Goal: Transaction & Acquisition: Obtain resource

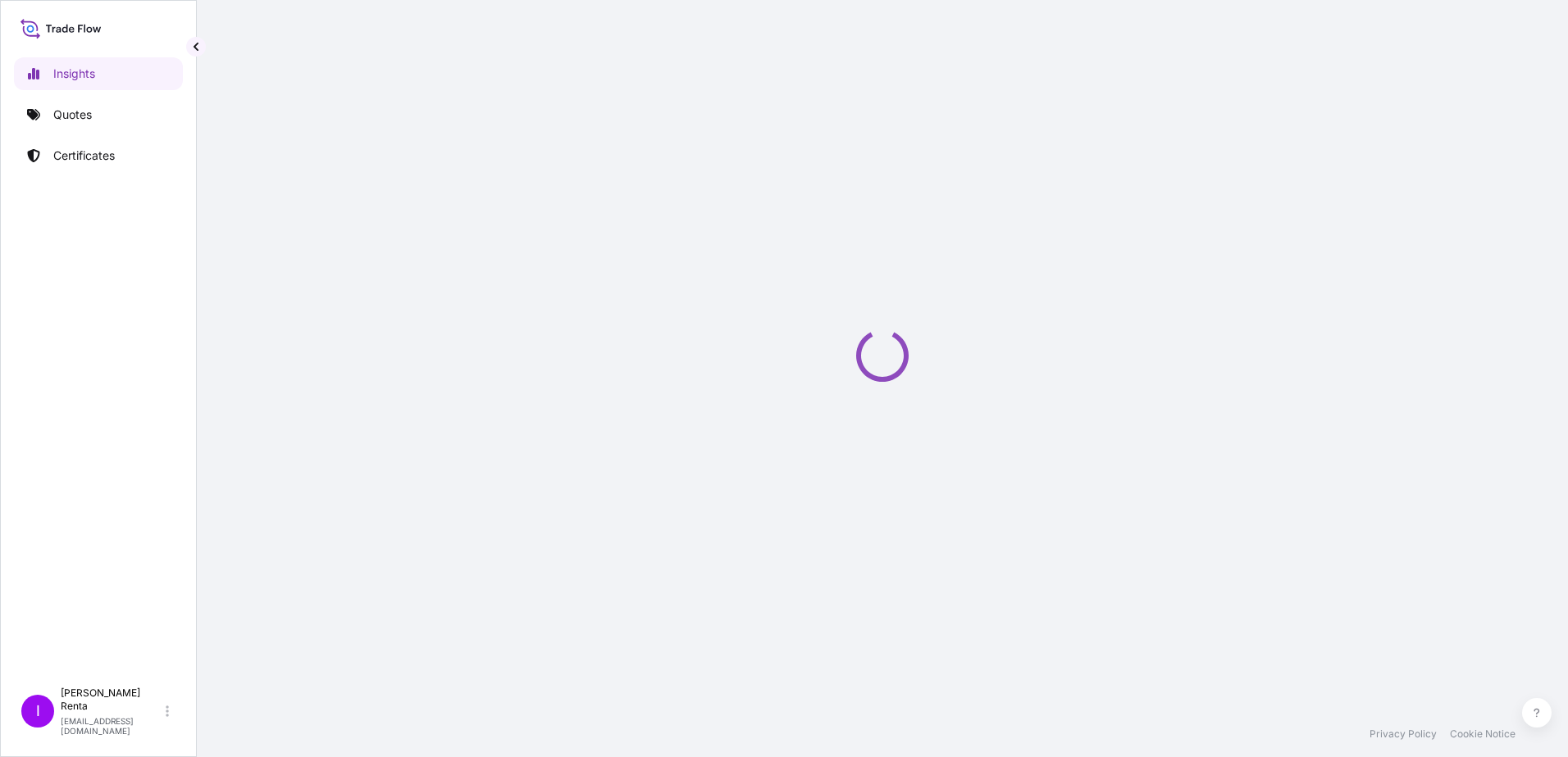
select select "2025"
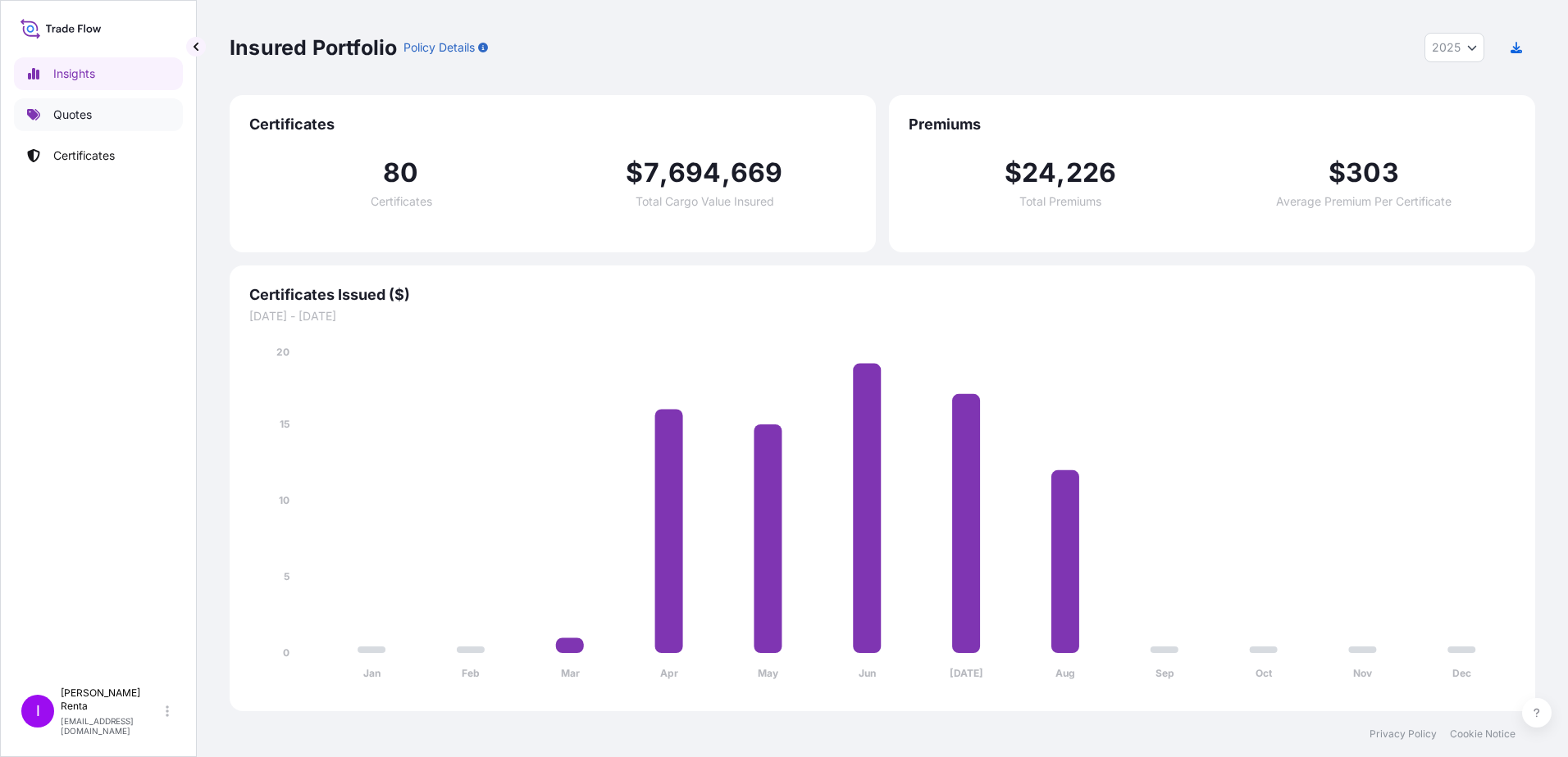
click at [76, 115] on p "Quotes" at bounding box center [72, 114] width 38 height 17
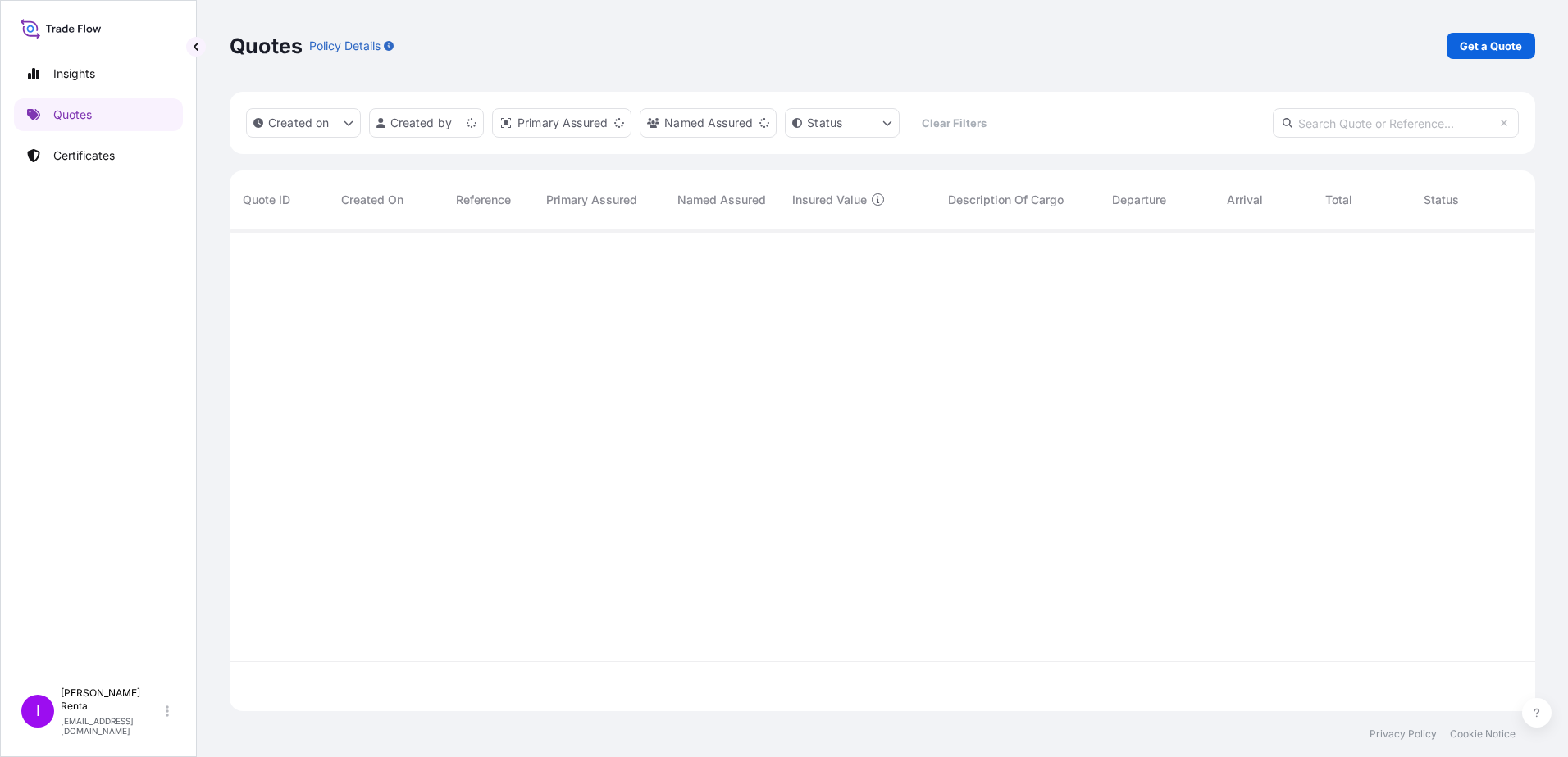
scroll to position [478, 1293]
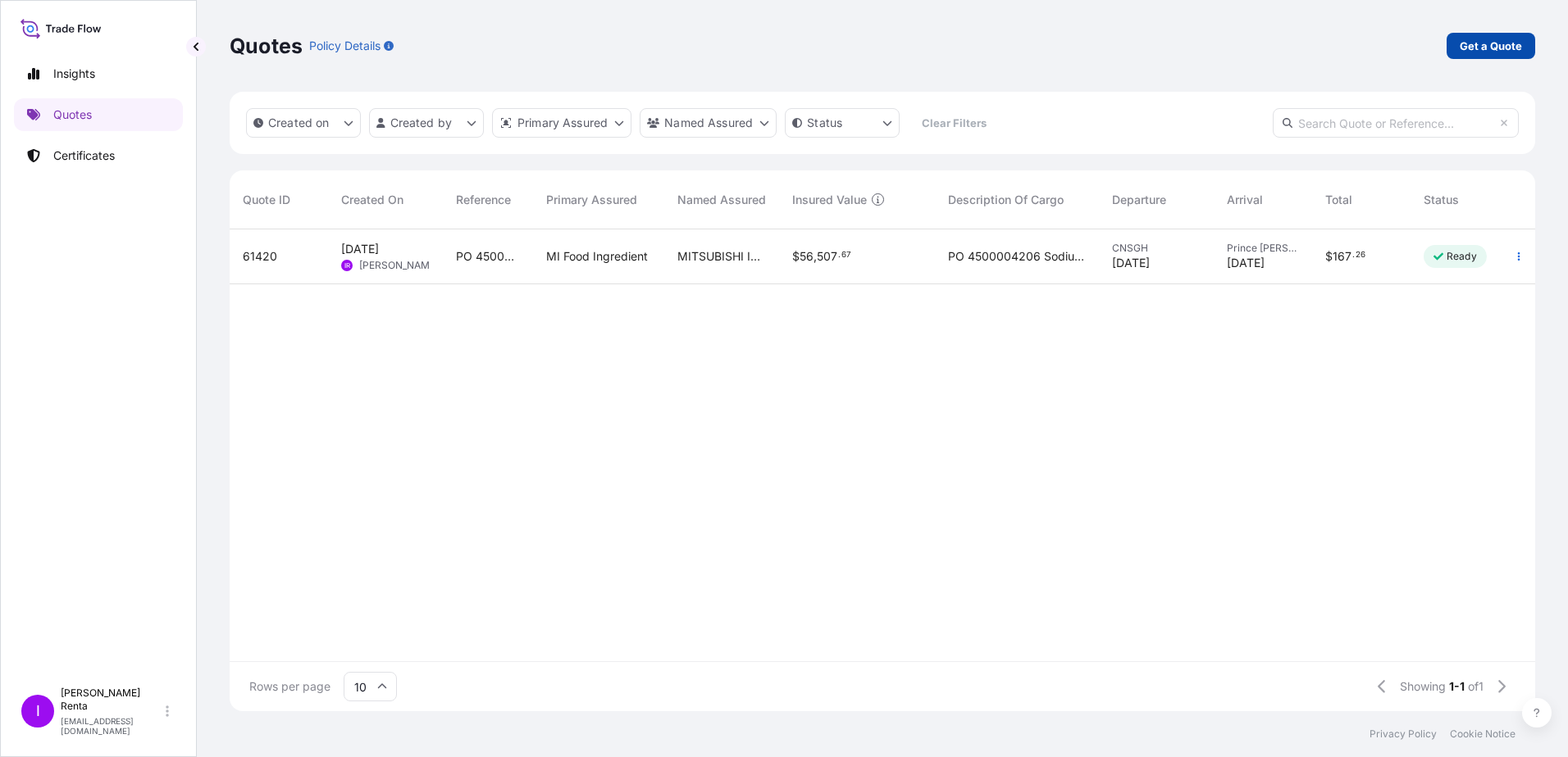
click at [1491, 46] on p "Get a Quote" at bounding box center [1490, 45] width 62 height 17
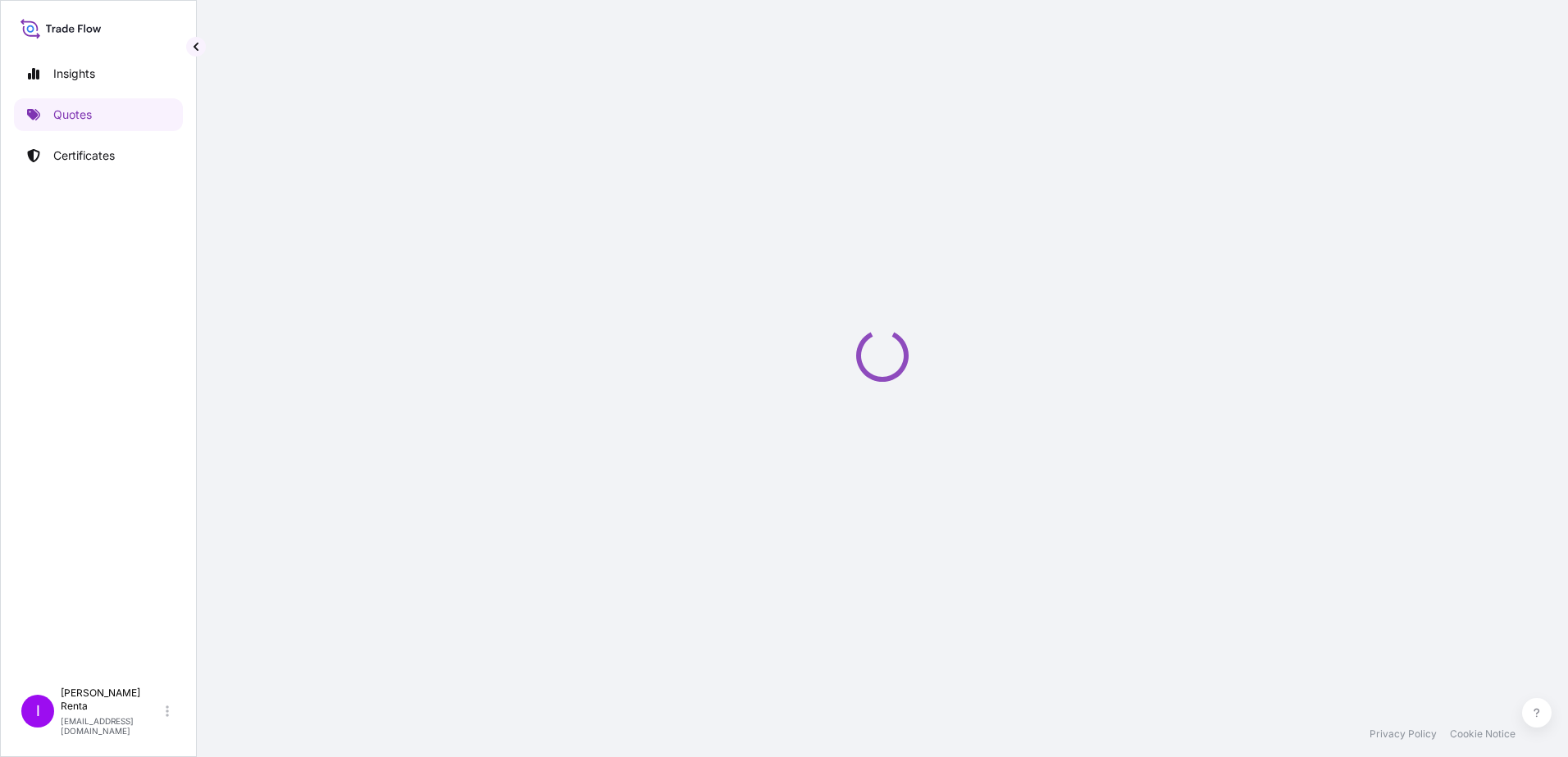
select select "Ocean Vessel"
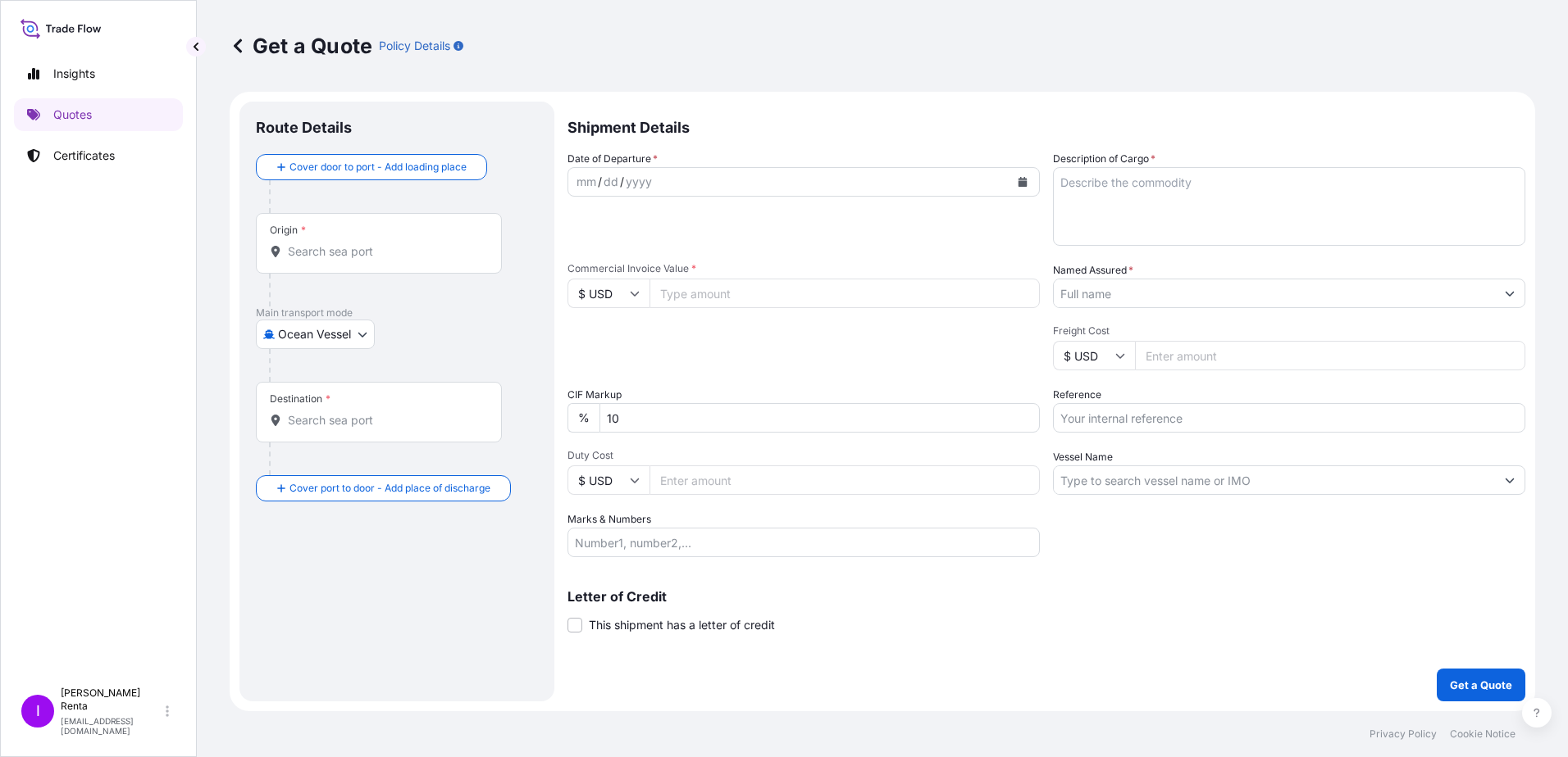
click at [369, 260] on div "Origin *" at bounding box center [379, 243] width 246 height 61
click at [369, 260] on input "Origin *" at bounding box center [384, 251] width 193 height 17
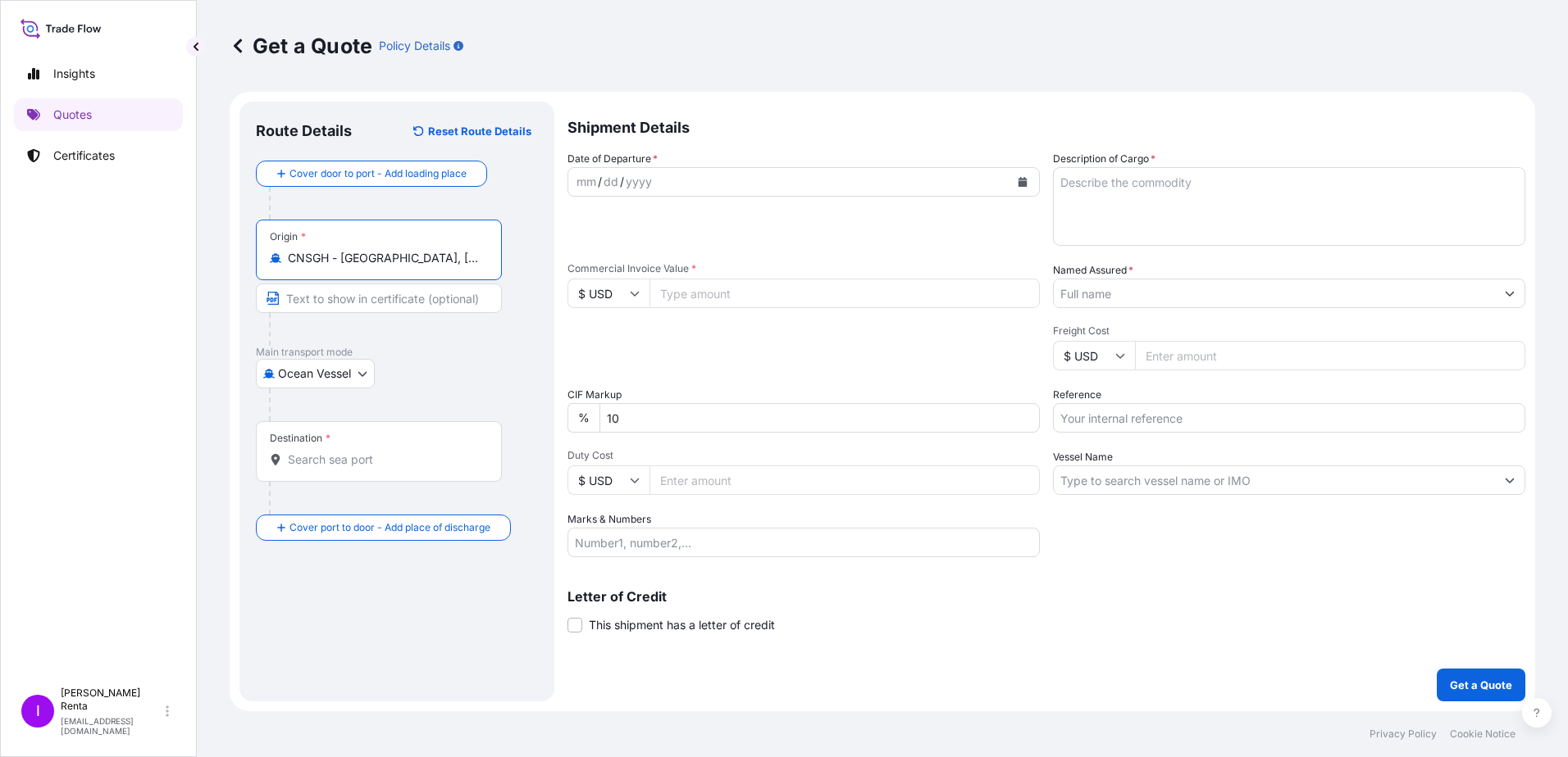
type input "CNSGH - [GEOGRAPHIC_DATA], [GEOGRAPHIC_DATA]"
click at [316, 464] on input "Destination *" at bounding box center [384, 460] width 193 height 17
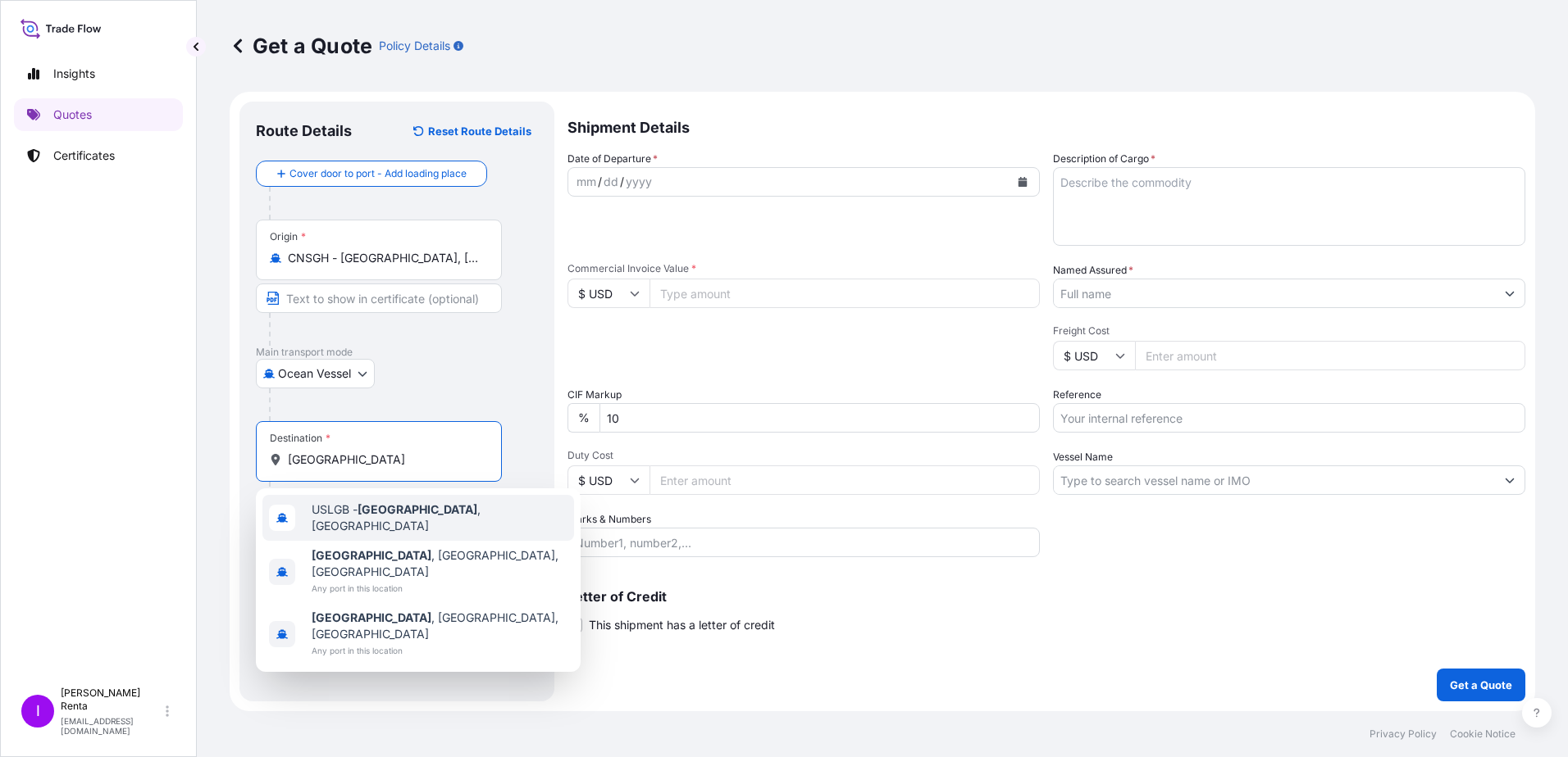
click at [425, 521] on span "USLGB - [GEOGRAPHIC_DATA] , [GEOGRAPHIC_DATA]" at bounding box center [439, 518] width 256 height 32
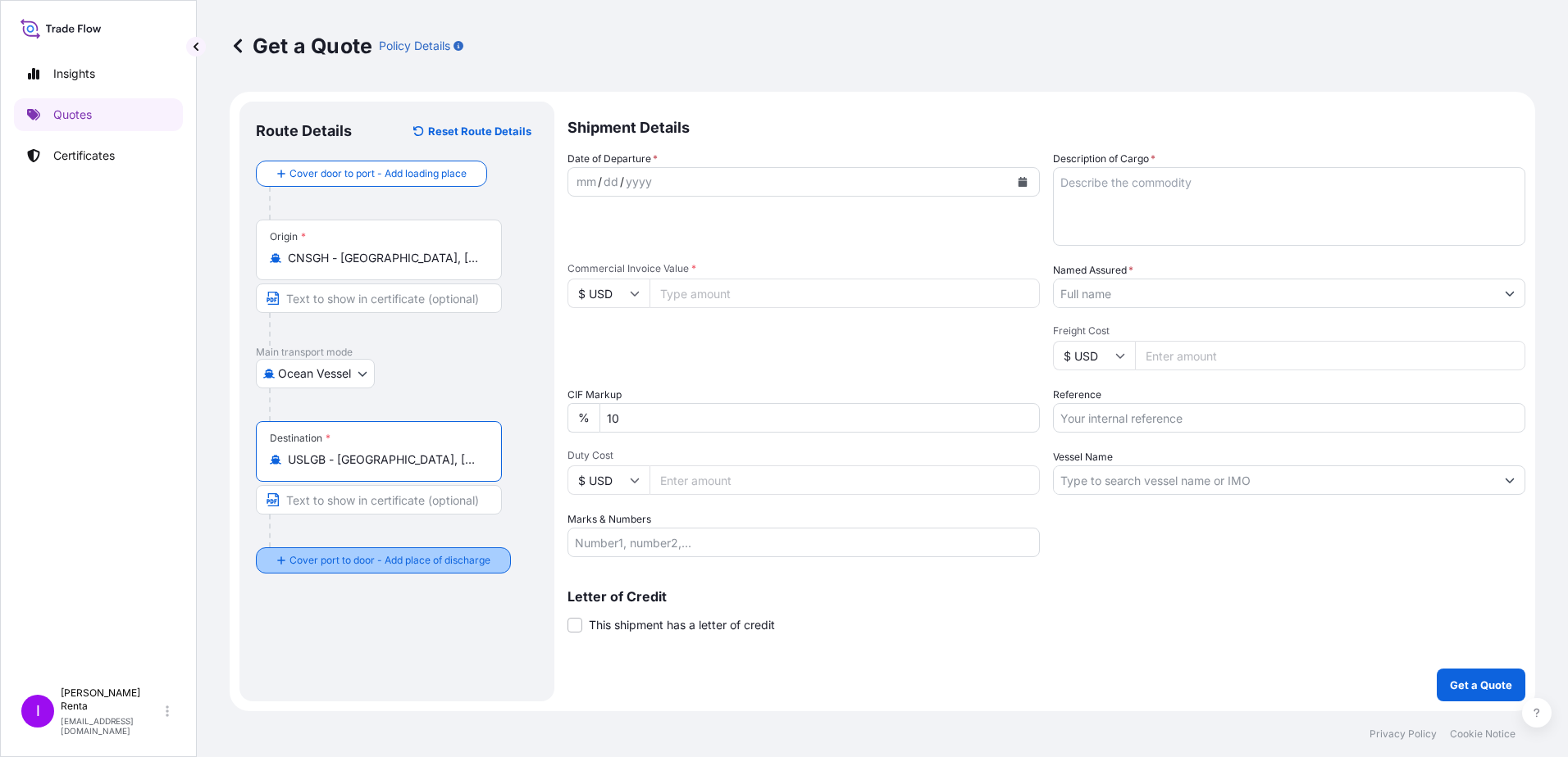
type input "USLGB - [GEOGRAPHIC_DATA], [GEOGRAPHIC_DATA]"
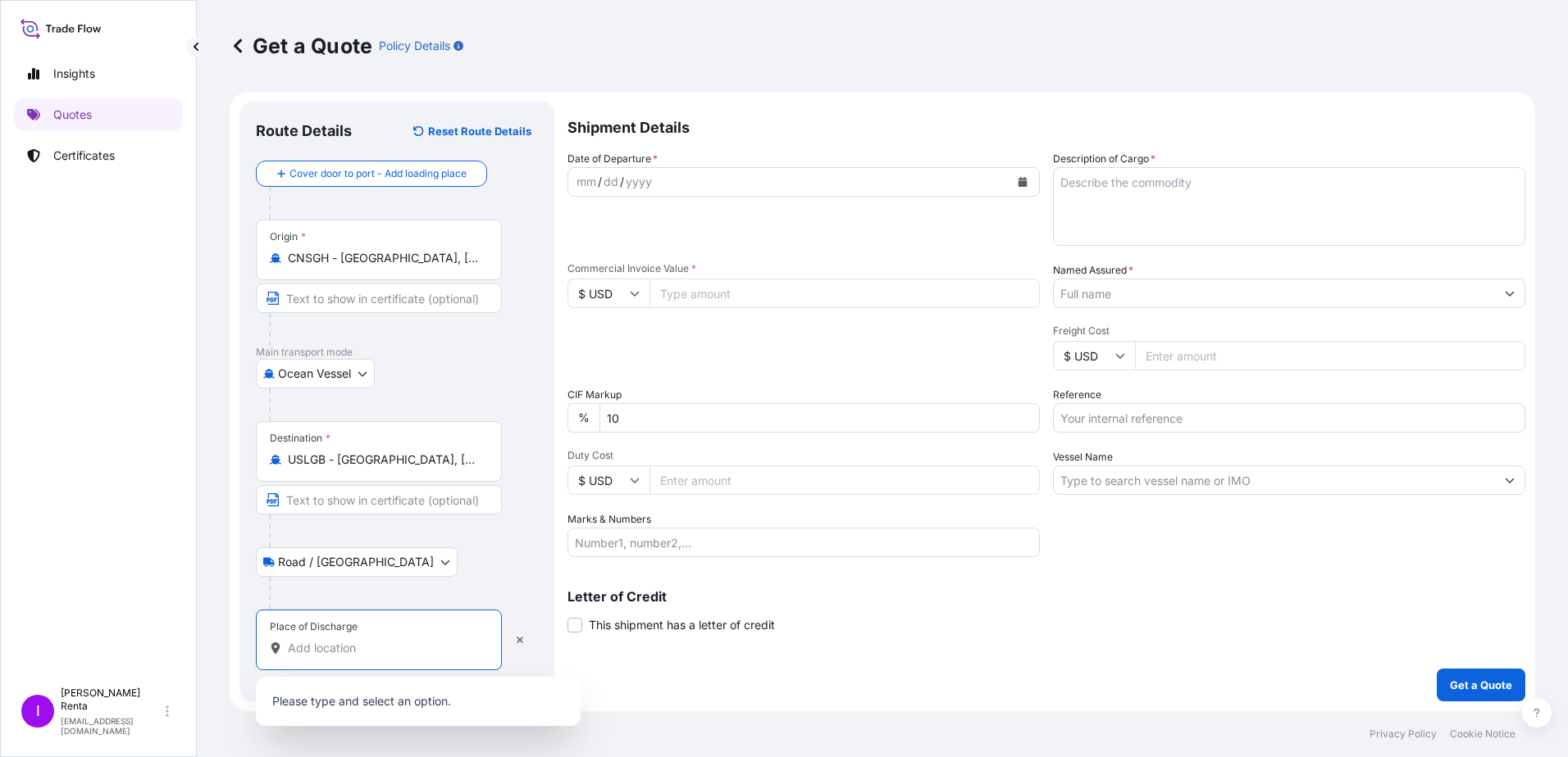
click at [321, 654] on input "Place of Discharge" at bounding box center [384, 648] width 193 height 17
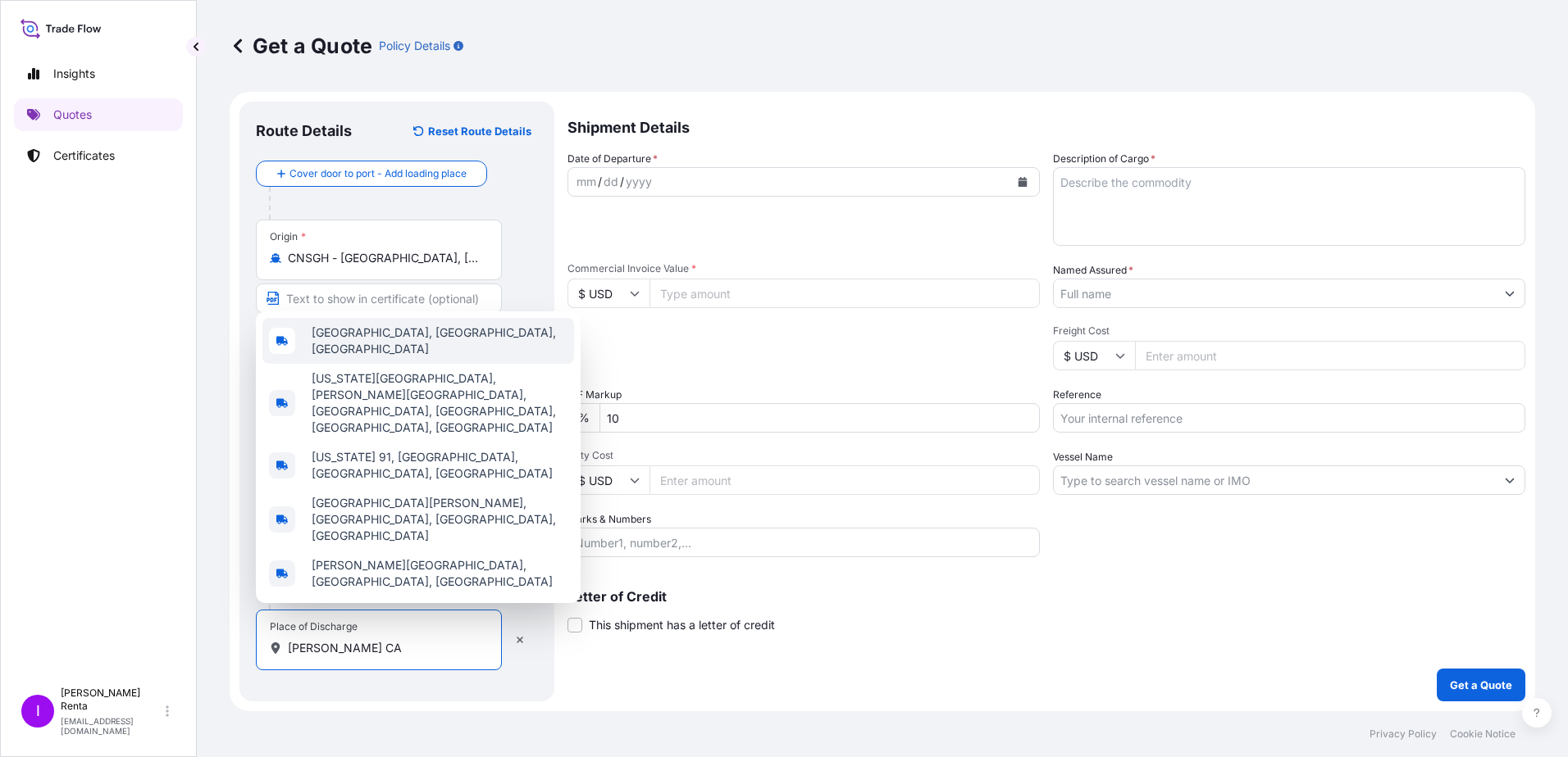
click at [383, 357] on span "[GEOGRAPHIC_DATA], [GEOGRAPHIC_DATA], [GEOGRAPHIC_DATA]" at bounding box center [439, 341] width 256 height 32
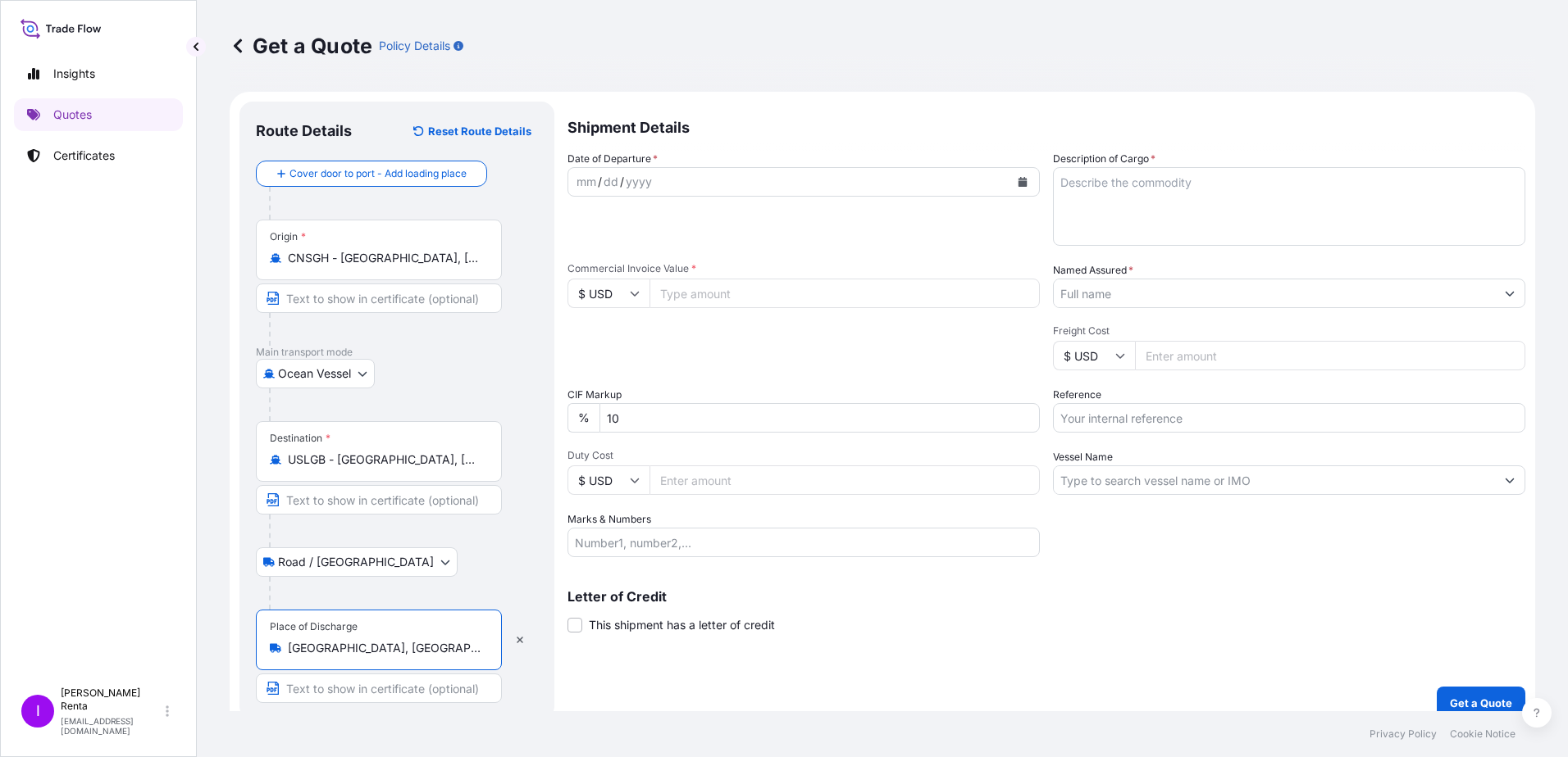
type input "[GEOGRAPHIC_DATA], [GEOGRAPHIC_DATA], [GEOGRAPHIC_DATA]"
click at [1018, 178] on icon "Calendar" at bounding box center [1022, 182] width 9 height 10
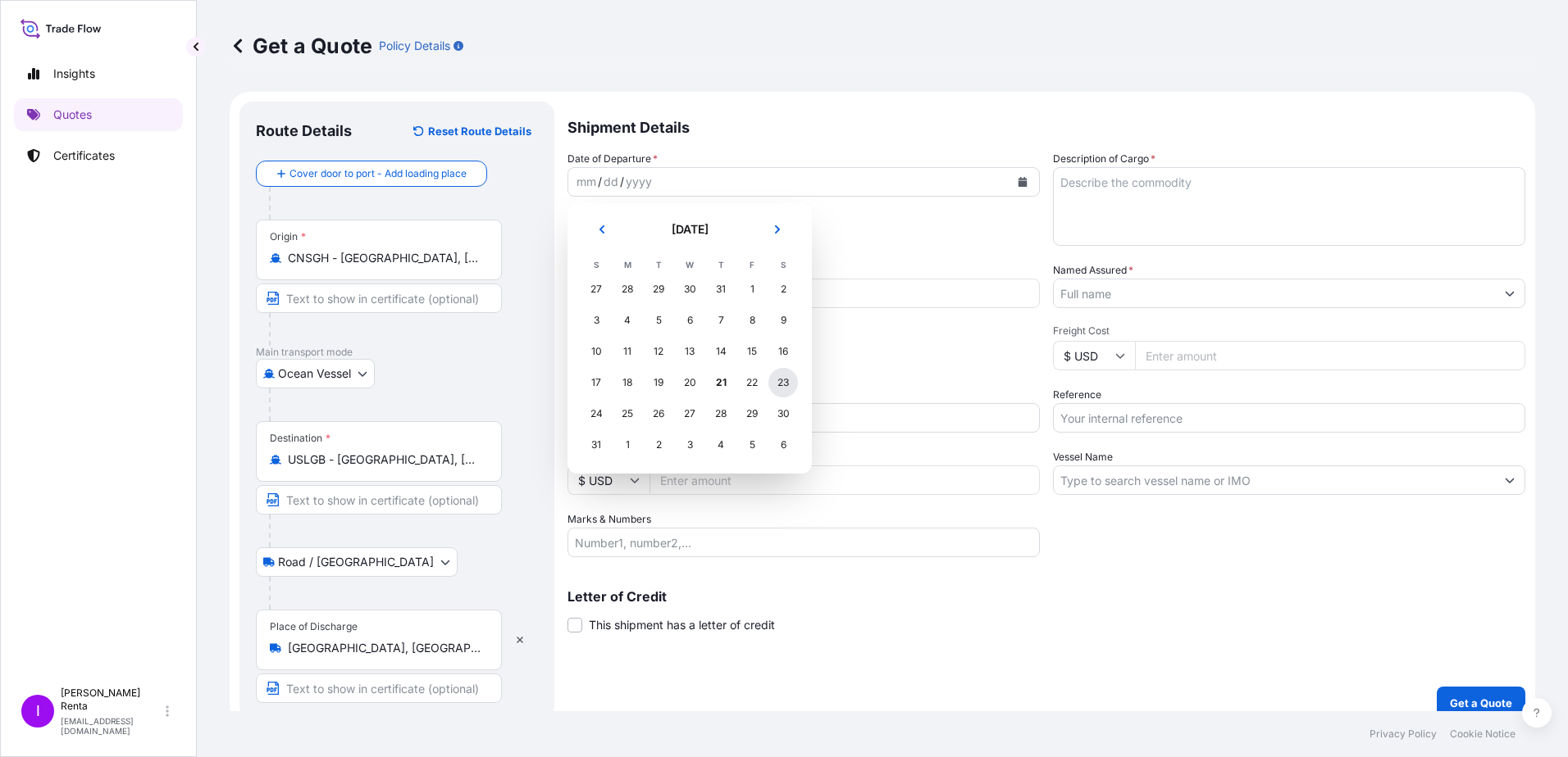
click at [783, 384] on div "23" at bounding box center [783, 383] width 30 height 30
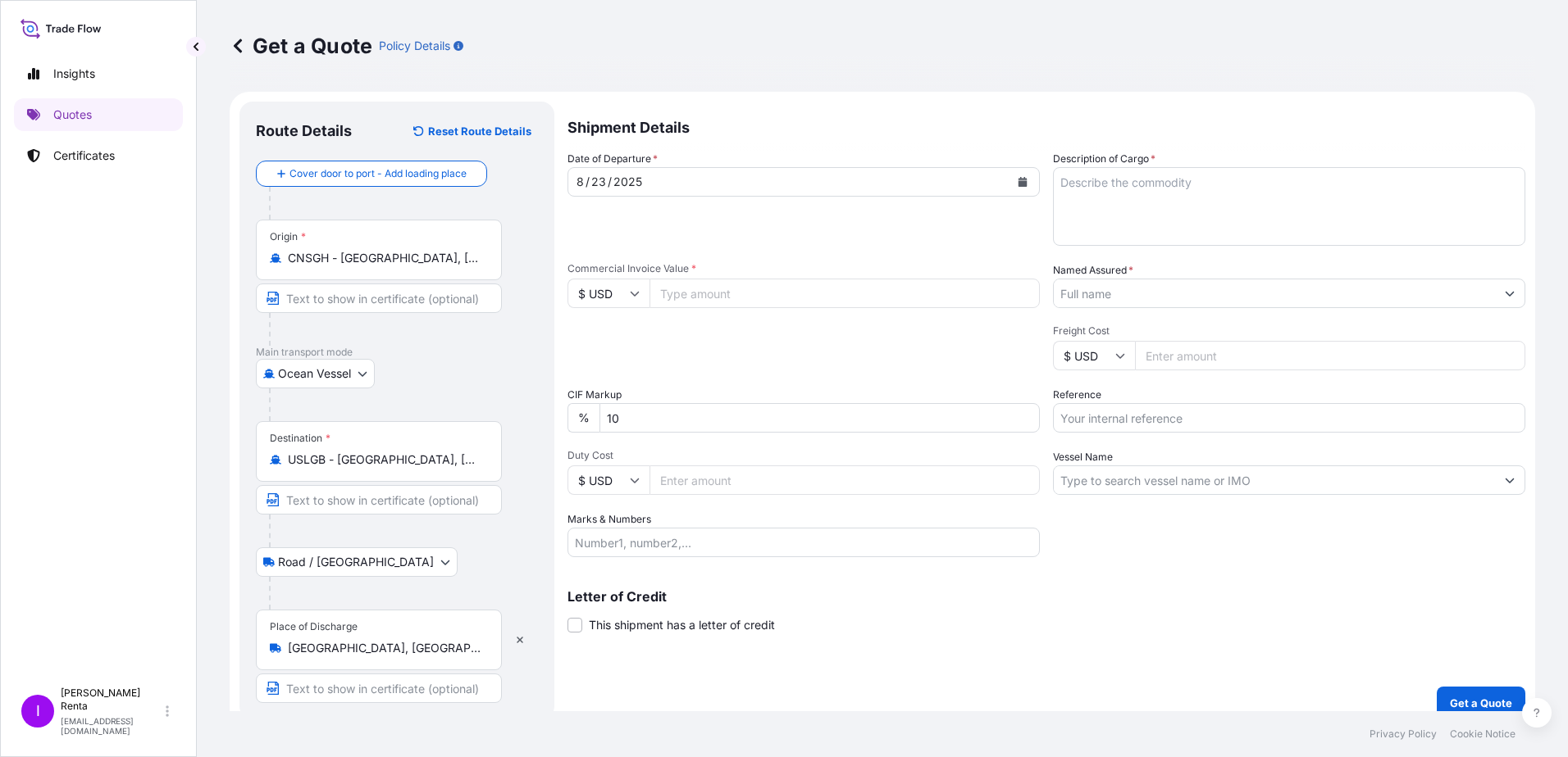
click at [694, 296] on input "Commercial Invoice Value *" at bounding box center [844, 293] width 390 height 30
type input "34473.01"
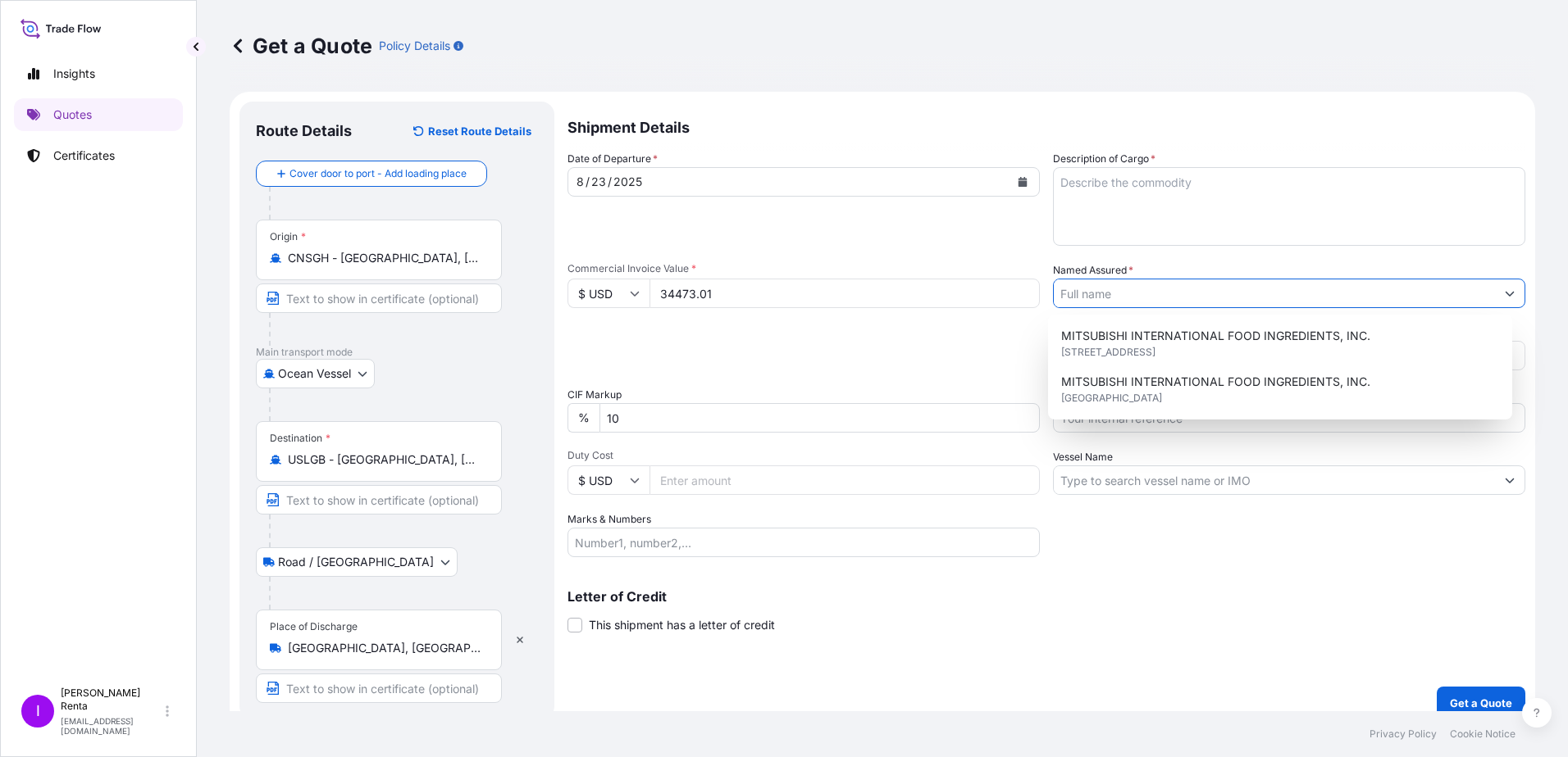
click at [673, 485] on input "Duty Cost" at bounding box center [844, 480] width 390 height 30
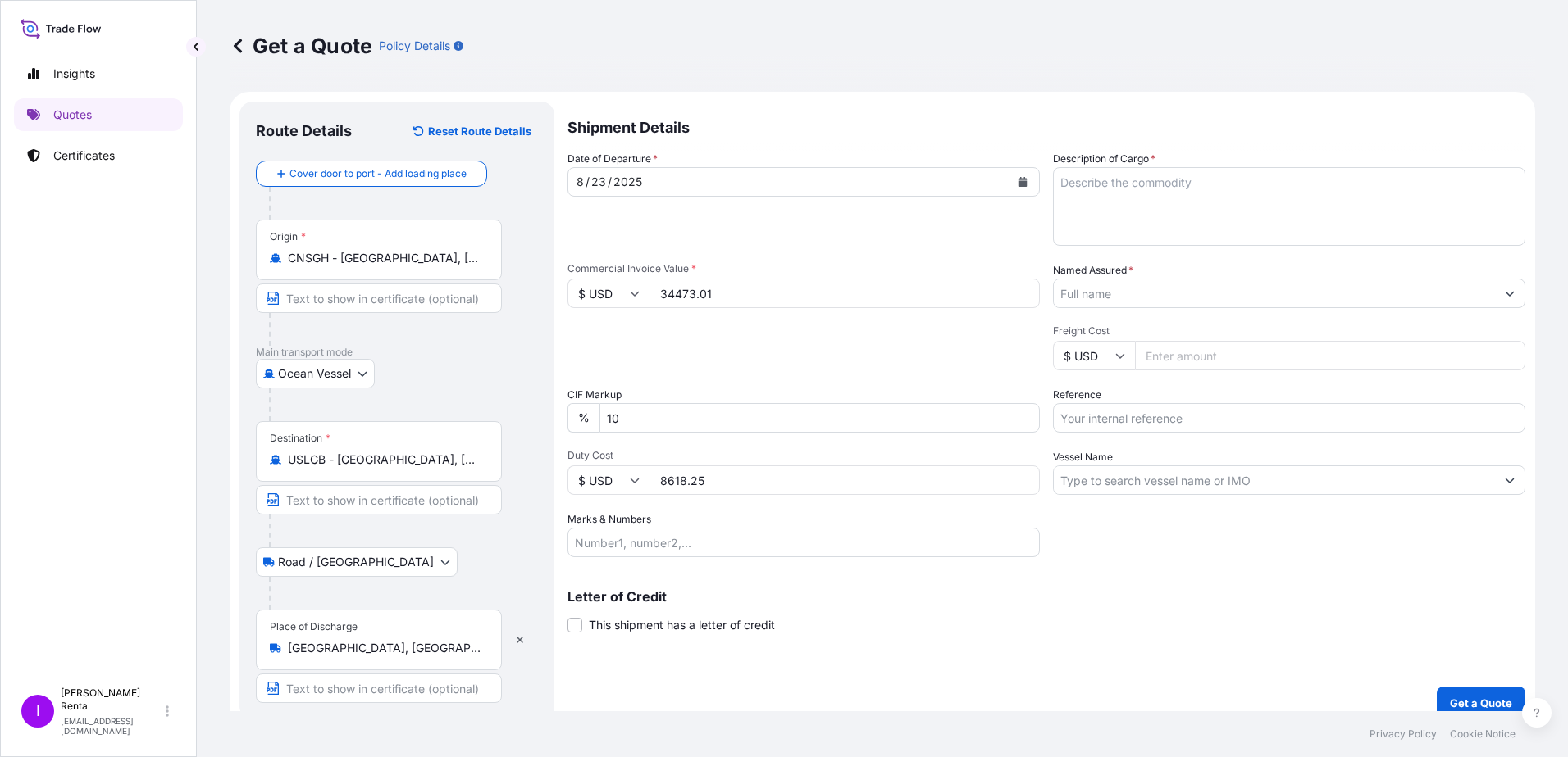
type input "8618.25"
type input "800 BOXES 20 PALLETS"
click at [1166, 198] on textarea "Description of Cargo *" at bounding box center [1289, 207] width 473 height 79
type textarea "SODIUM ERYTHORBATE PO 4500004202"
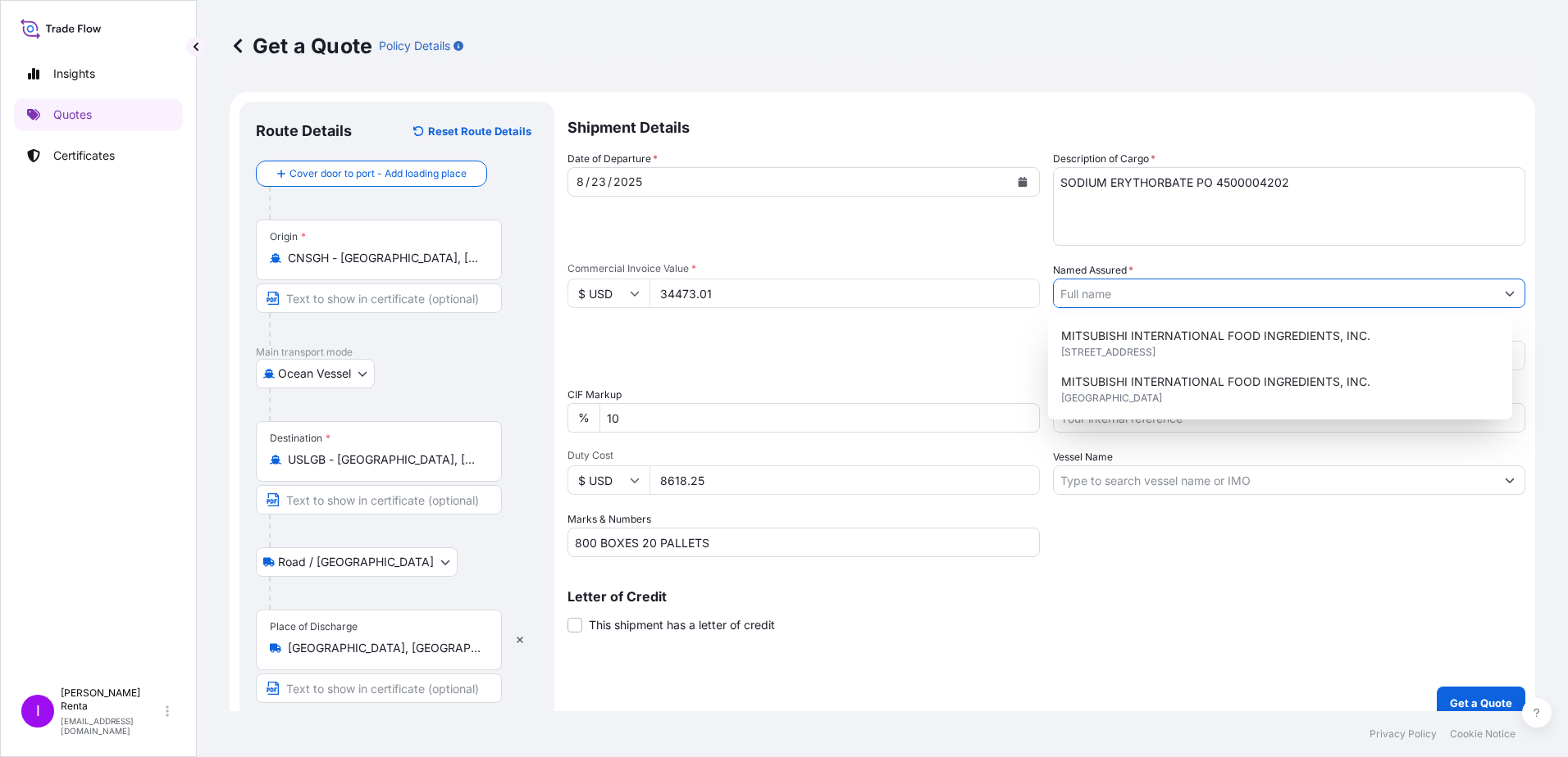
click at [1105, 289] on input "Named Assured *" at bounding box center [1274, 293] width 441 height 30
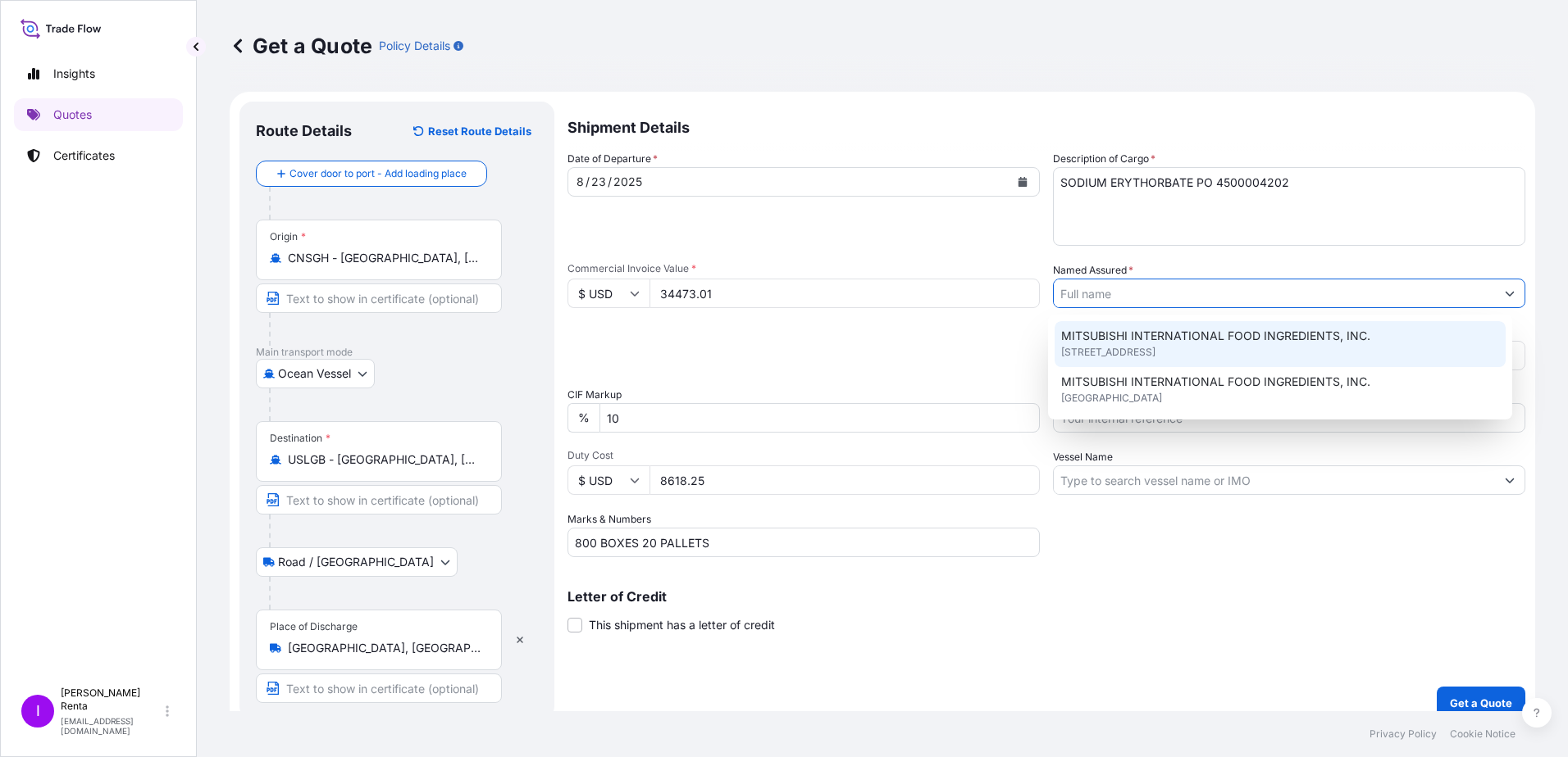
click at [1086, 348] on span "[STREET_ADDRESS]" at bounding box center [1108, 352] width 95 height 17
type input "MITSUBISHI INTERNATIONAL FOOD INGREDIENTS, INC."
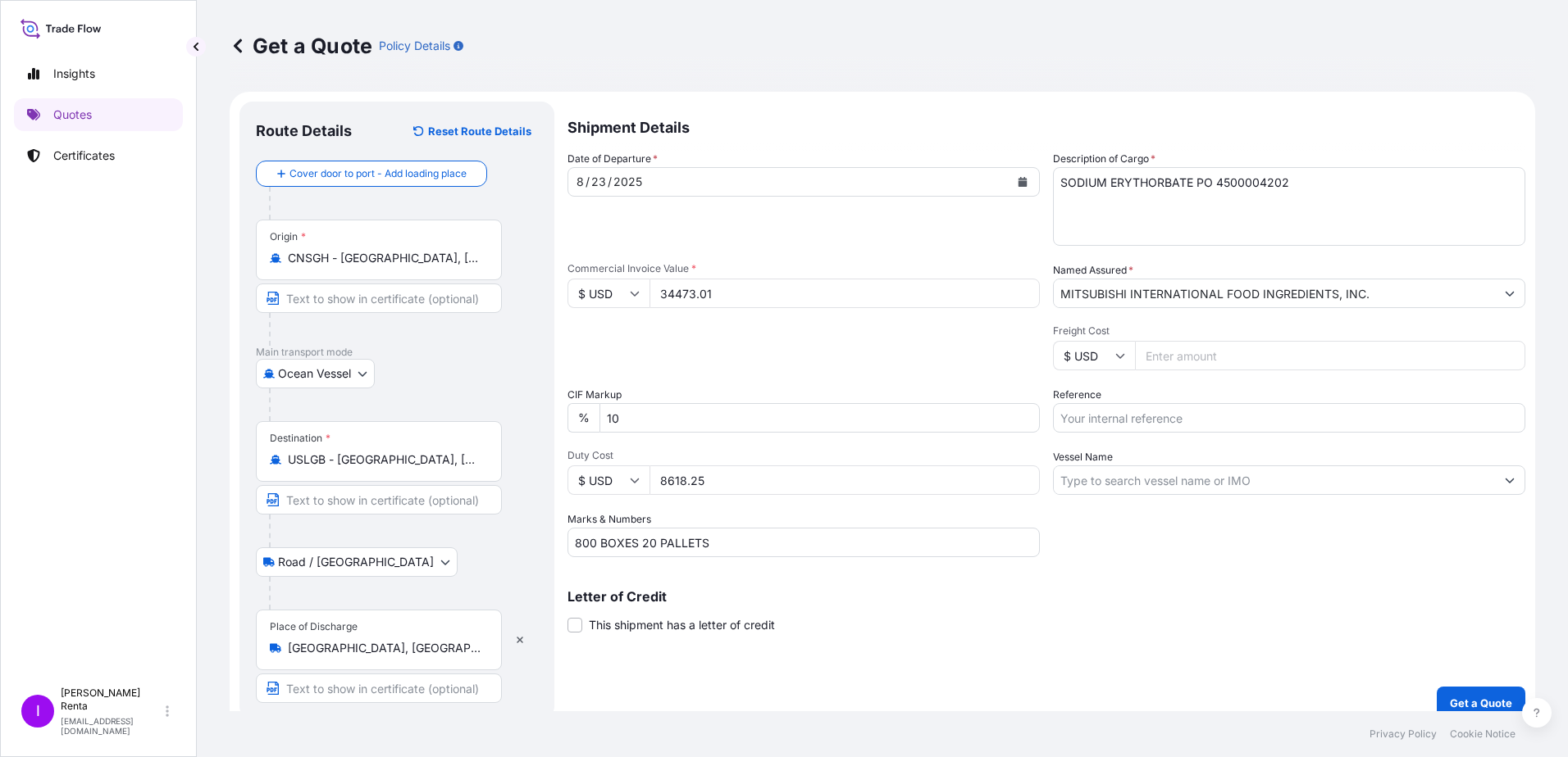
click at [1173, 359] on input "Freight Cost" at bounding box center [1330, 355] width 390 height 30
type input "1542.00"
click at [1093, 415] on input "Reference" at bounding box center [1289, 418] width 473 height 30
click at [1107, 416] on input "PO 4500004202" at bounding box center [1289, 418] width 473 height 30
type input "PO 4500004202"
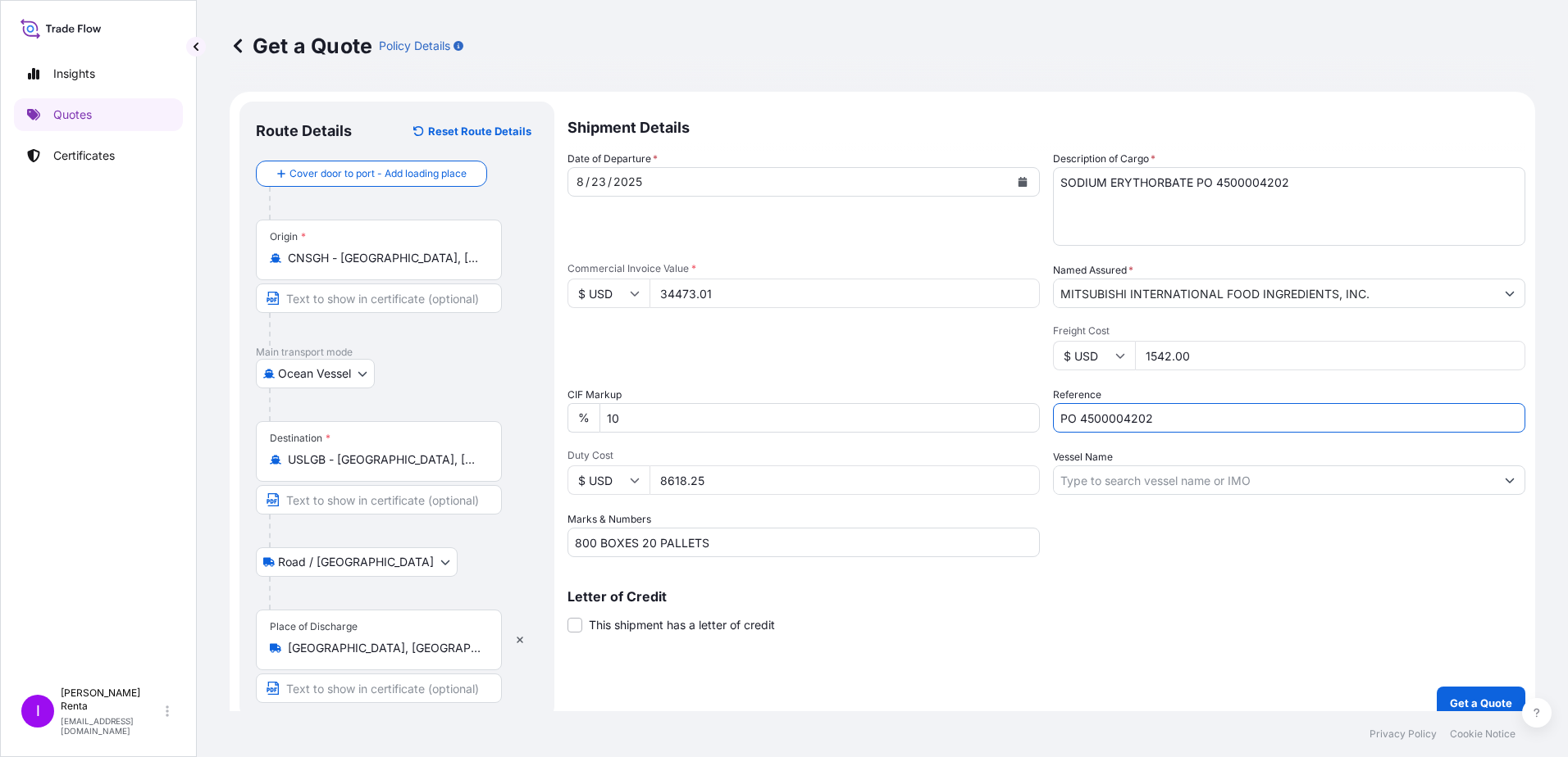
click at [1106, 485] on input "Vessel Name" at bounding box center [1274, 480] width 441 height 30
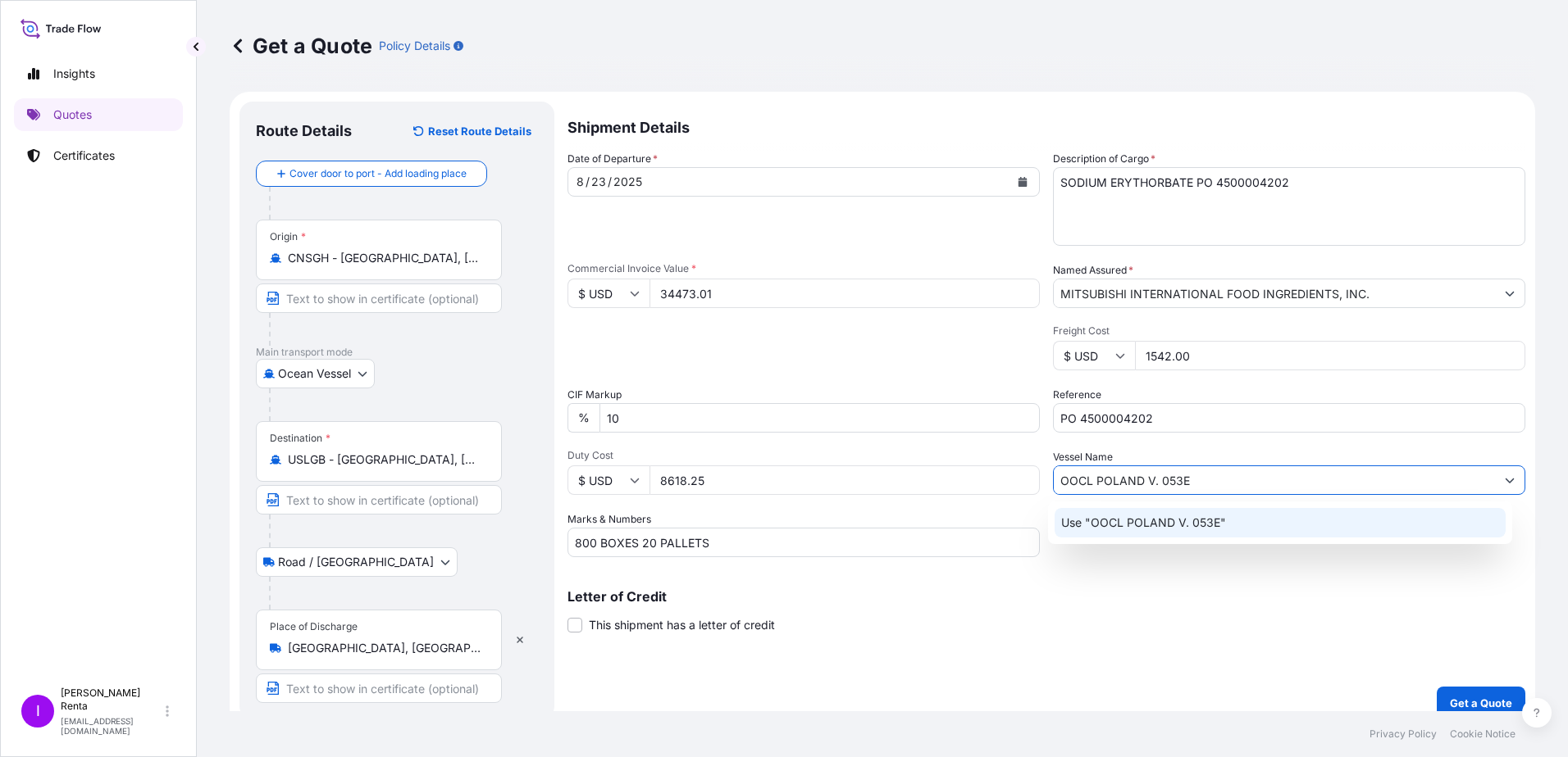
type input "OOCL POLAND V. 053E"
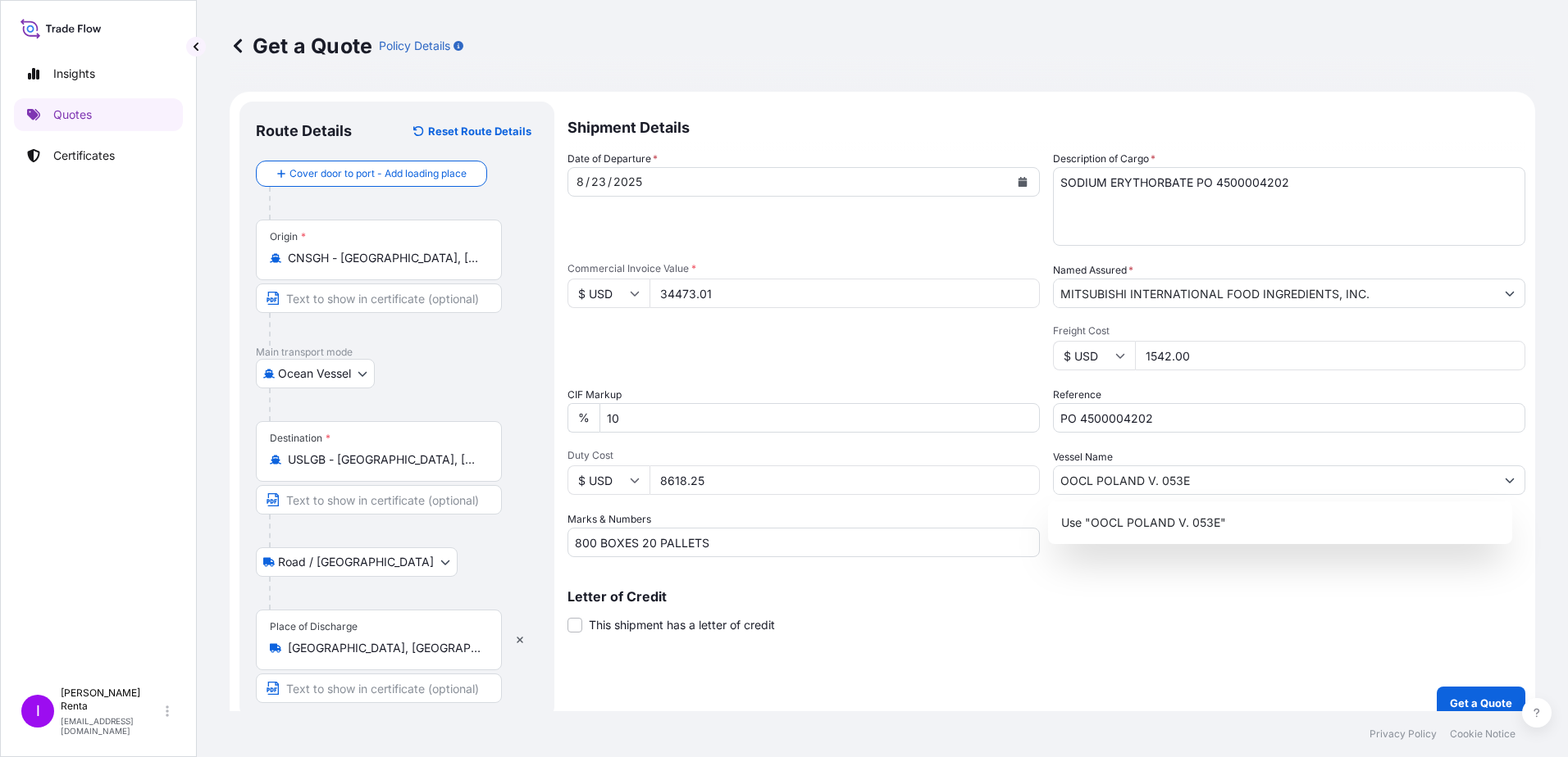
click at [1102, 634] on div "Shipment Details Date of Departure * [DATE] Cargo Category * Food Additives Des…" at bounding box center [1046, 410] width 957 height 618
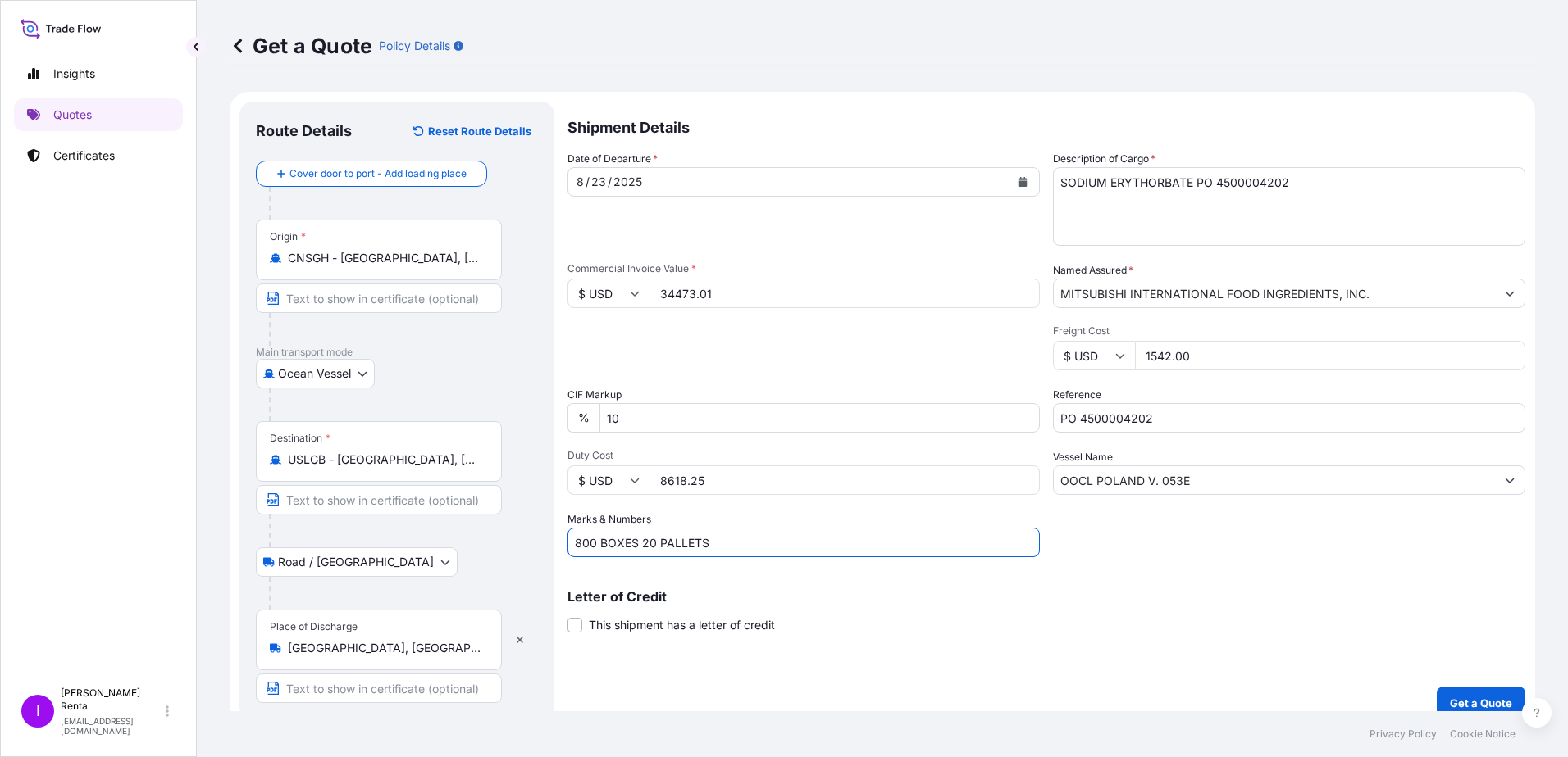
click at [636, 541] on input "800 BOXES 20 PALLETS" at bounding box center [804, 542] width 473 height 30
type input "800 BOXES 20 PALLETS"
click at [1450, 698] on p "Get a Quote" at bounding box center [1480, 703] width 62 height 17
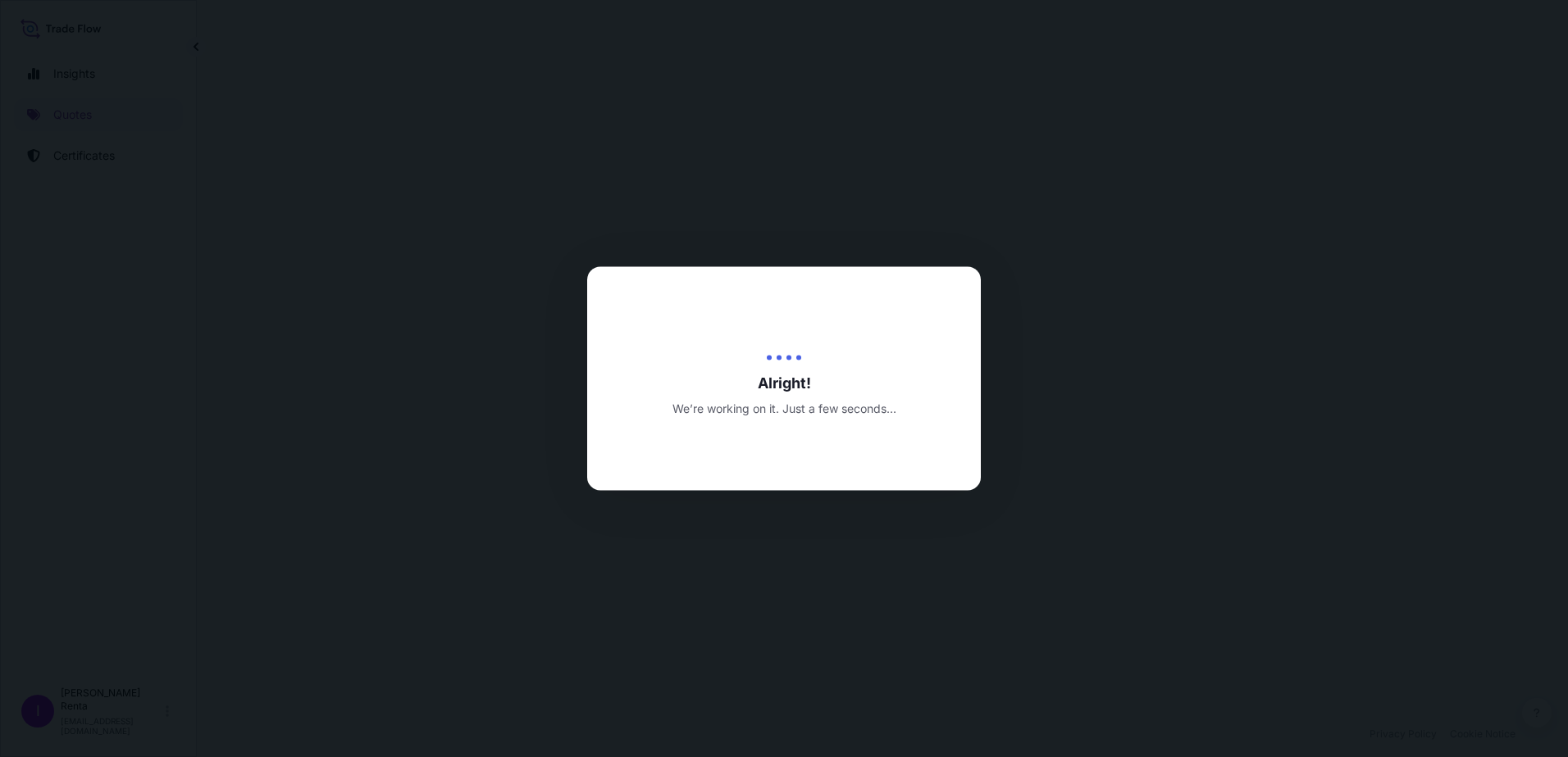
select select "Ocean Vessel"
select select "Road / [GEOGRAPHIC_DATA]"
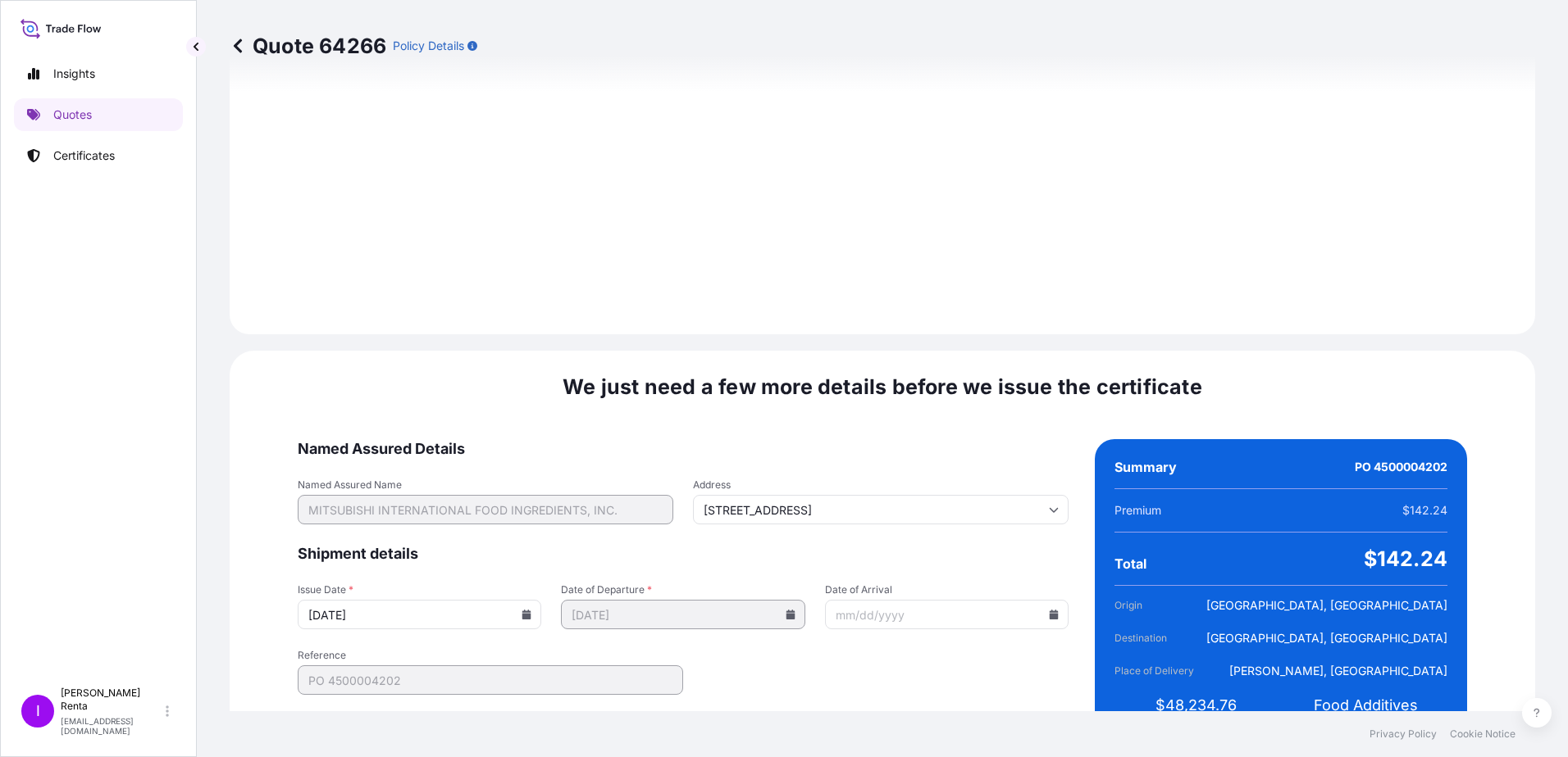
scroll to position [1932, 0]
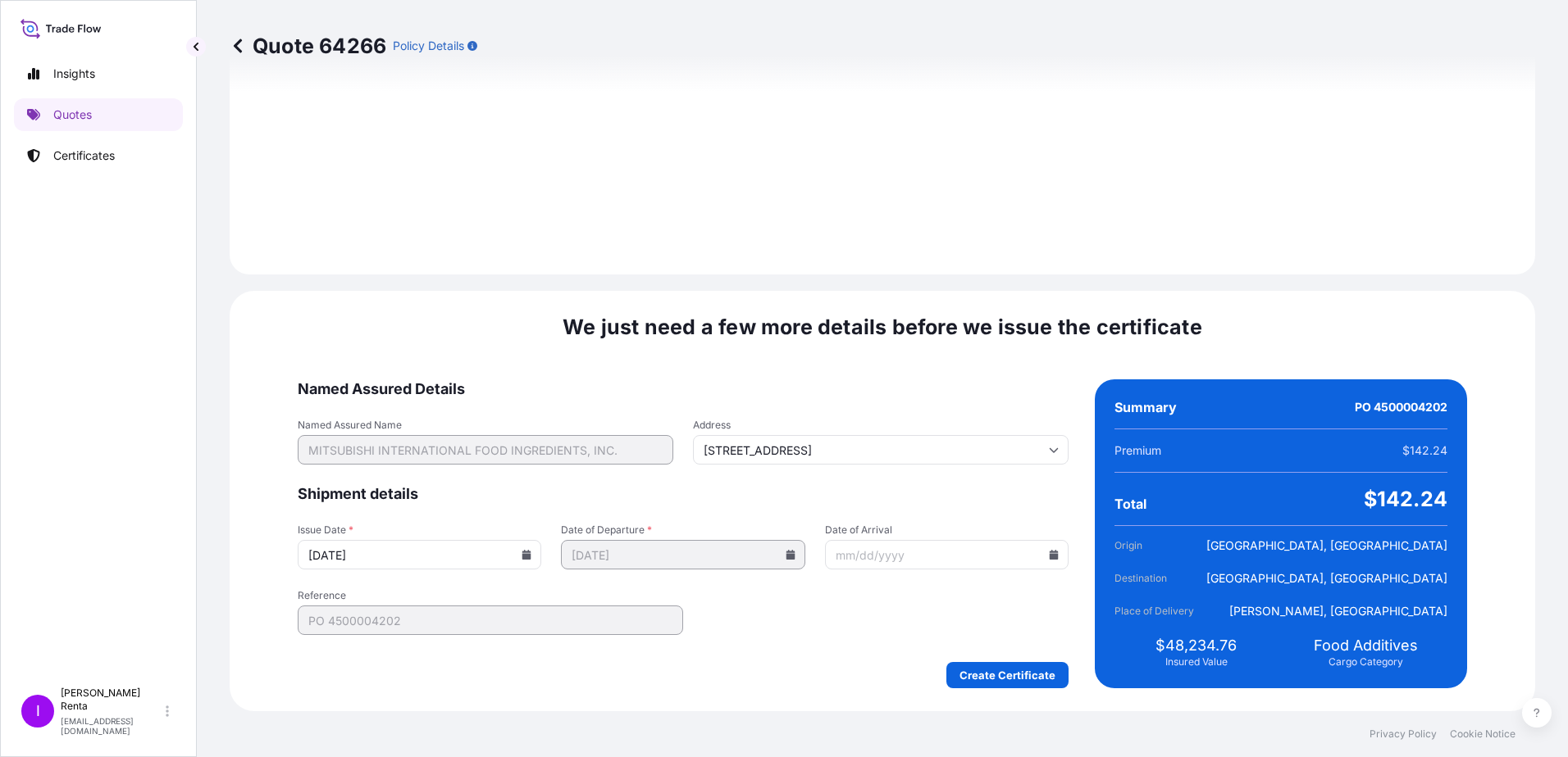
click at [1050, 555] on icon at bounding box center [1054, 555] width 9 height 10
click at [1040, 279] on icon at bounding box center [1038, 279] width 7 height 10
click at [999, 351] on button "6" at bounding box center [1004, 347] width 27 height 27
type input "[DATE]"
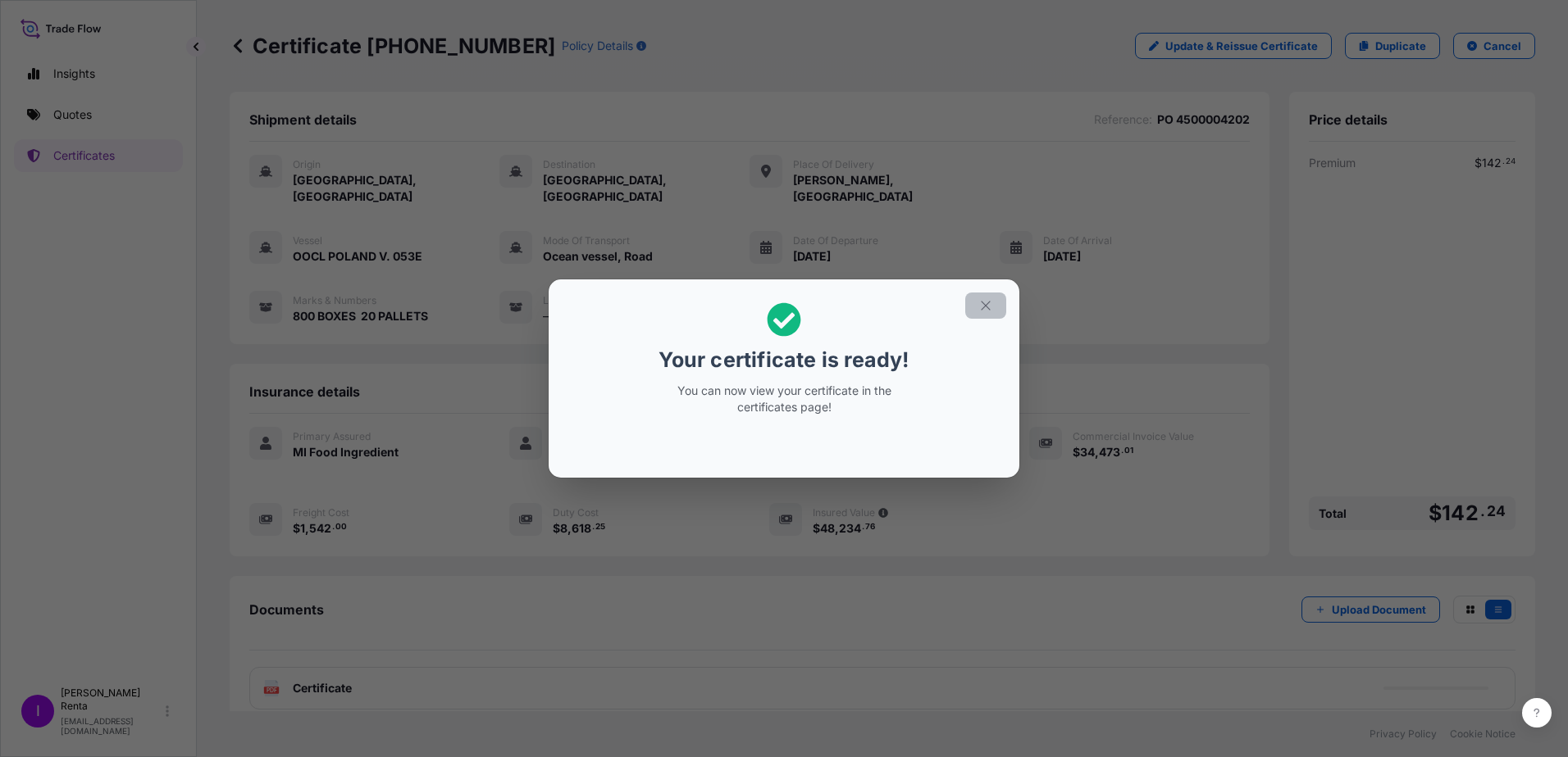
click at [992, 303] on icon "button" at bounding box center [985, 305] width 15 height 15
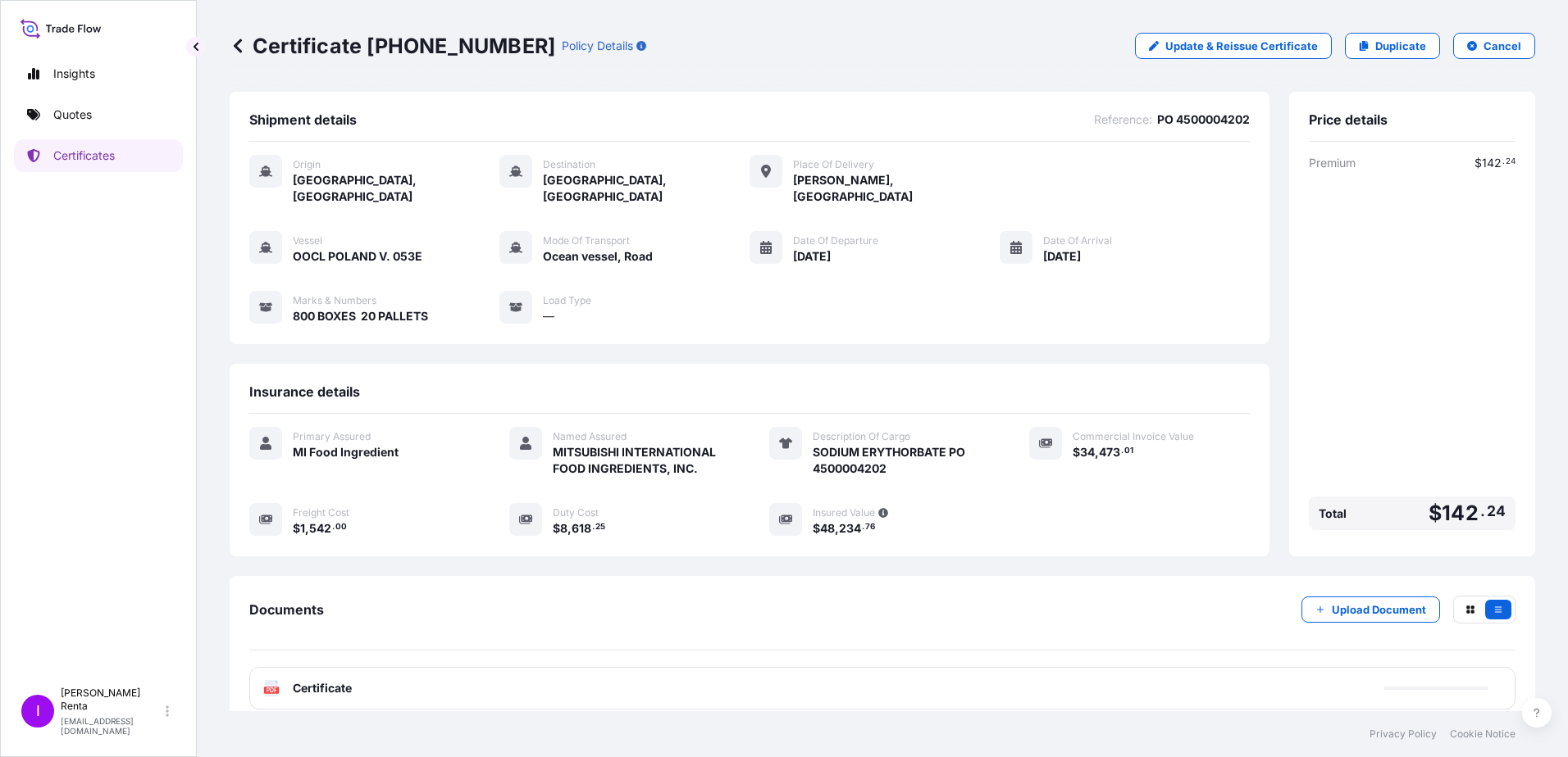
scroll to position [2, 0]
click at [321, 678] on span "Certificate" at bounding box center [322, 686] width 59 height 17
click at [273, 686] on text "PDF" at bounding box center [272, 689] width 11 height 6
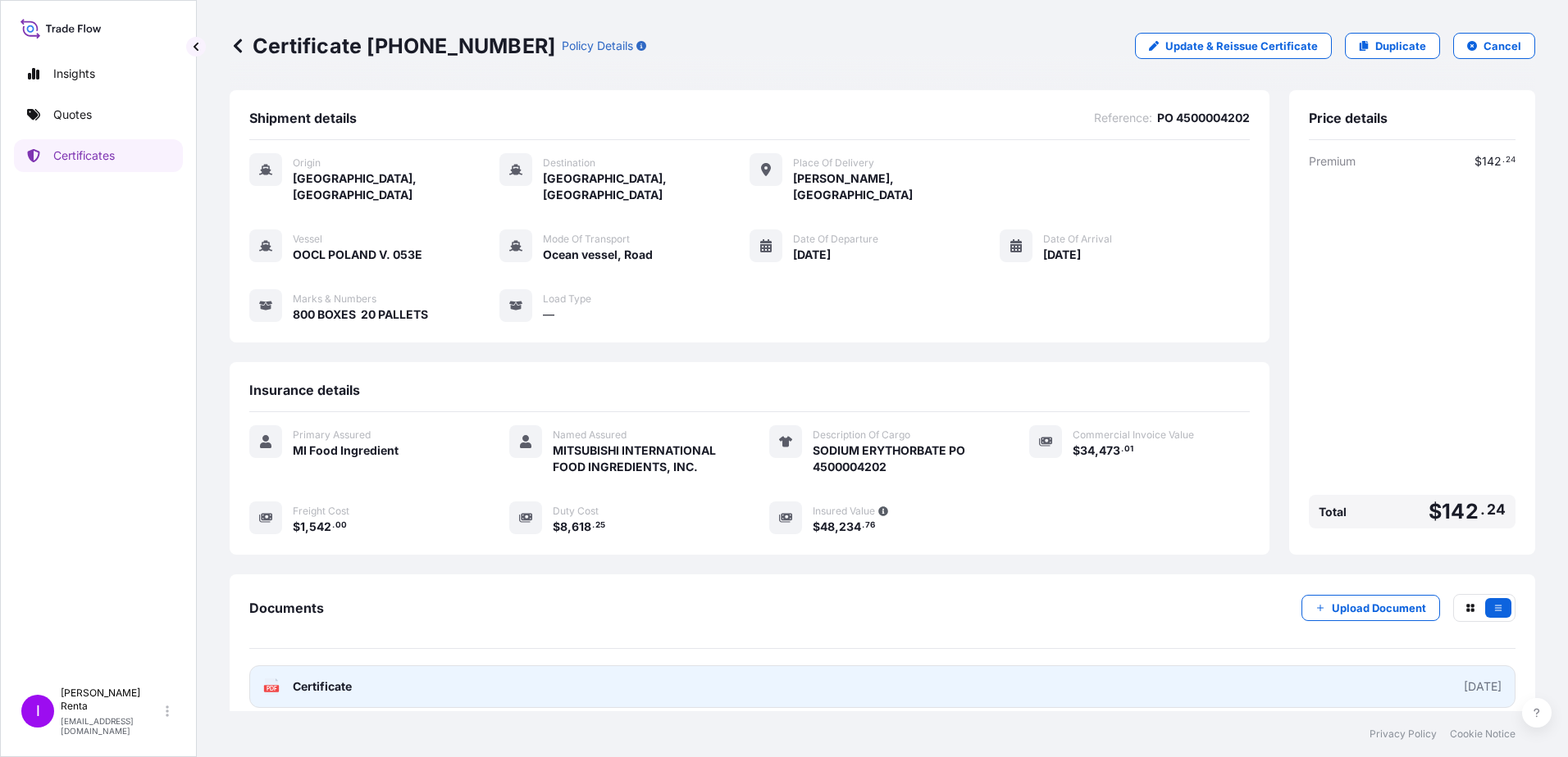
click at [284, 678] on div "PDF Certificate" at bounding box center [307, 686] width 89 height 17
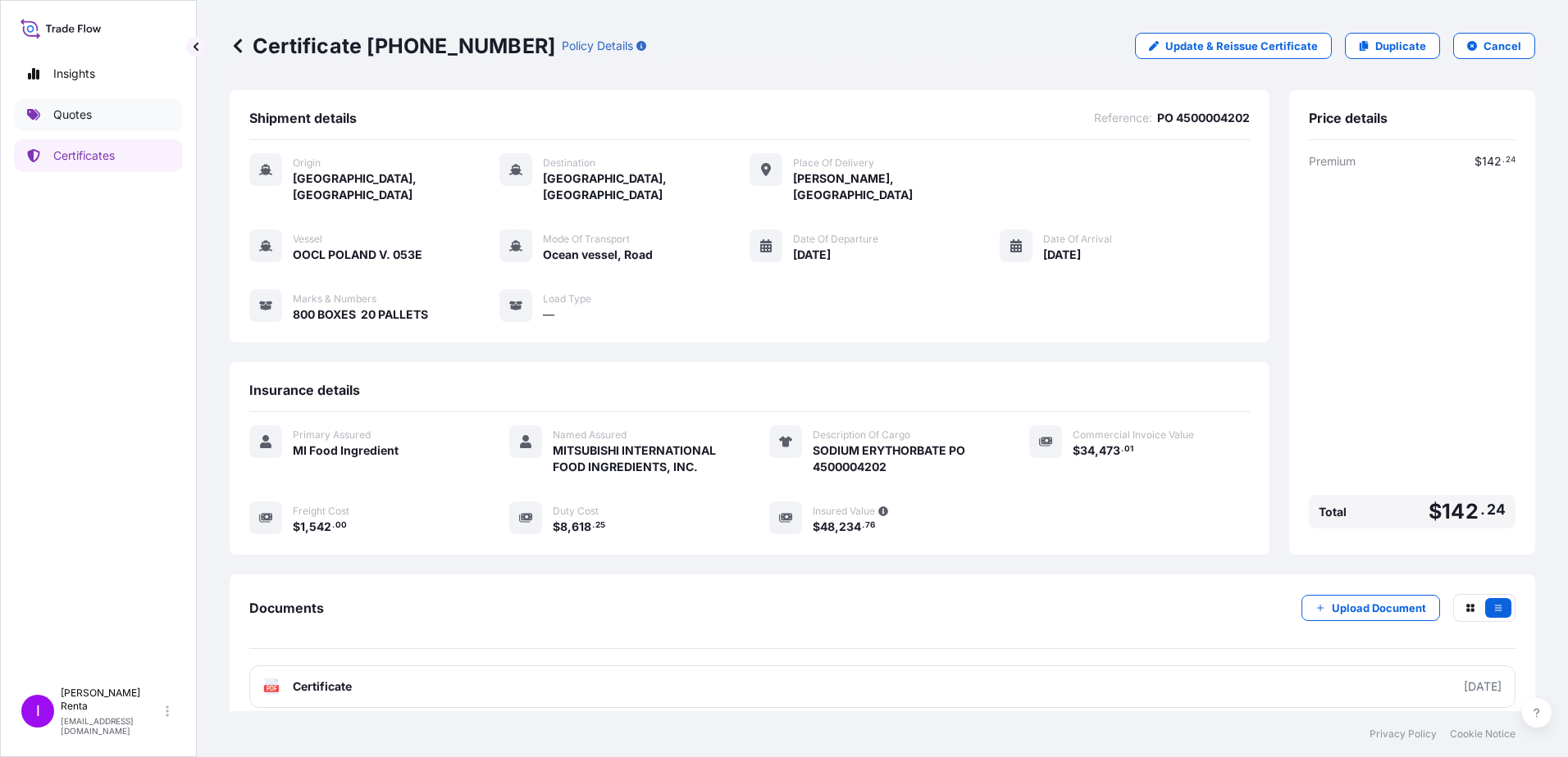
click at [85, 117] on p "Quotes" at bounding box center [72, 114] width 38 height 17
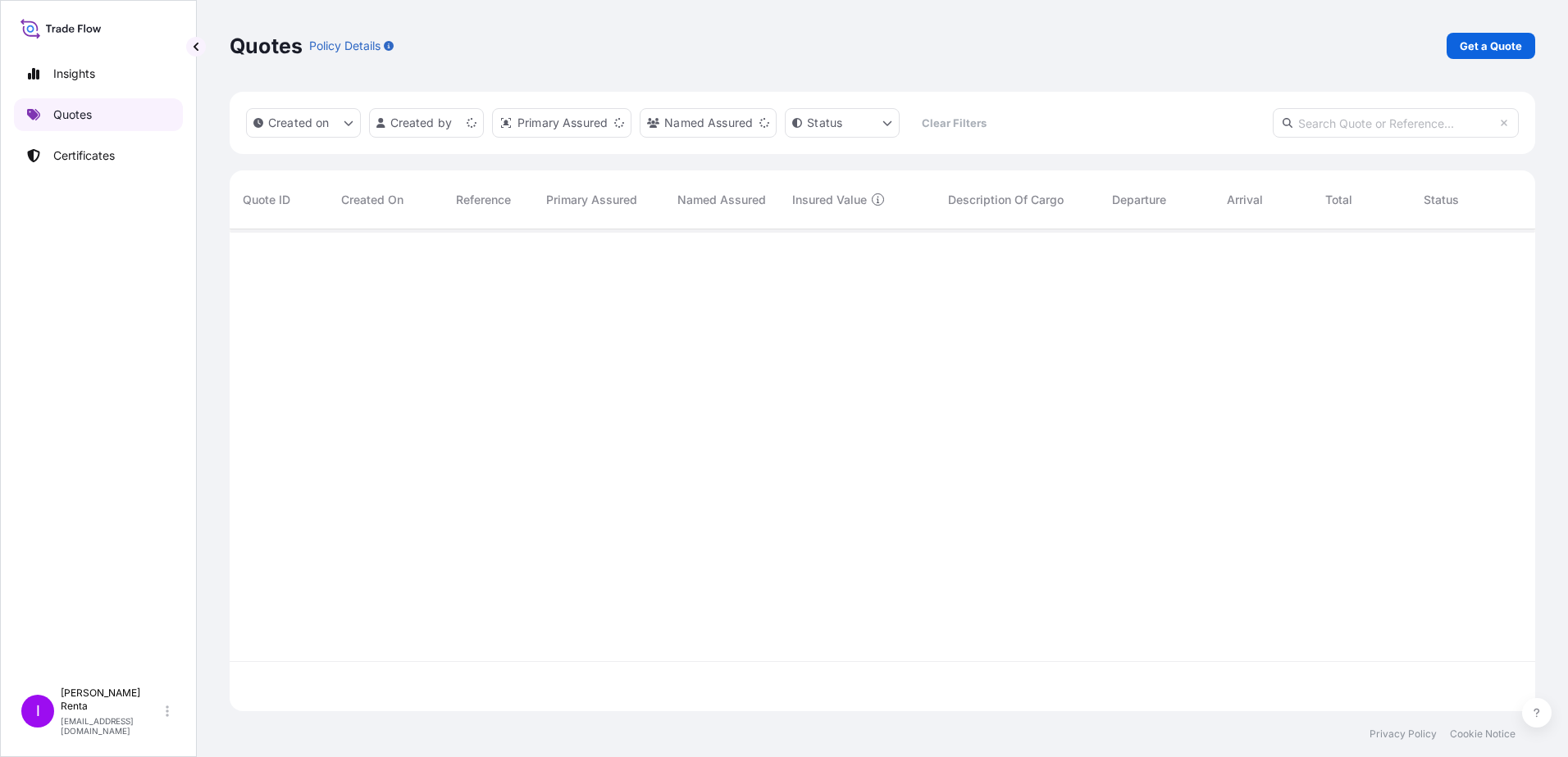
scroll to position [478, 1293]
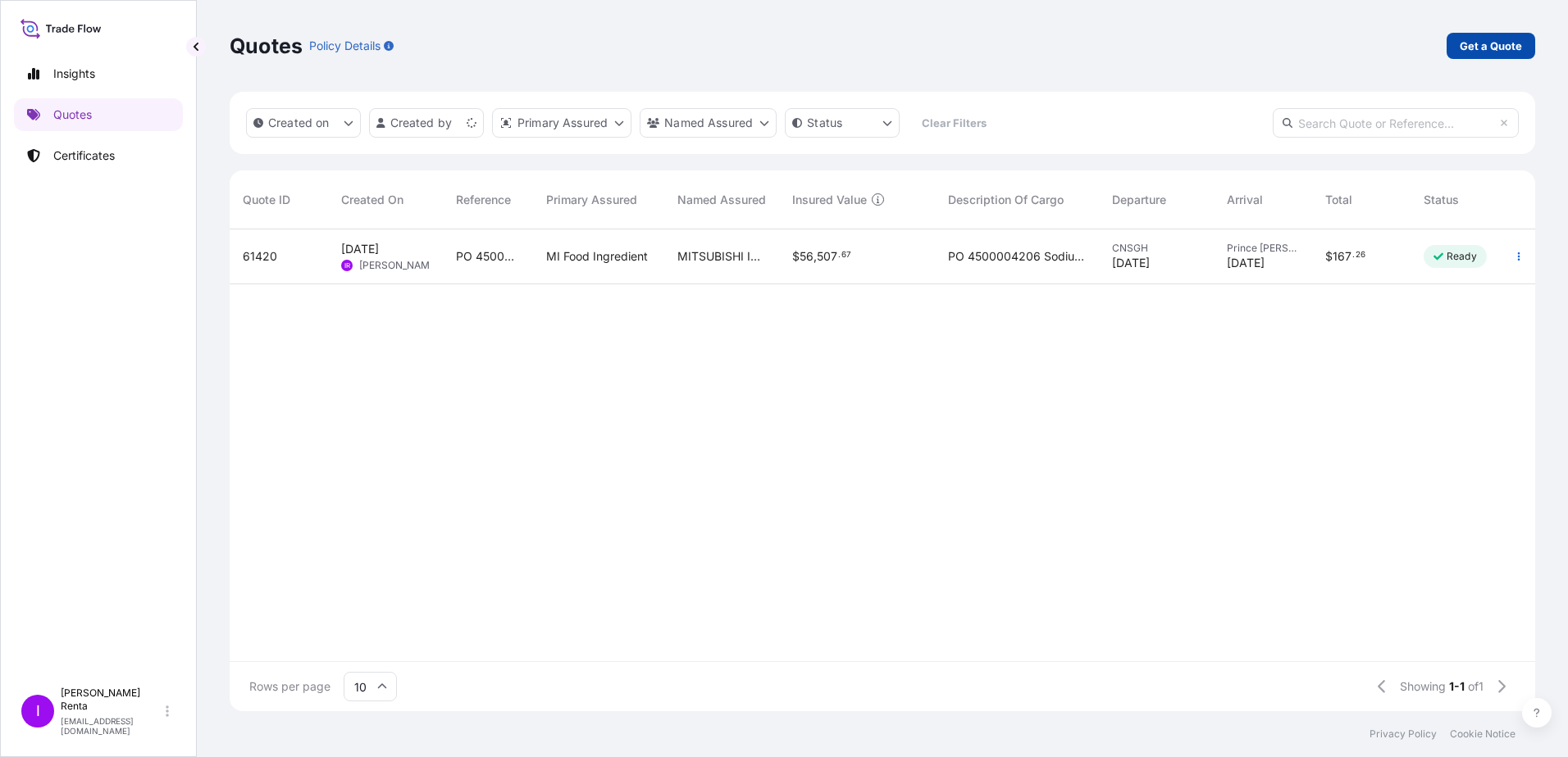
click at [1501, 46] on p "Get a Quote" at bounding box center [1490, 45] width 62 height 17
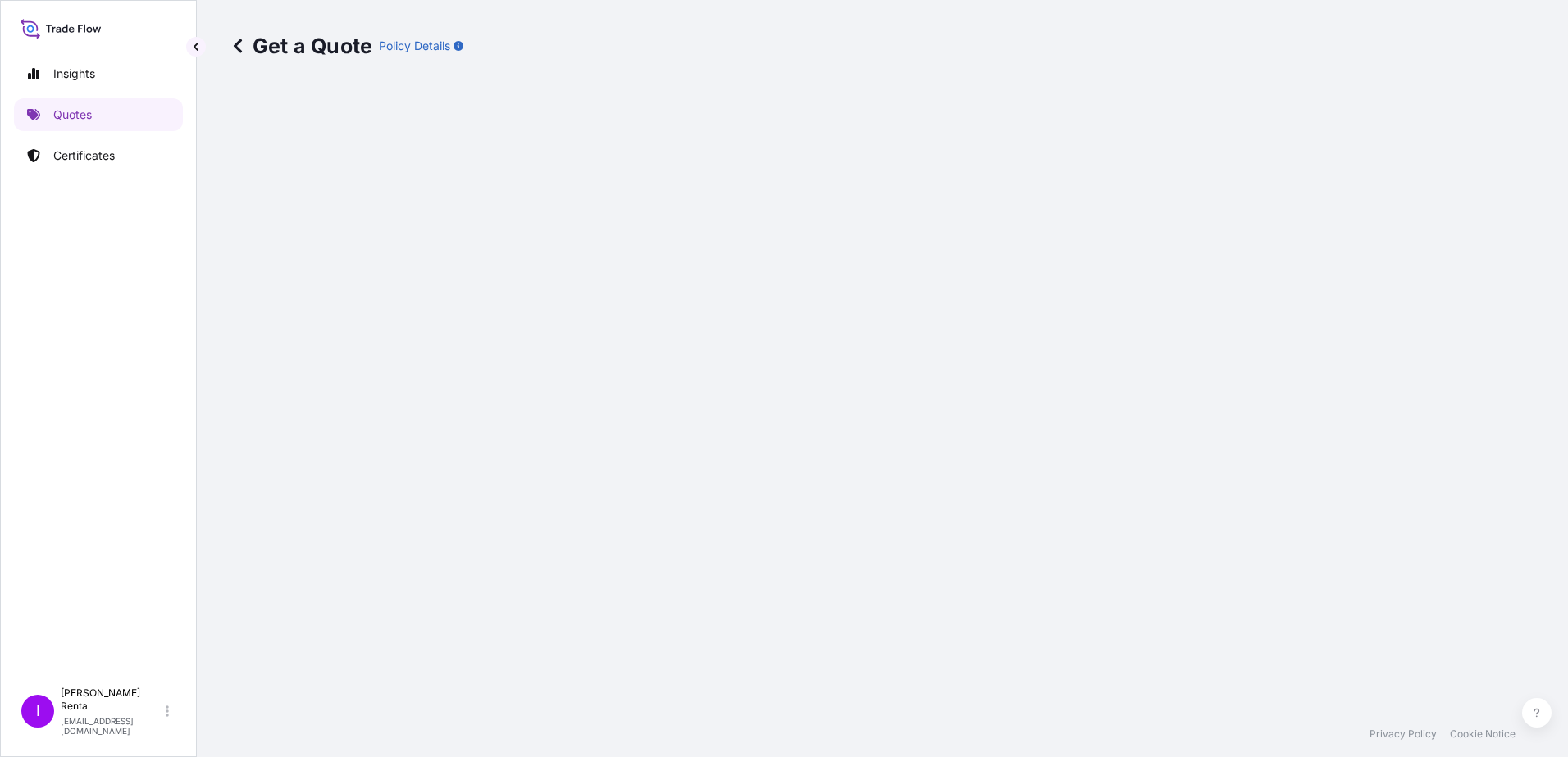
select select "Ocean Vessel"
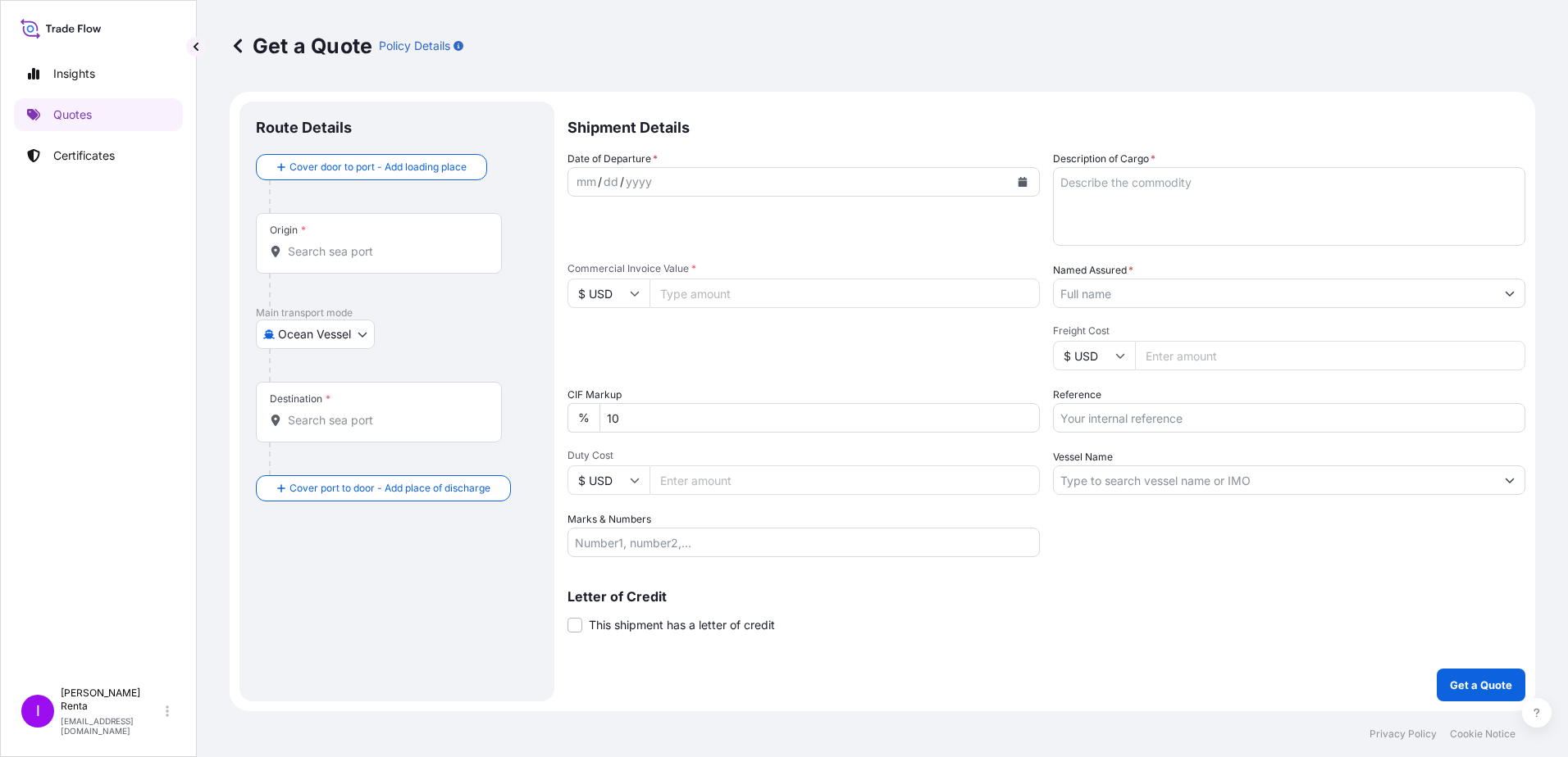
click at [367, 247] on input "Origin *" at bounding box center [384, 251] width 193 height 17
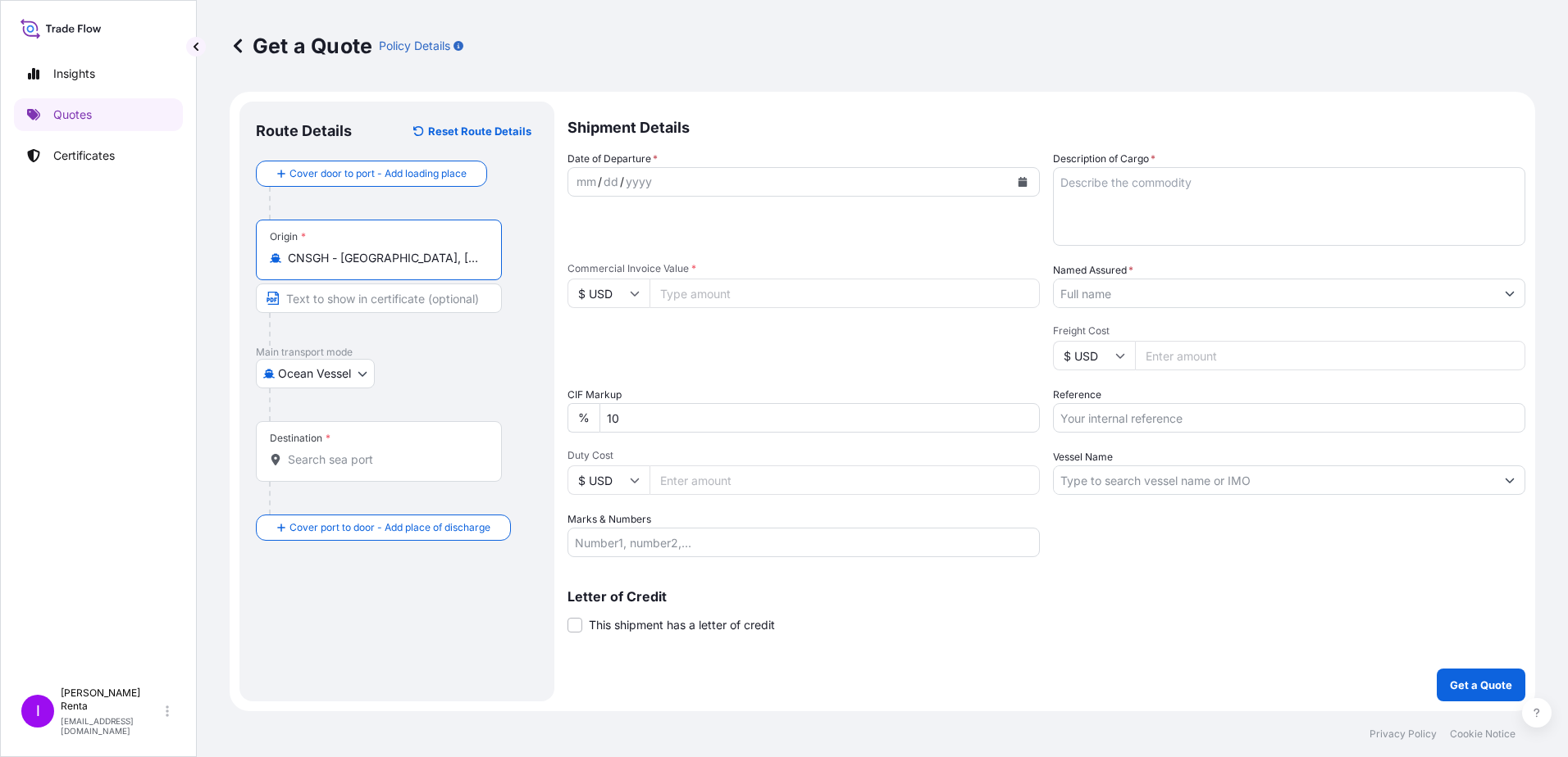
type input "CNSGH - [GEOGRAPHIC_DATA], [GEOGRAPHIC_DATA]"
click at [331, 472] on div "Destination *" at bounding box center [379, 452] width 246 height 61
click at [331, 468] on input "Destination *" at bounding box center [384, 460] width 193 height 17
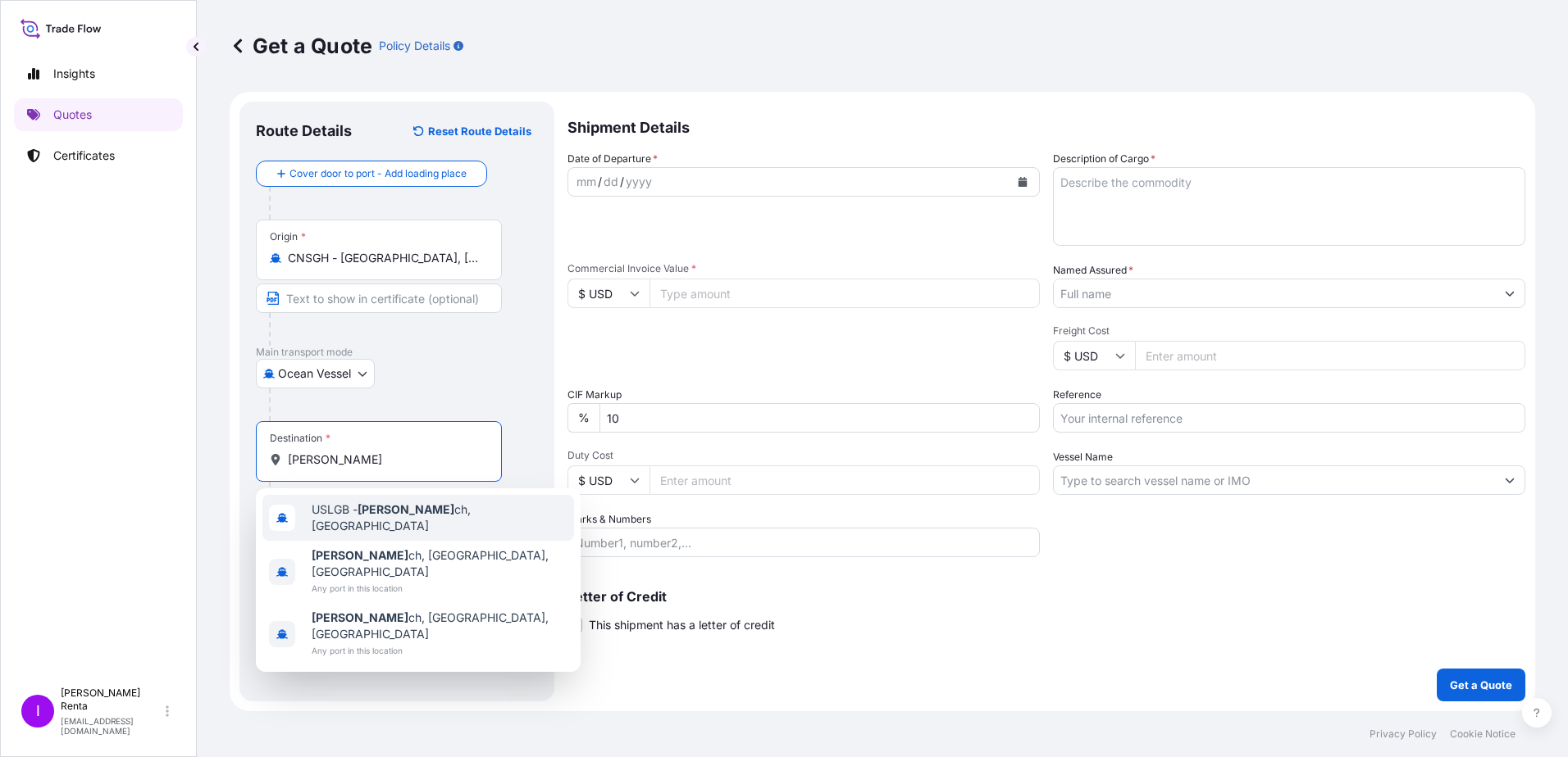
click at [355, 513] on span "USLGB - [PERSON_NAME] ch, [GEOGRAPHIC_DATA]" at bounding box center [439, 518] width 256 height 32
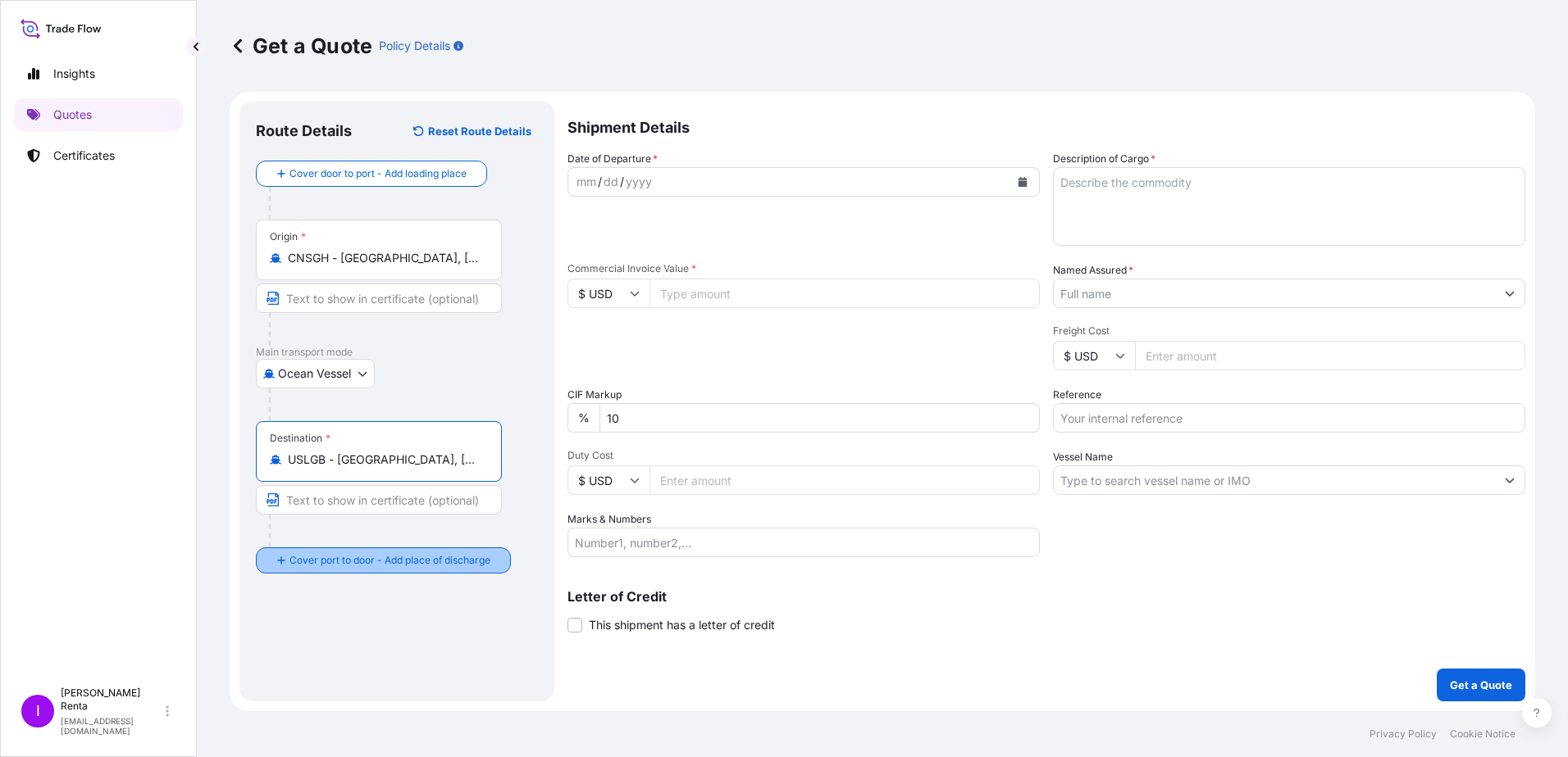
type input "USLGB - [GEOGRAPHIC_DATA], [GEOGRAPHIC_DATA]"
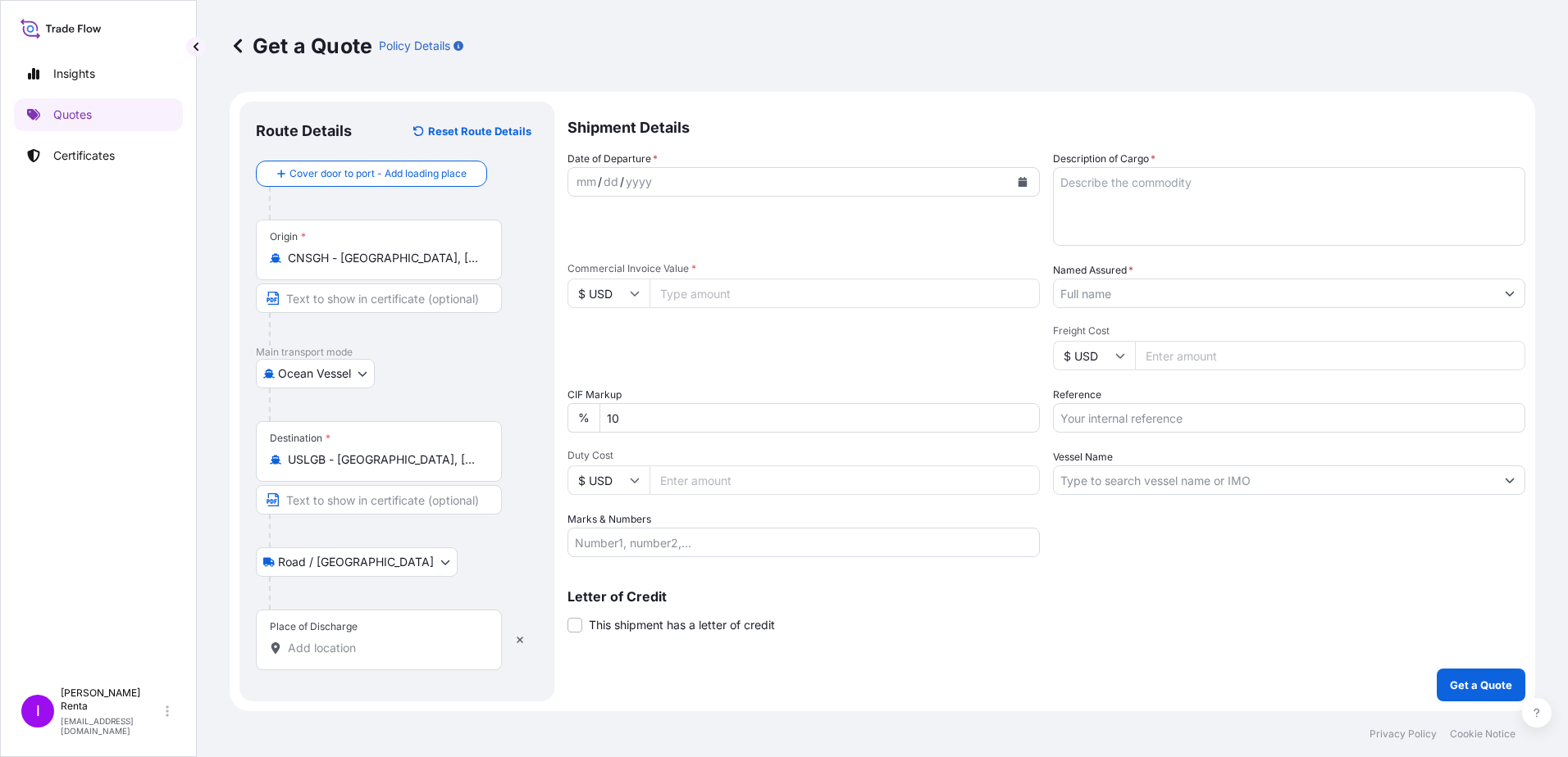
click at [295, 643] on input "Place of Discharge" at bounding box center [384, 648] width 193 height 17
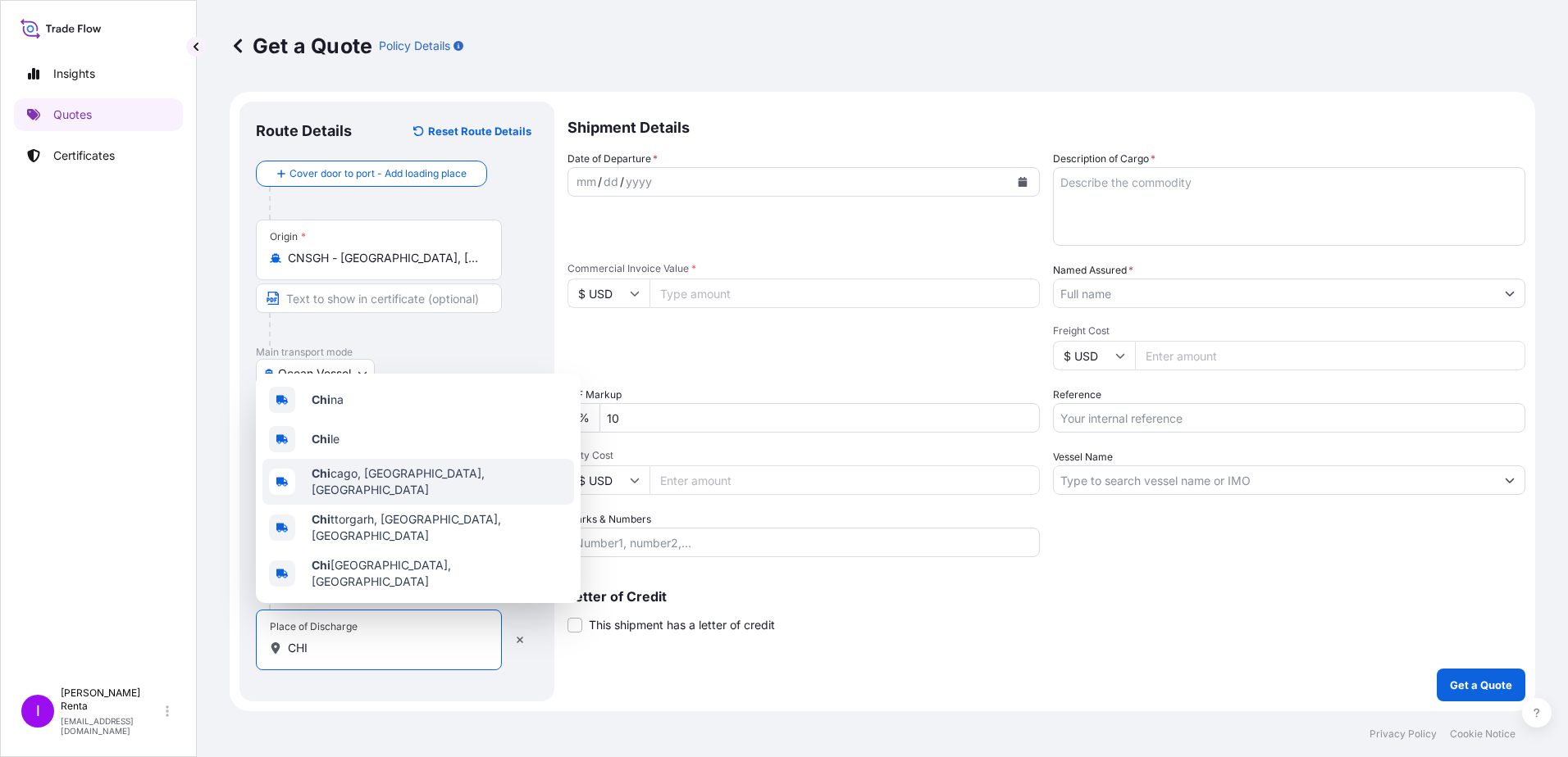
click at [414, 497] on div "Chi cago, [GEOGRAPHIC_DATA], [GEOGRAPHIC_DATA]" at bounding box center [418, 481] width 311 height 46
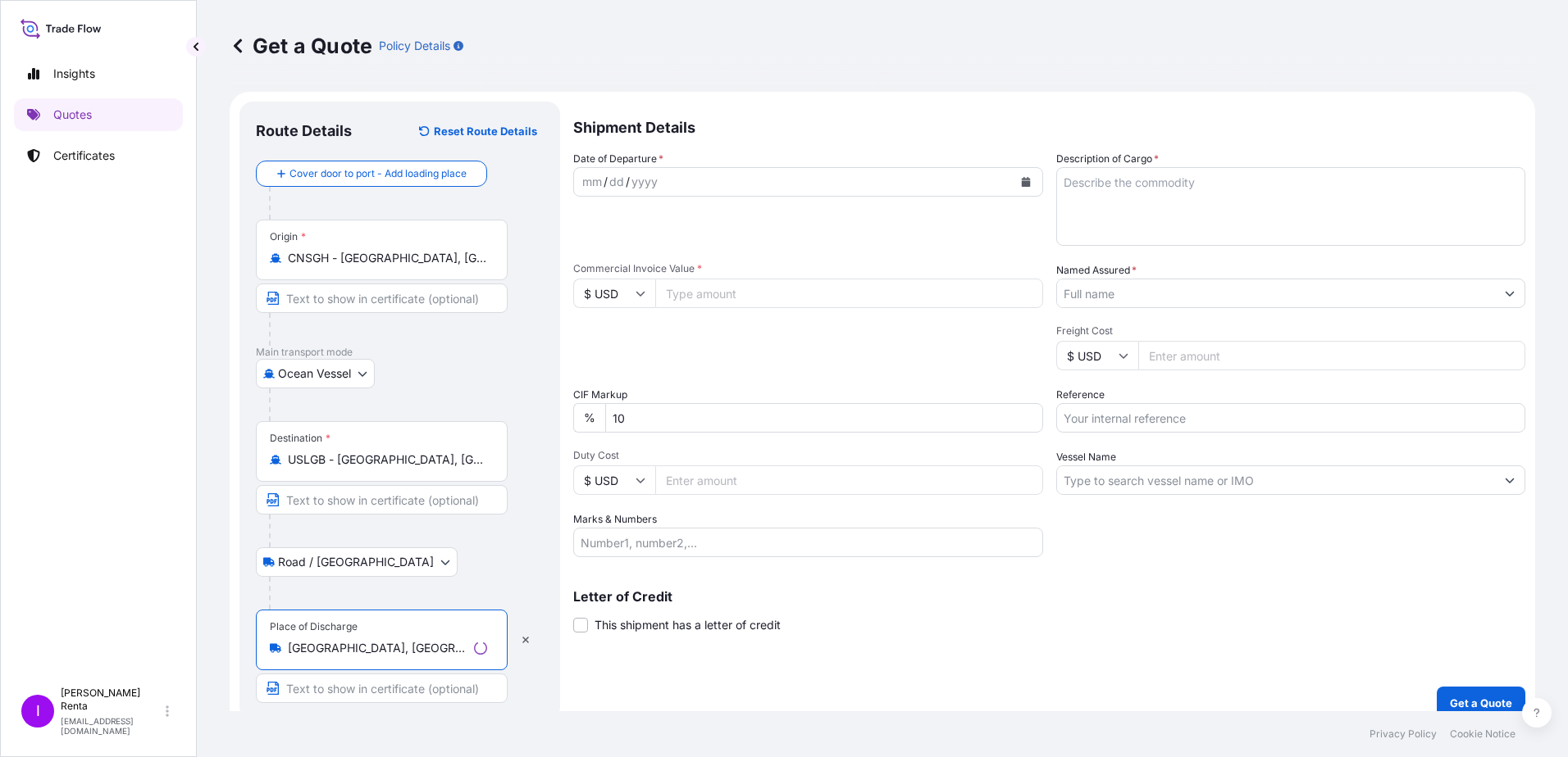
type input "[GEOGRAPHIC_DATA], [GEOGRAPHIC_DATA], [GEOGRAPHIC_DATA]"
click at [387, 698] on input "Text to appear on certificate" at bounding box center [382, 688] width 252 height 30
type input "DELIVERY TO ROMEOVILLE IL"
click at [1437, 687] on button "Get a Quote" at bounding box center [1481, 703] width 89 height 32
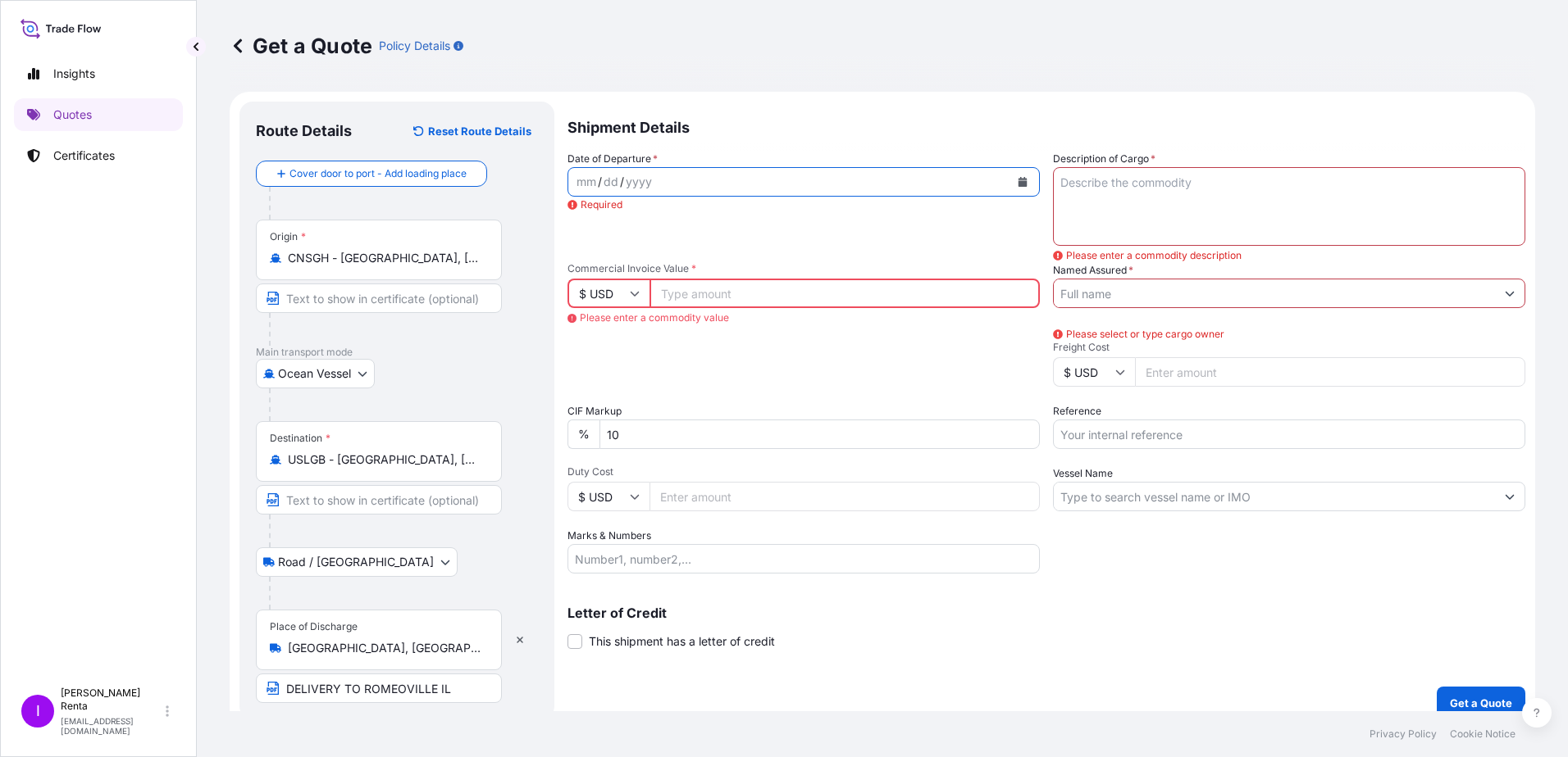
click at [1014, 175] on button "Calendar" at bounding box center [1022, 181] width 27 height 27
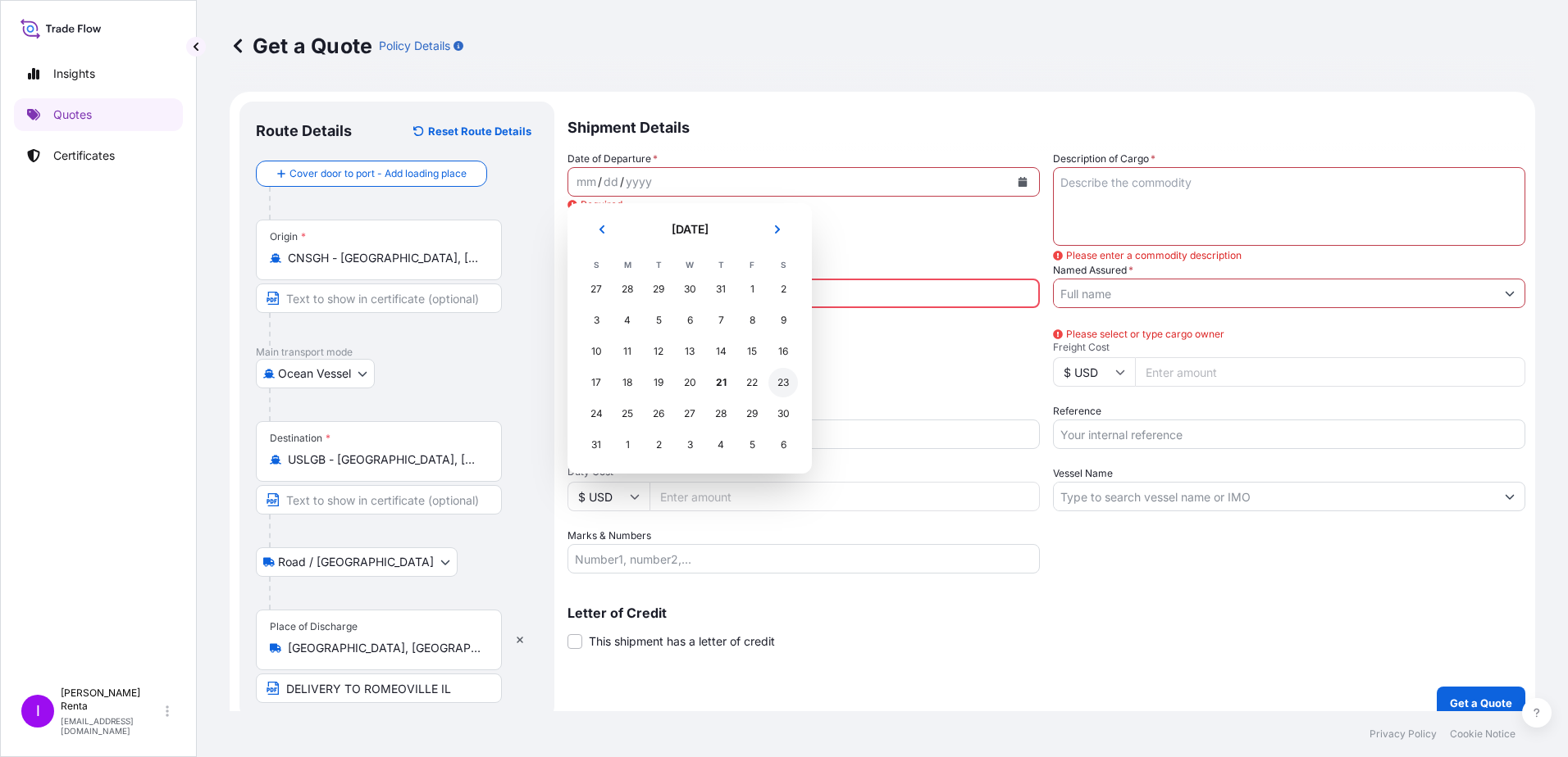
click at [781, 379] on div "23" at bounding box center [783, 383] width 30 height 30
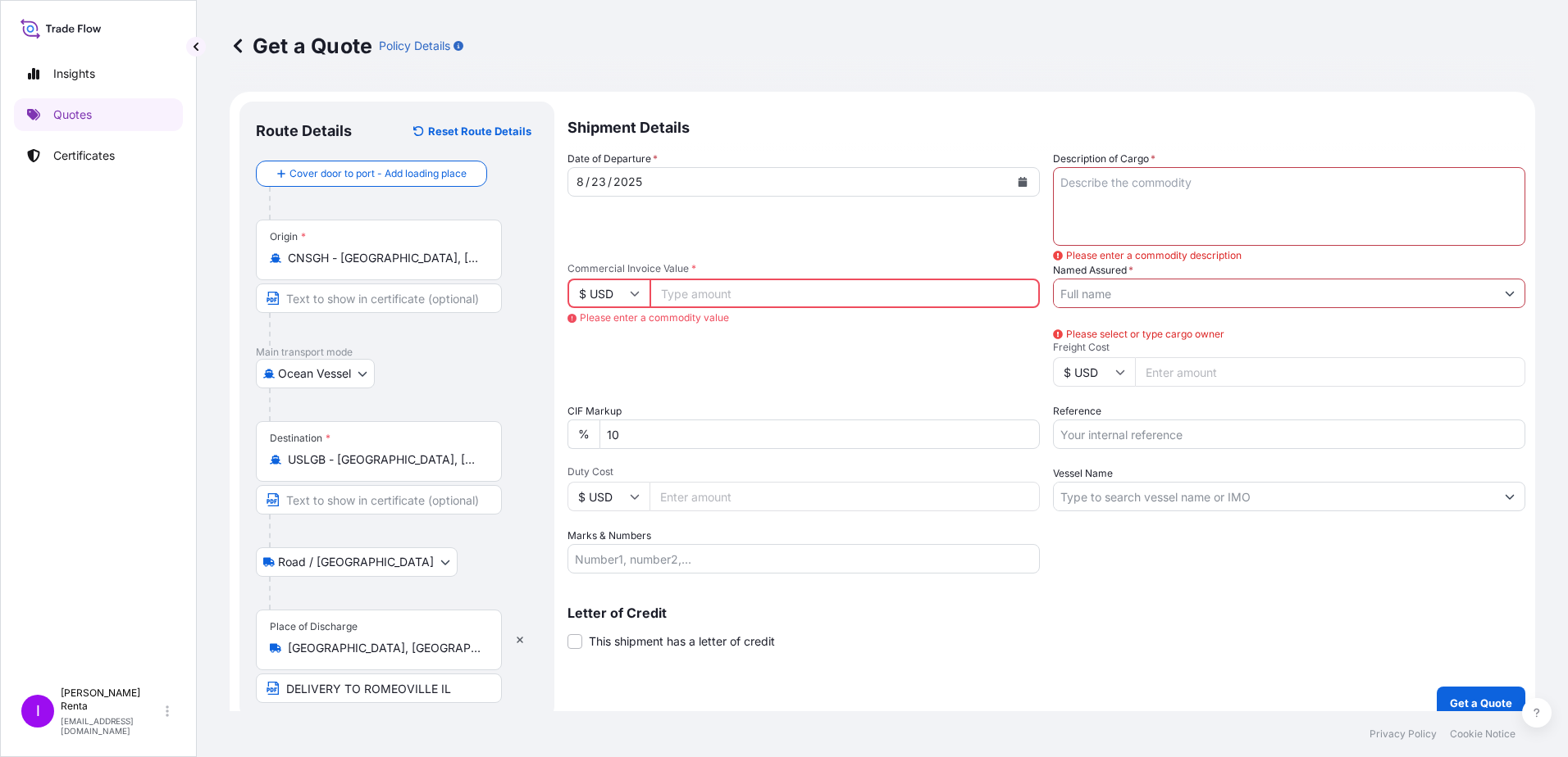
click at [683, 291] on input "Commercial Invoice Value *" at bounding box center [844, 293] width 390 height 30
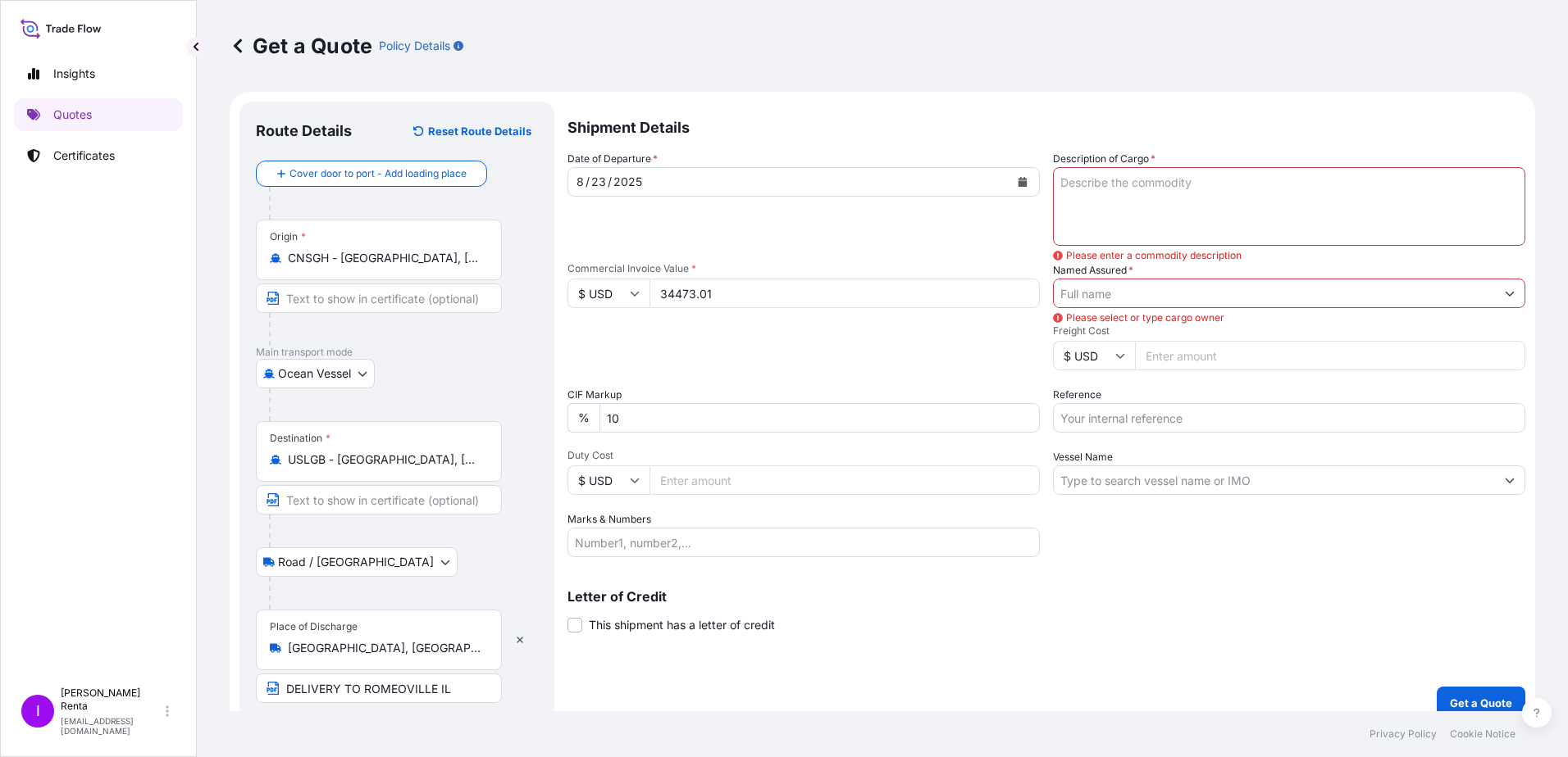
type input "34473.01"
click at [687, 482] on input "Duty Cost" at bounding box center [844, 480] width 390 height 30
type input "8618.25"
type input "800 BOXES 20 PALLETS"
click at [1139, 184] on textarea "Description of Cargo *" at bounding box center [1289, 207] width 473 height 79
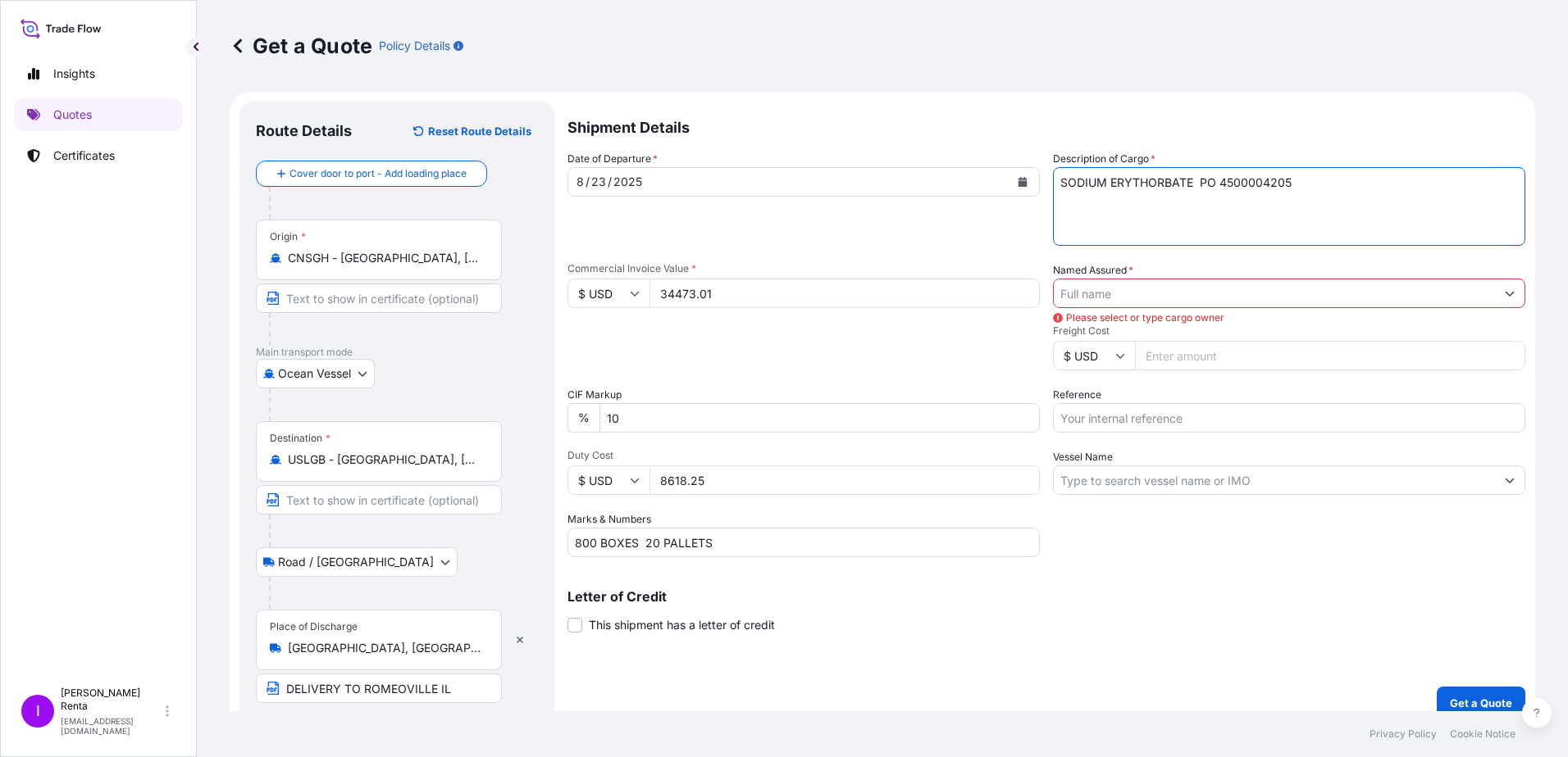
type textarea "SODIUM ERYTHORBATE PO 4500004205"
click at [1086, 292] on input "Named Assured *" at bounding box center [1274, 293] width 441 height 30
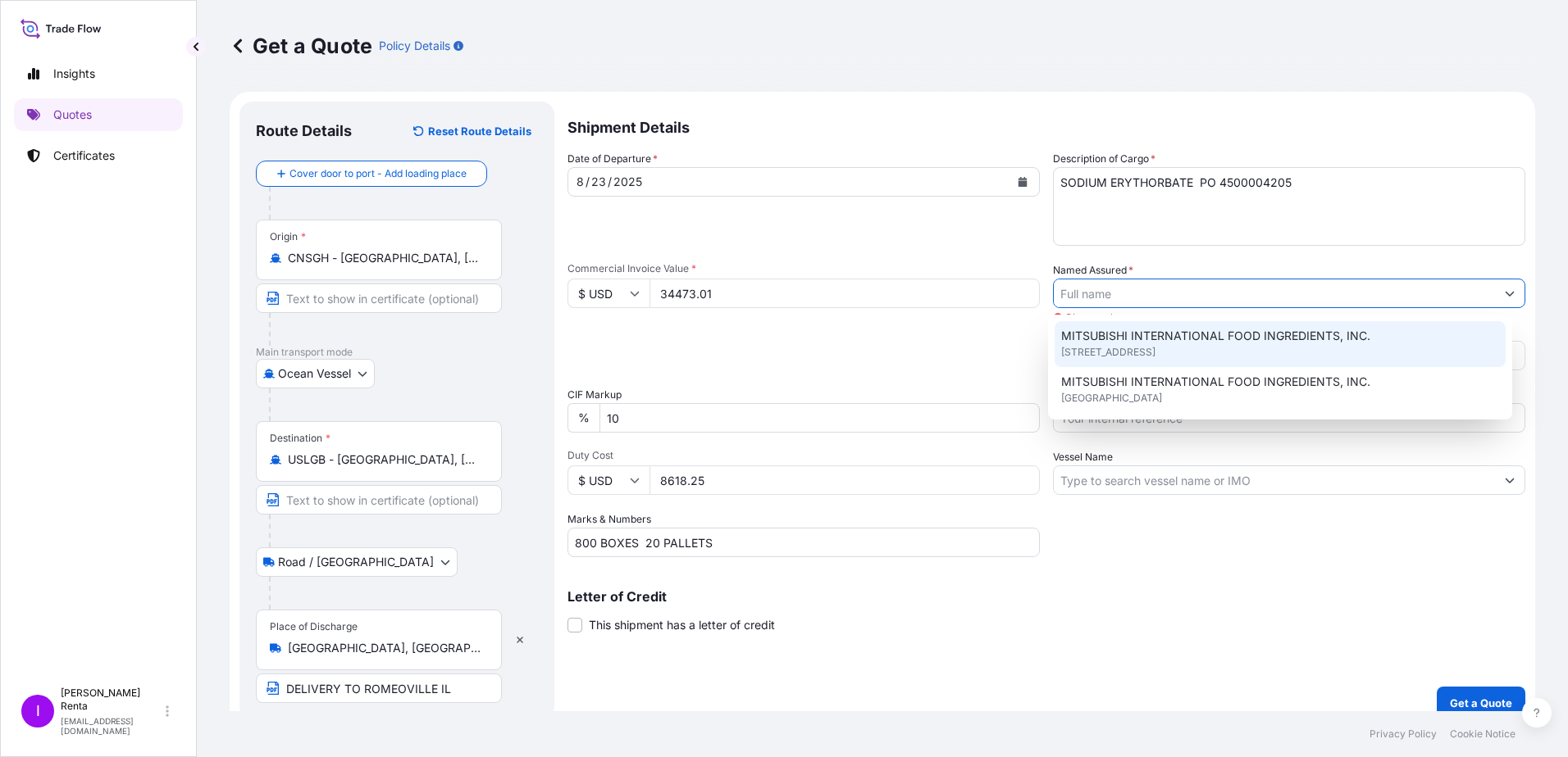
click at [1087, 331] on span "MITSUBISHI INTERNATIONAL FOOD INGREDIENTS, INC." at bounding box center [1215, 336] width 309 height 17
type input "MITSUBISHI INTERNATIONAL FOOD INGREDIENTS, INC."
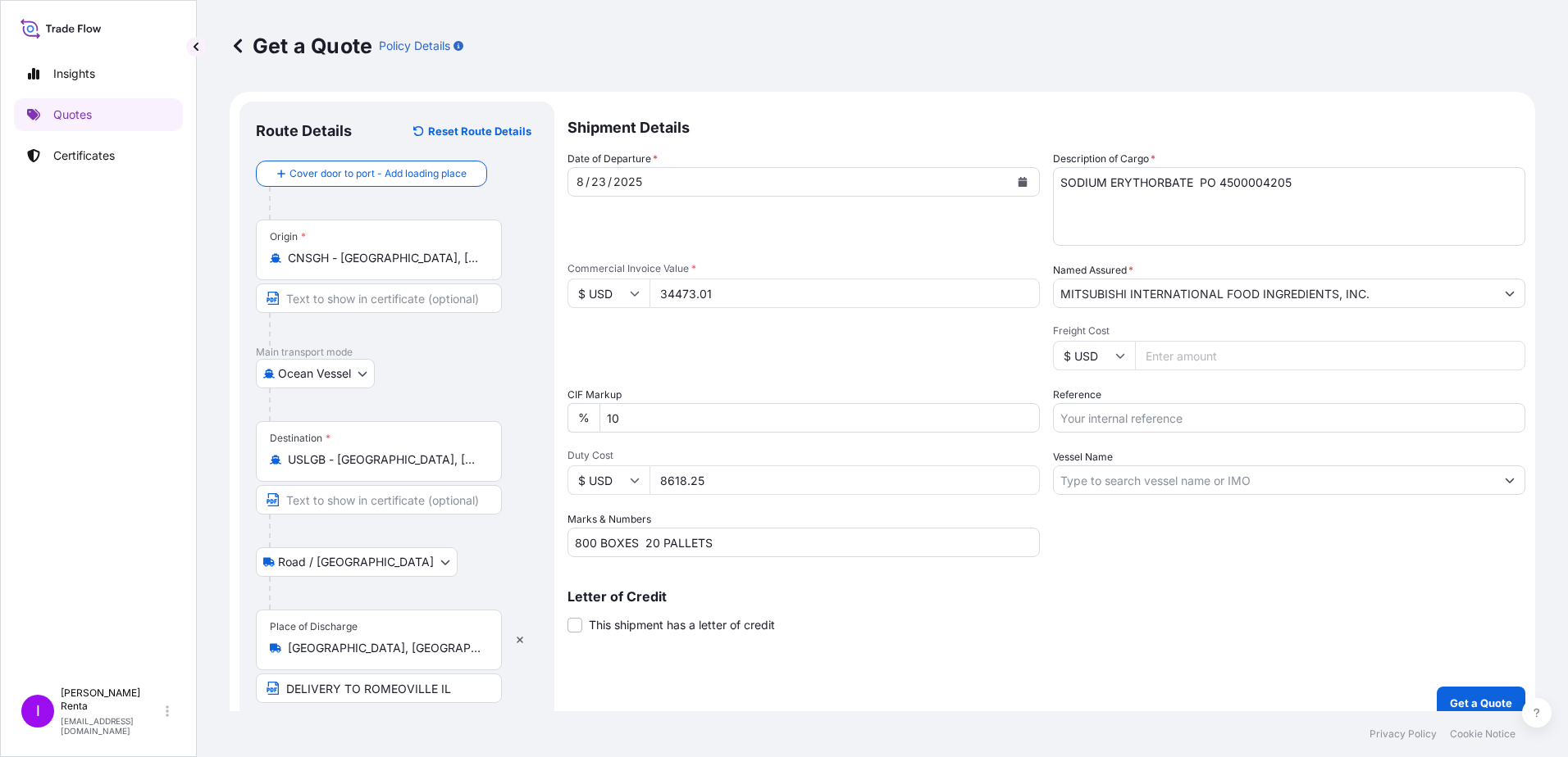
click at [1160, 354] on input "Freight Cost" at bounding box center [1330, 355] width 390 height 30
type input "3877.00"
click at [1105, 421] on input "Reference" at bounding box center [1289, 418] width 473 height 30
type input "PO 4500004205"
click at [1134, 482] on input "Vessel Name" at bounding box center [1274, 480] width 441 height 30
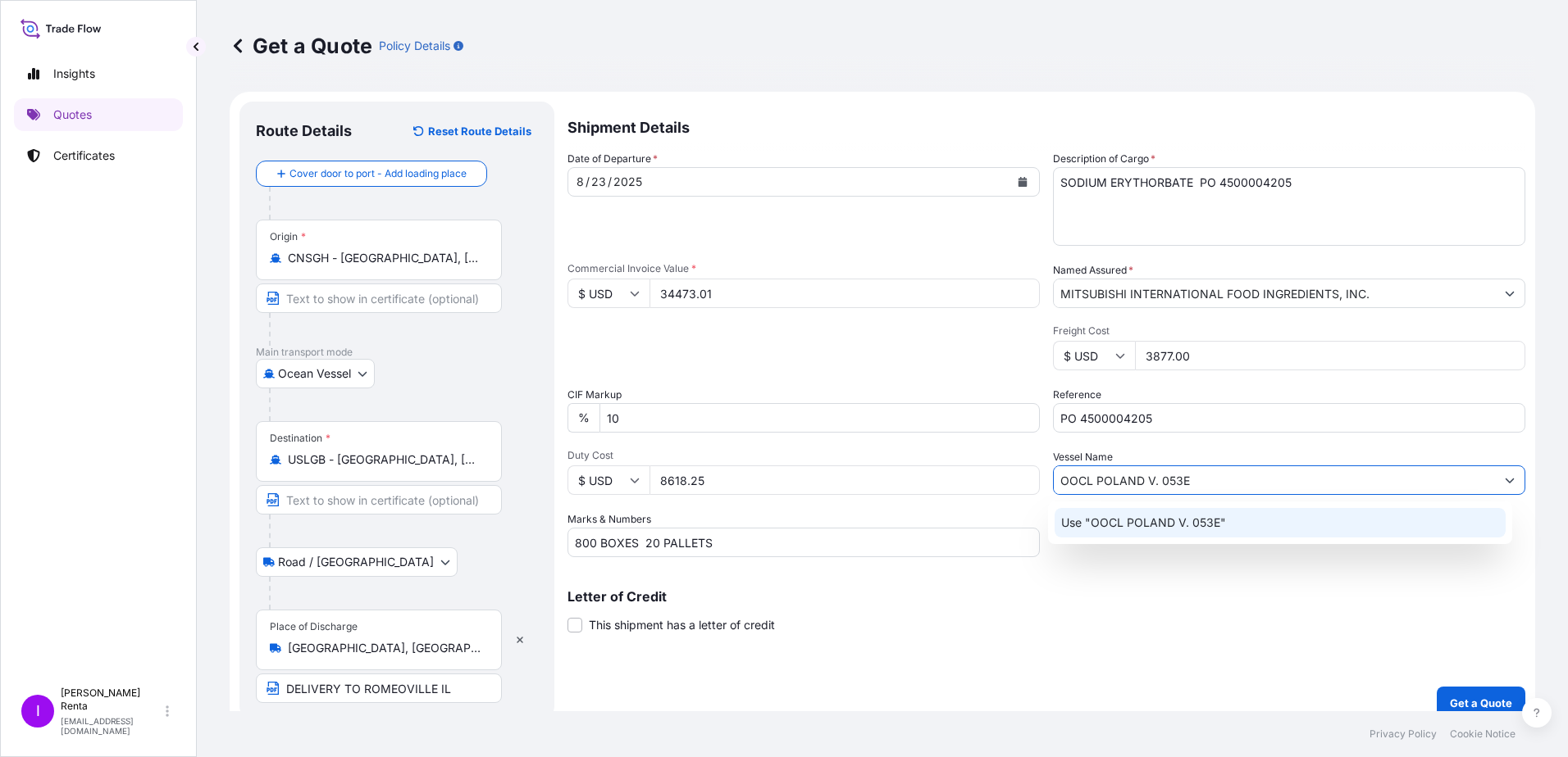
type input "OOCL POLAND V. 053E"
click at [1226, 650] on div "Shipment Details Date of Departure * [DATE] Cargo Category * Food Additives Des…" at bounding box center [1046, 410] width 957 height 618
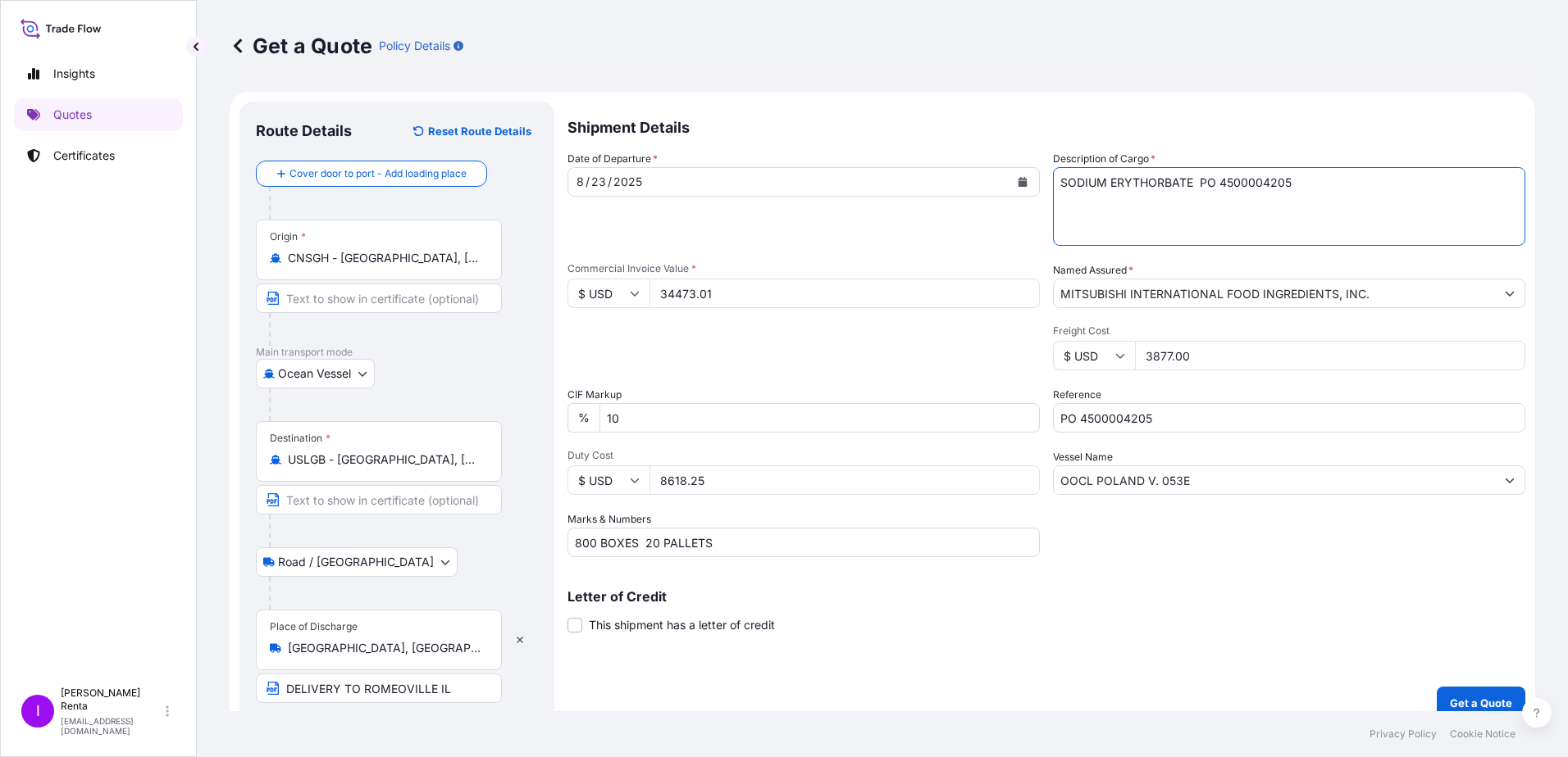
click at [1376, 205] on textarea "SODIUM ERYTHORBATE PO 4500004205" at bounding box center [1289, 207] width 473 height 79
click at [1240, 181] on textarea "SODIUM ERYTHORBATE PO 4500004205" at bounding box center [1289, 207] width 473 height 79
drag, startPoint x: 1100, startPoint y: 425, endPoint x: 1137, endPoint y: 431, distance: 37.5
click at [1101, 425] on input "PO 4500004205" at bounding box center [1289, 418] width 473 height 30
click at [1450, 697] on p "Get a Quote" at bounding box center [1480, 703] width 62 height 17
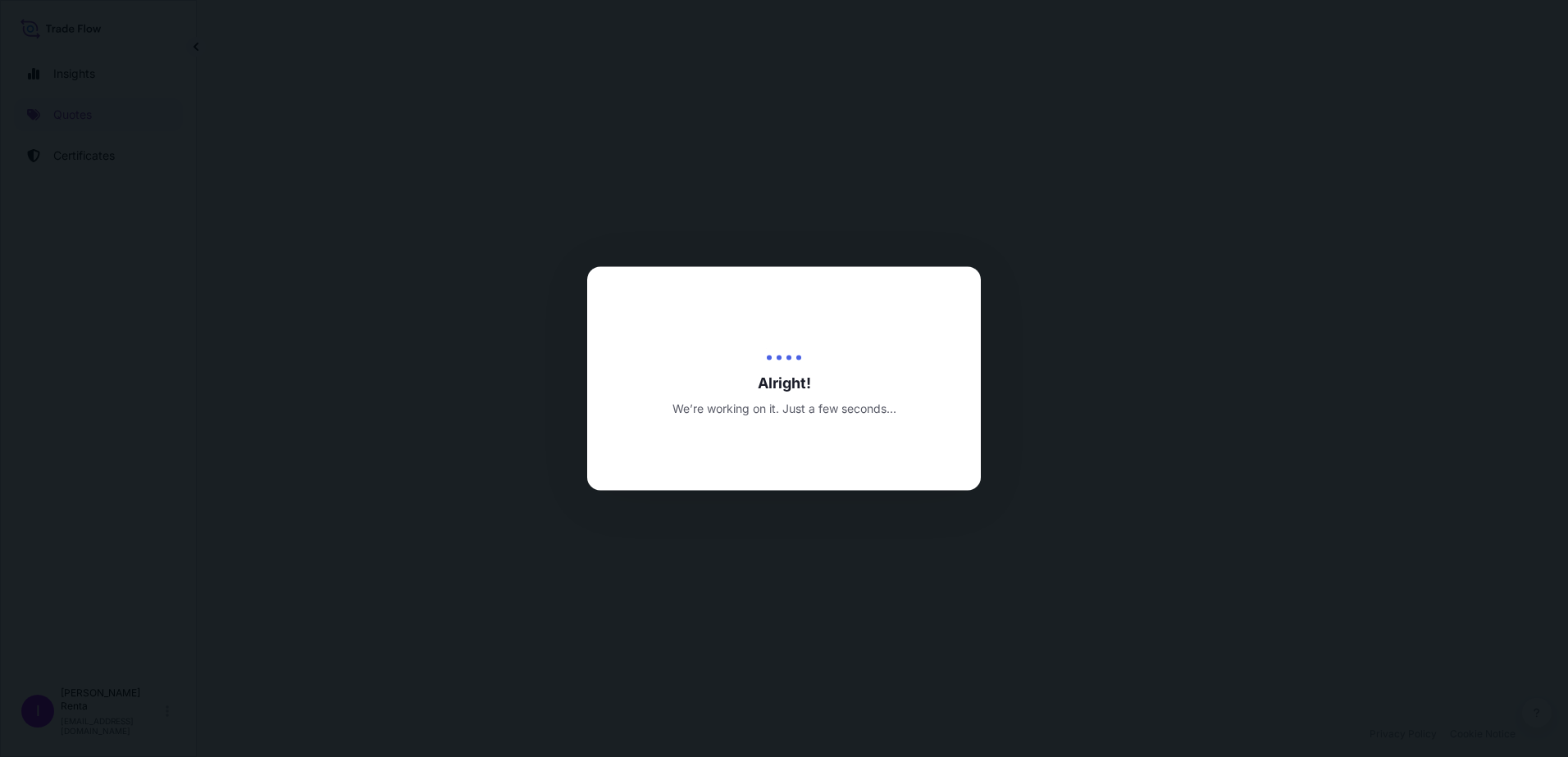
select select "Ocean Vessel"
select select "Road / [GEOGRAPHIC_DATA]"
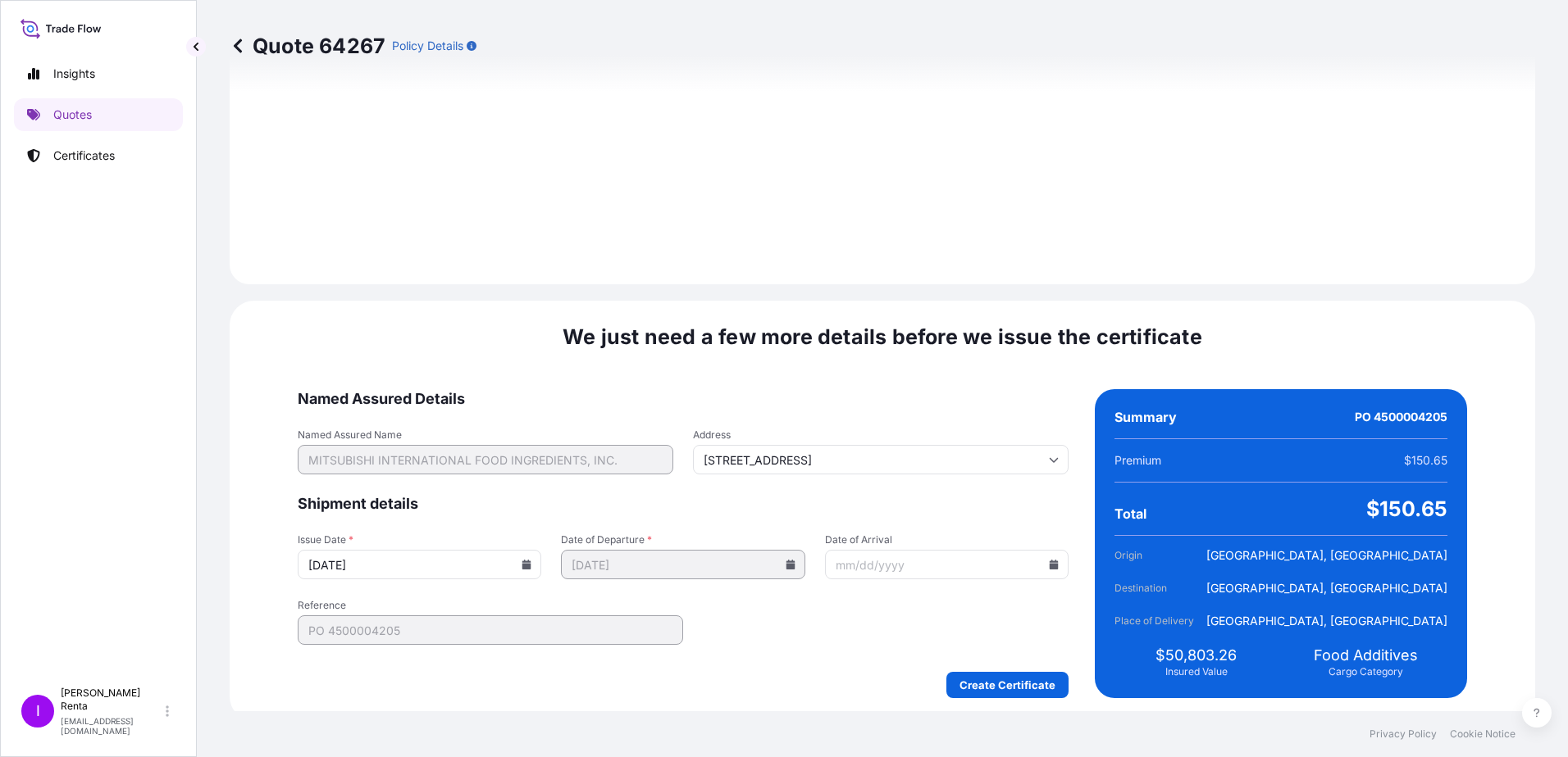
scroll to position [1932, 0]
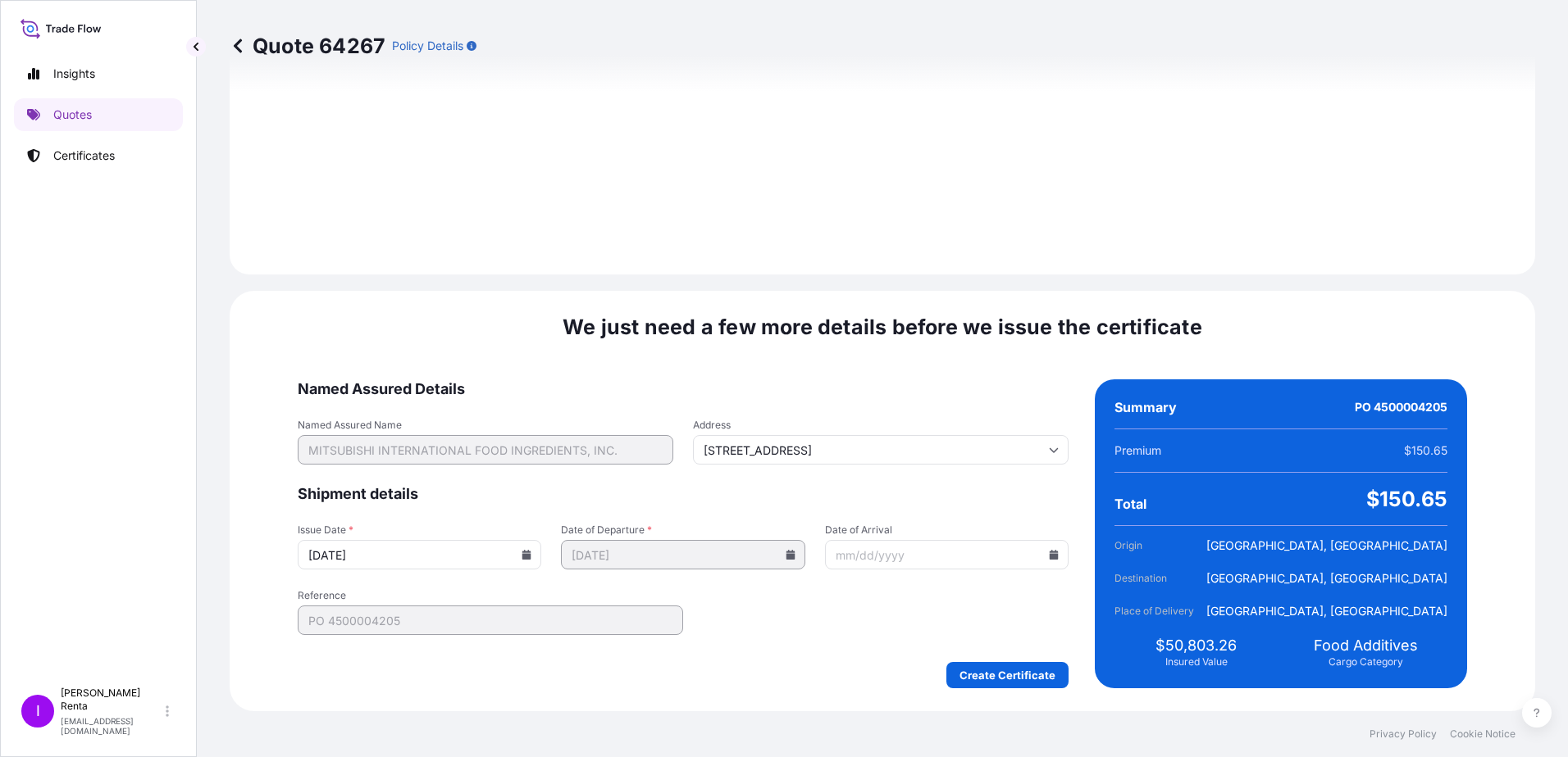
click at [936, 550] on input "Date of Arrival" at bounding box center [947, 555] width 243 height 30
click at [1014, 557] on input "Date of Arrival" at bounding box center [947, 555] width 243 height 30
click at [972, 553] on input "Date of Arrival" at bounding box center [947, 555] width 243 height 30
click at [1050, 558] on icon at bounding box center [1054, 555] width 9 height 10
click at [1040, 277] on icon at bounding box center [1039, 279] width 5 height 9
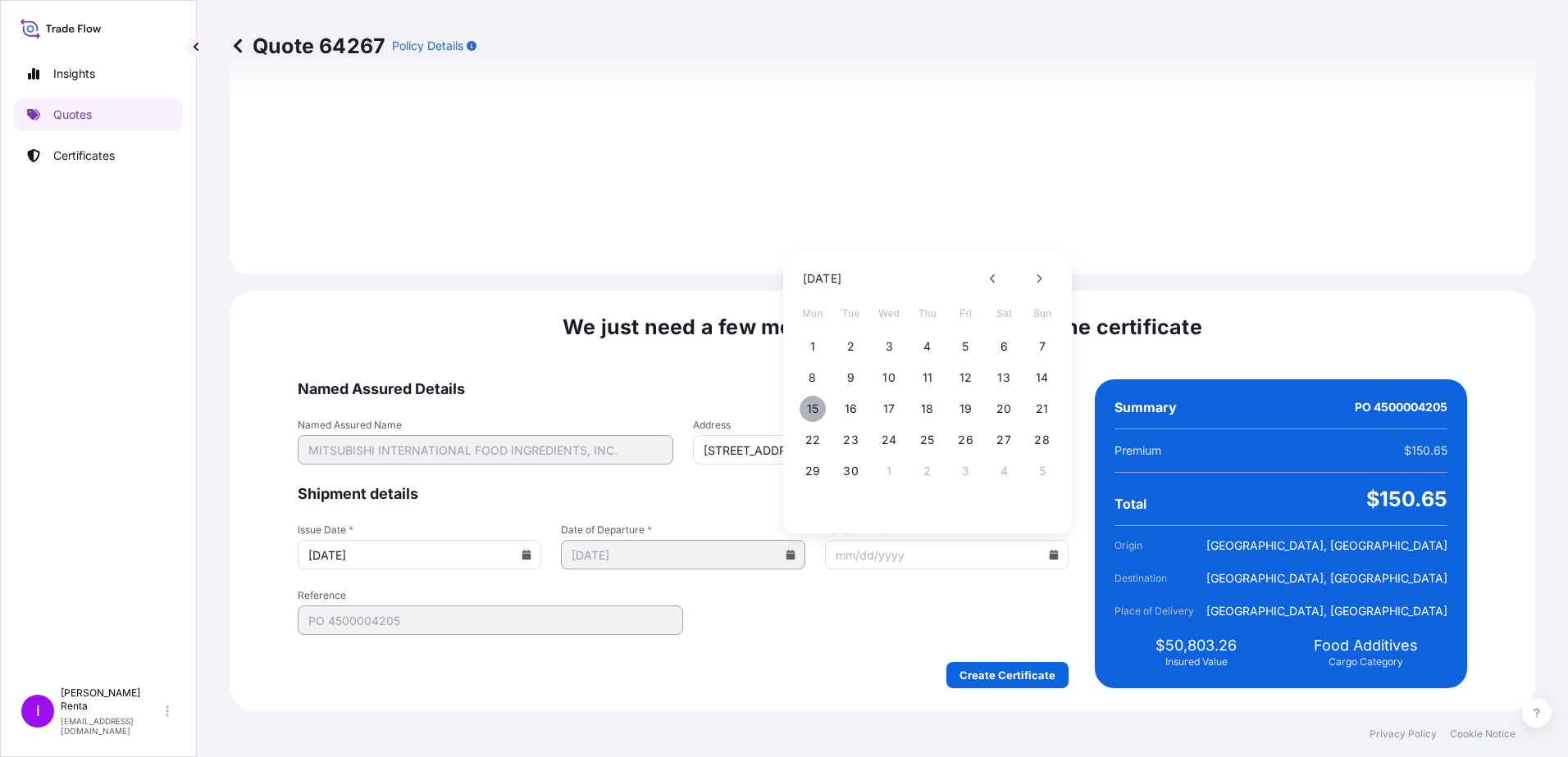
click at [815, 408] on button "15" at bounding box center [813, 409] width 27 height 27
type input "[DATE]"
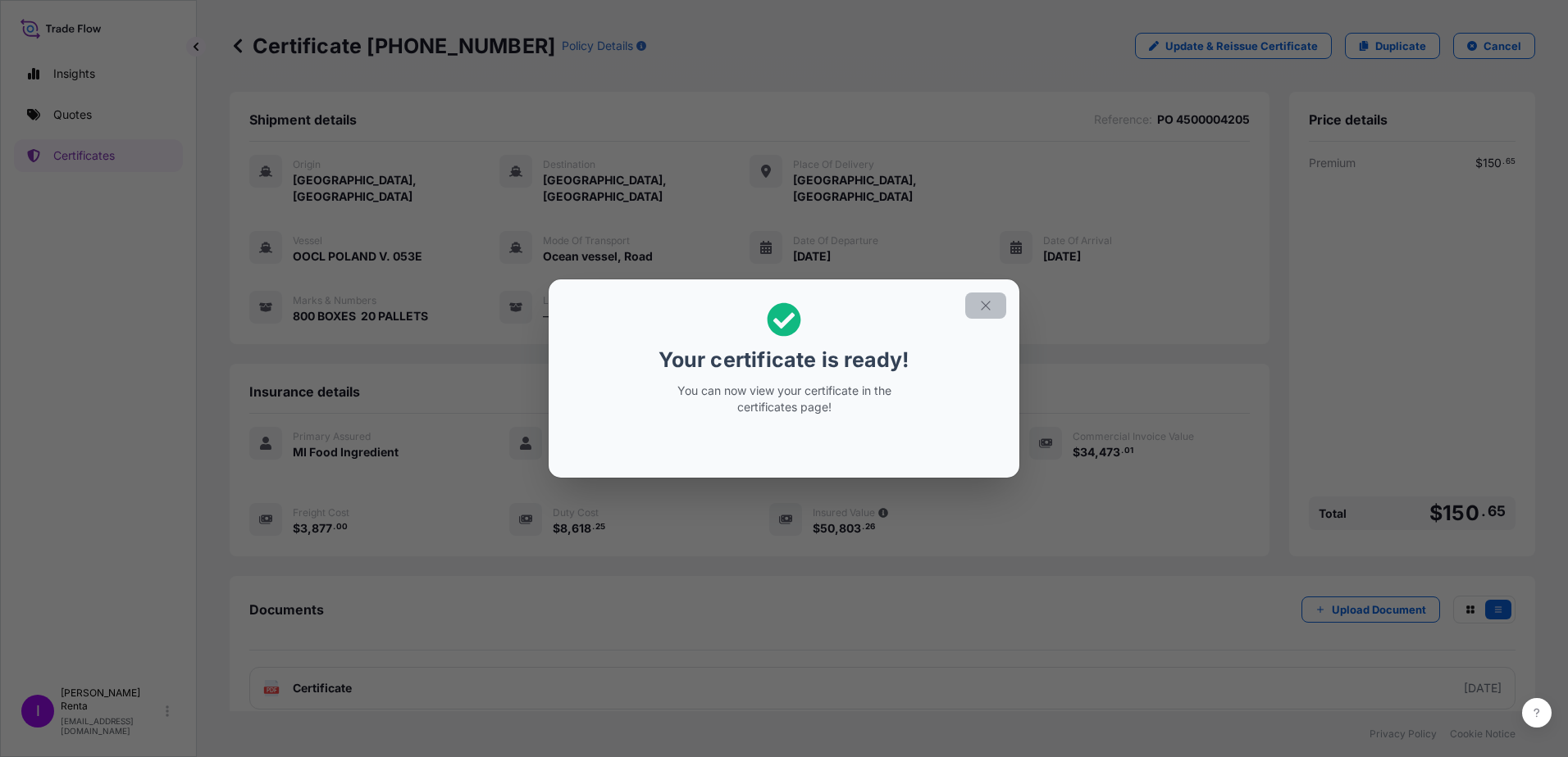
click at [987, 303] on icon "button" at bounding box center [985, 305] width 15 height 15
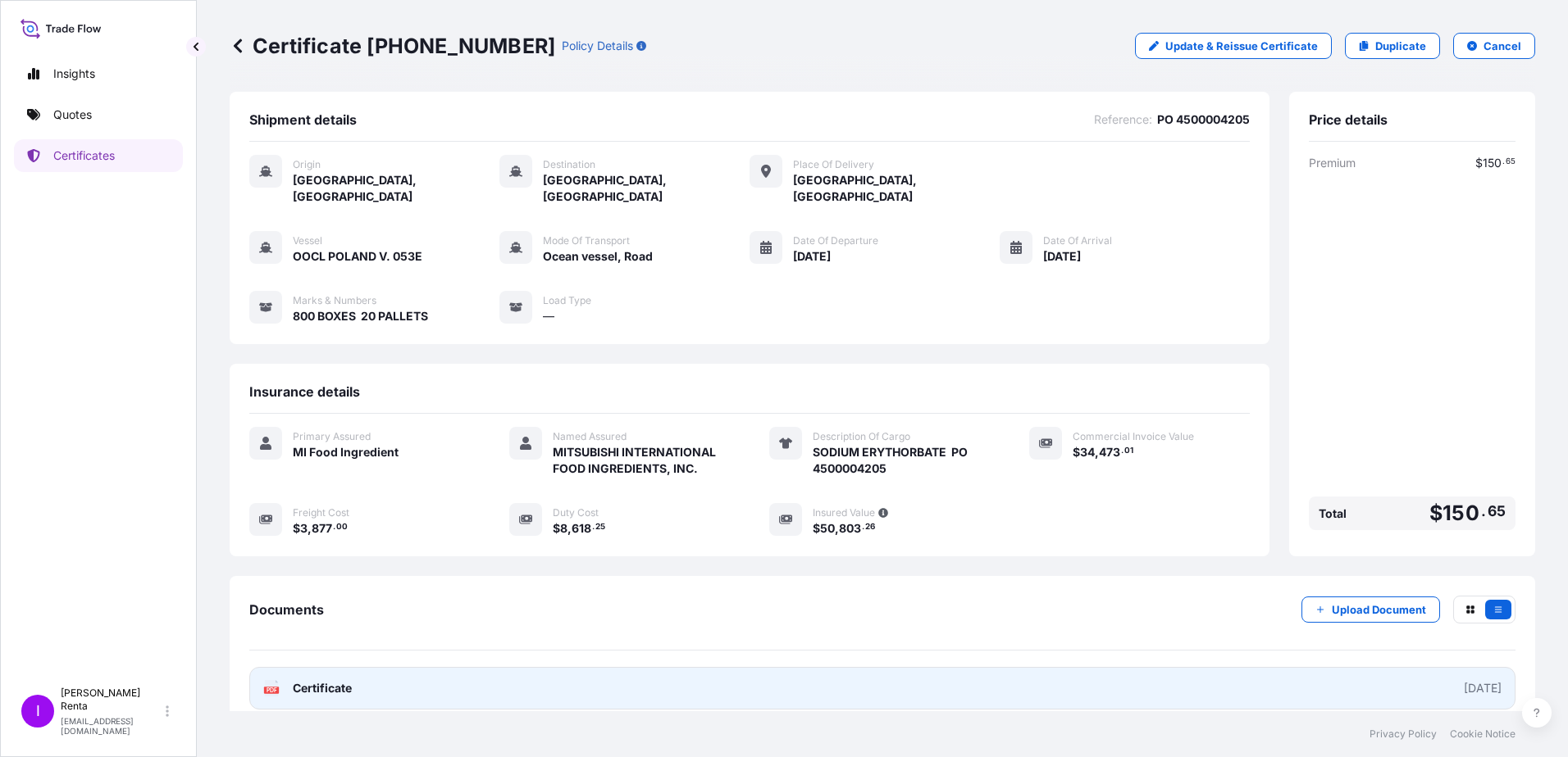
click at [268, 687] on text "PDF" at bounding box center [272, 690] width 11 height 6
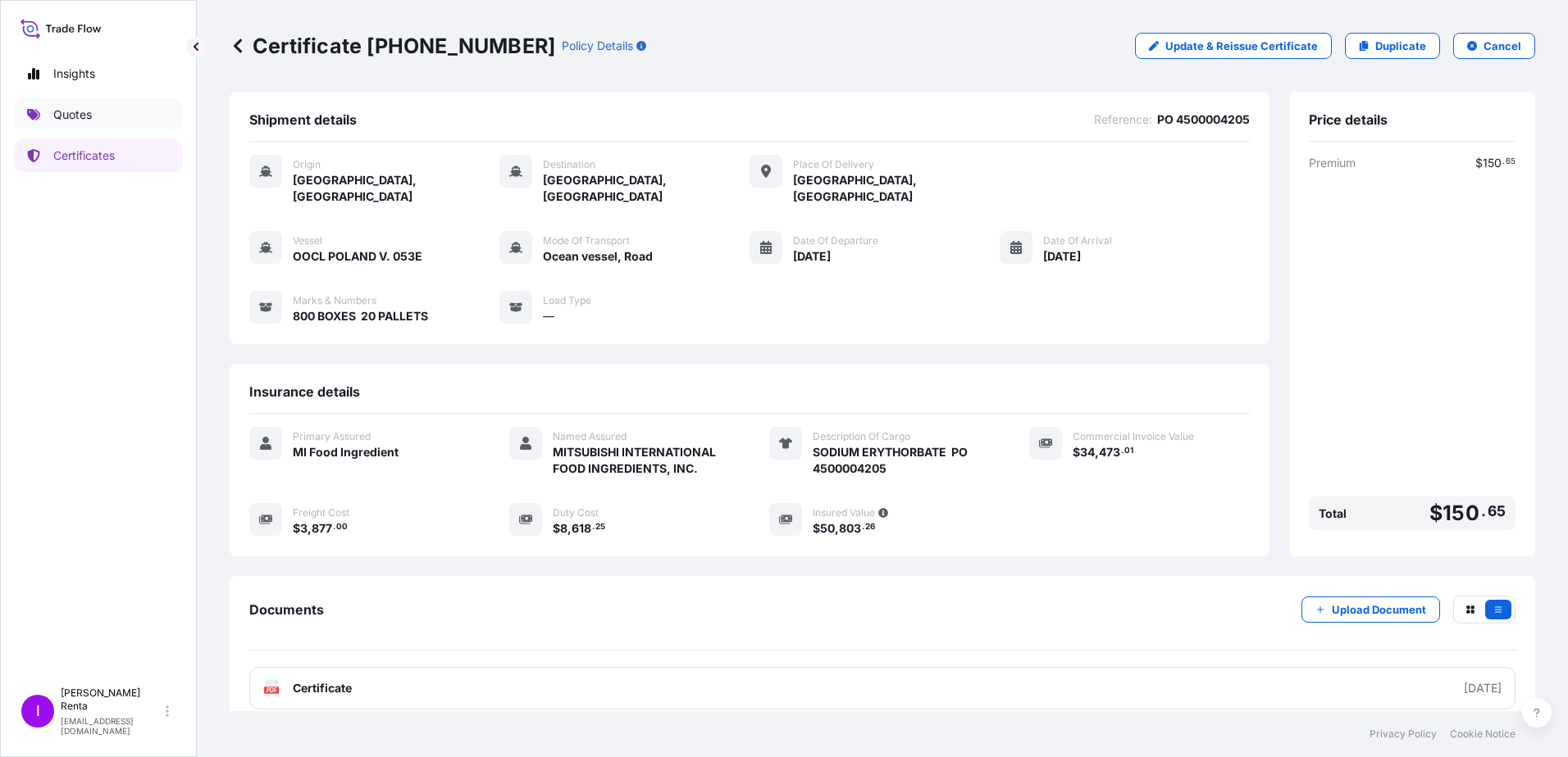
click at [84, 120] on p "Quotes" at bounding box center [72, 114] width 38 height 17
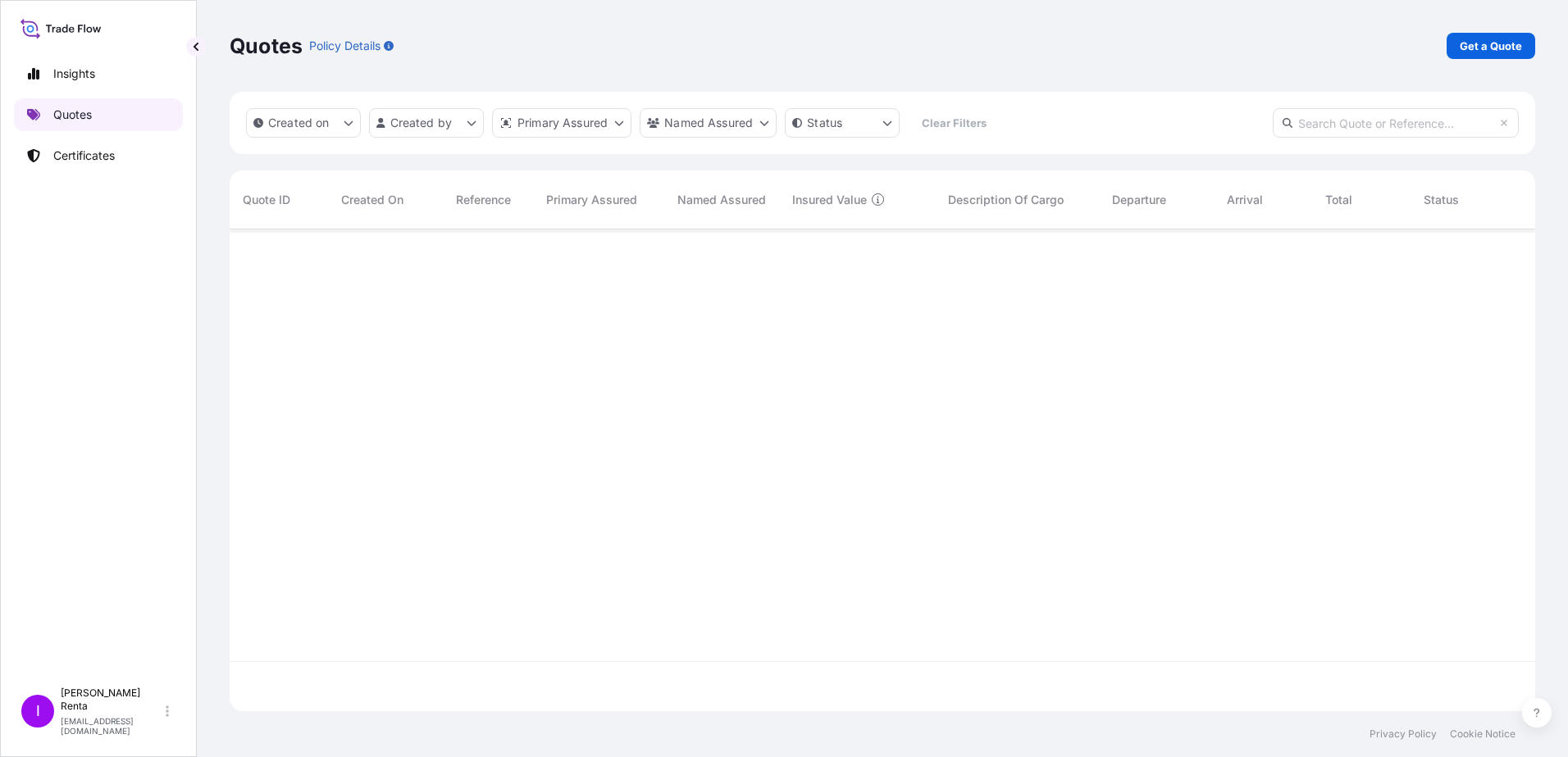
scroll to position [478, 1293]
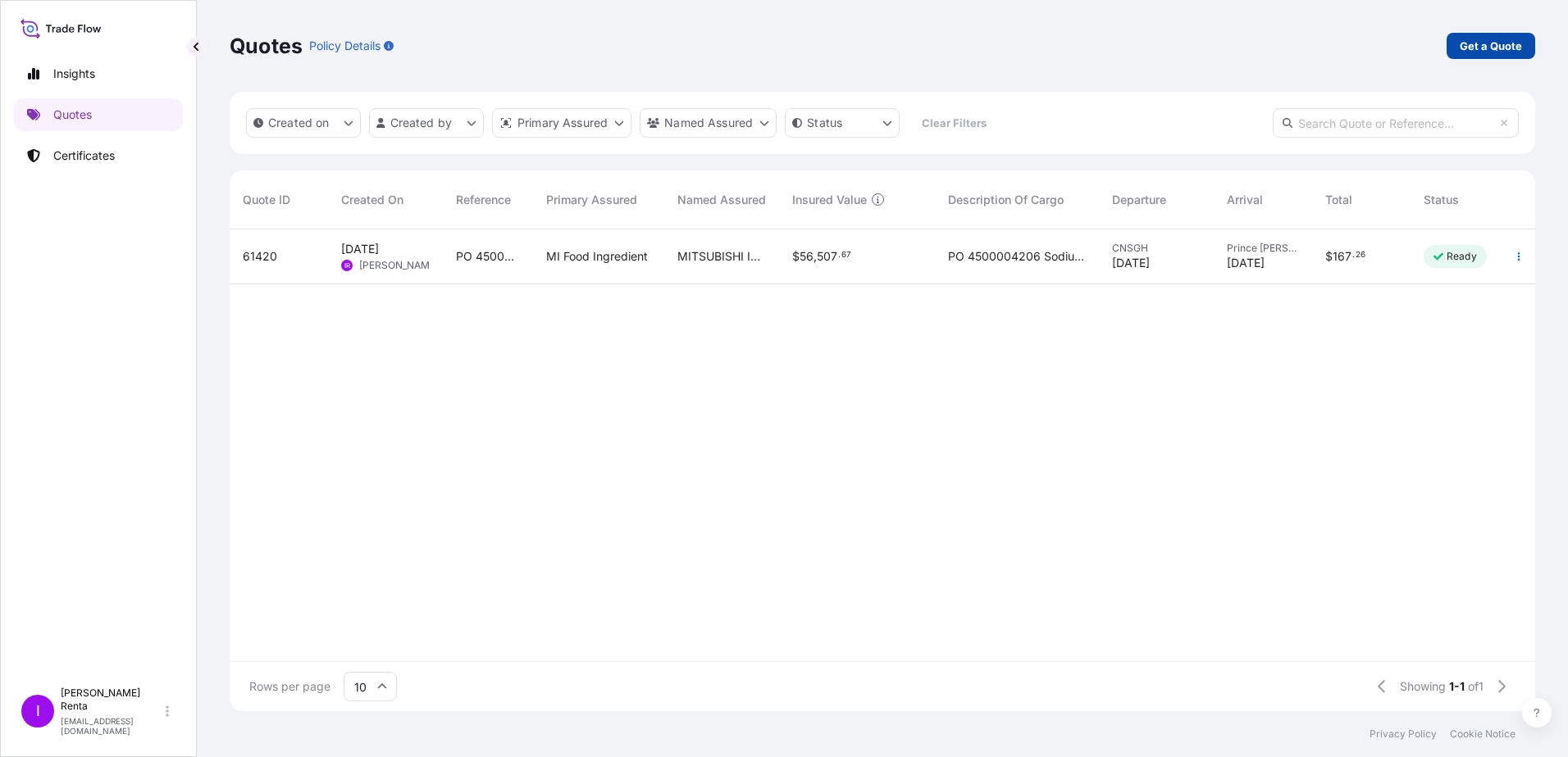
click at [1494, 46] on p "Get a Quote" at bounding box center [1490, 45] width 62 height 17
select select "Ocean Vessel"
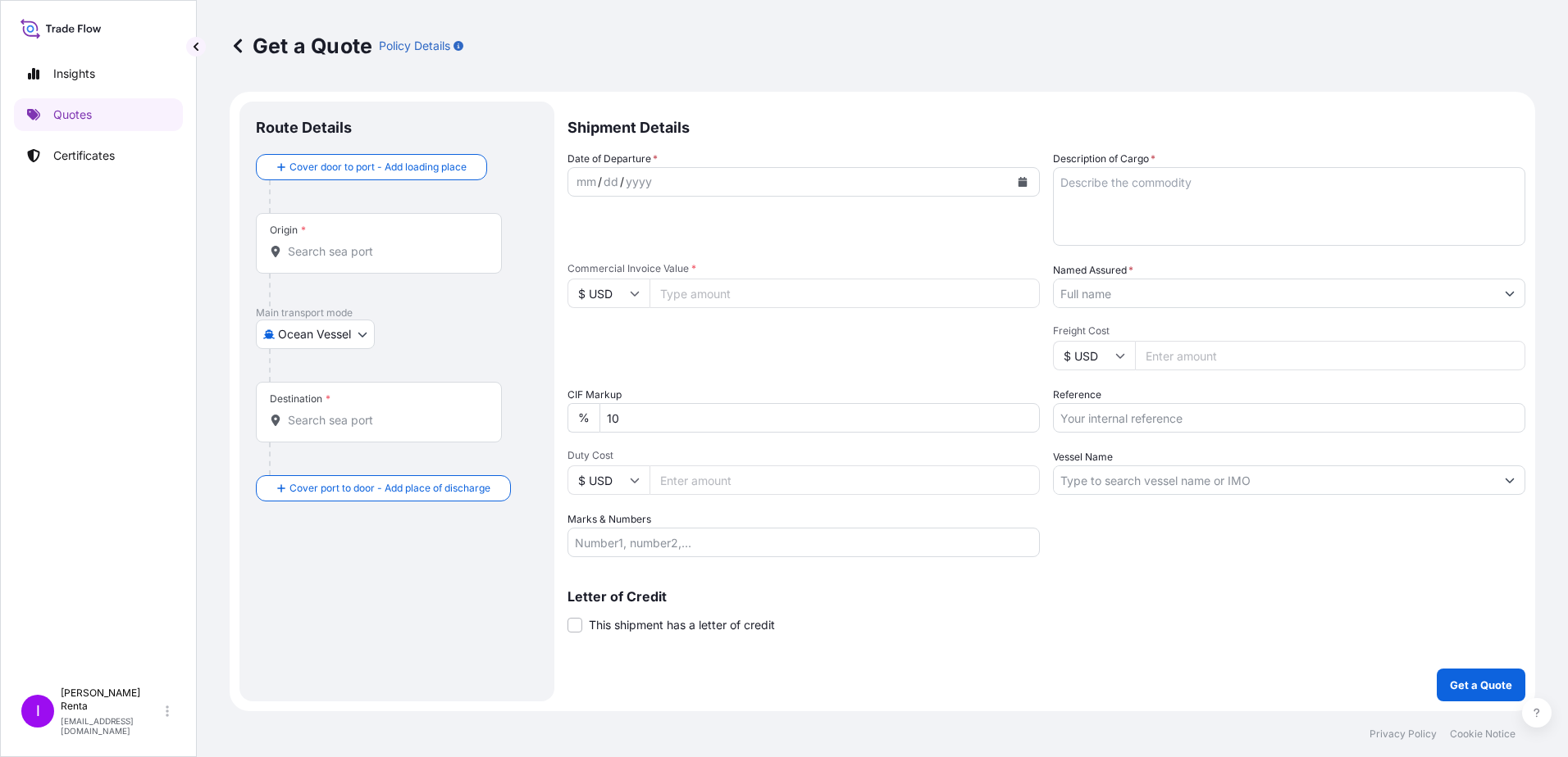
click at [323, 257] on input "Origin *" at bounding box center [384, 251] width 193 height 17
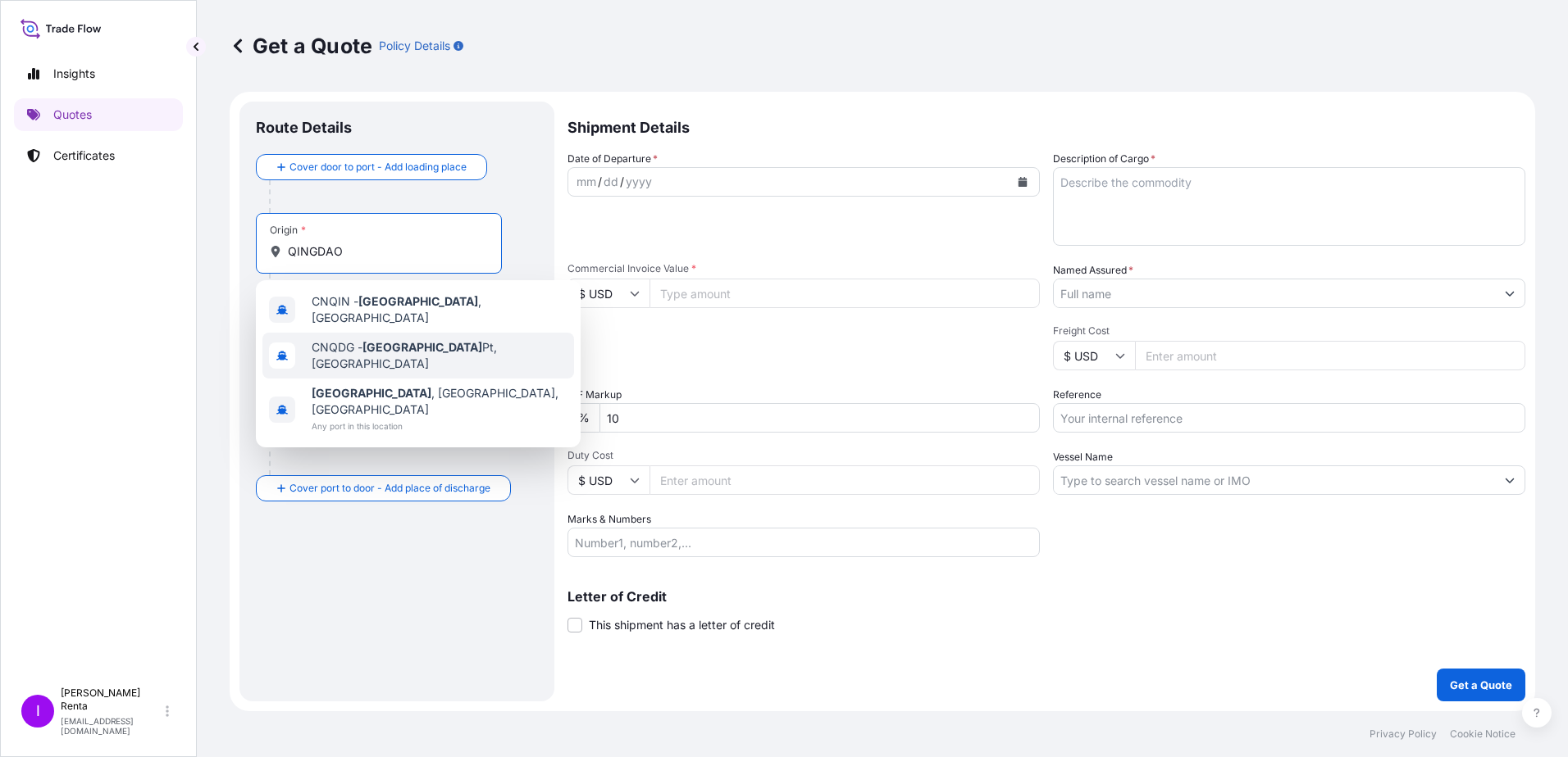
type input "QINGDAO"
